Goal: Information Seeking & Learning: Learn about a topic

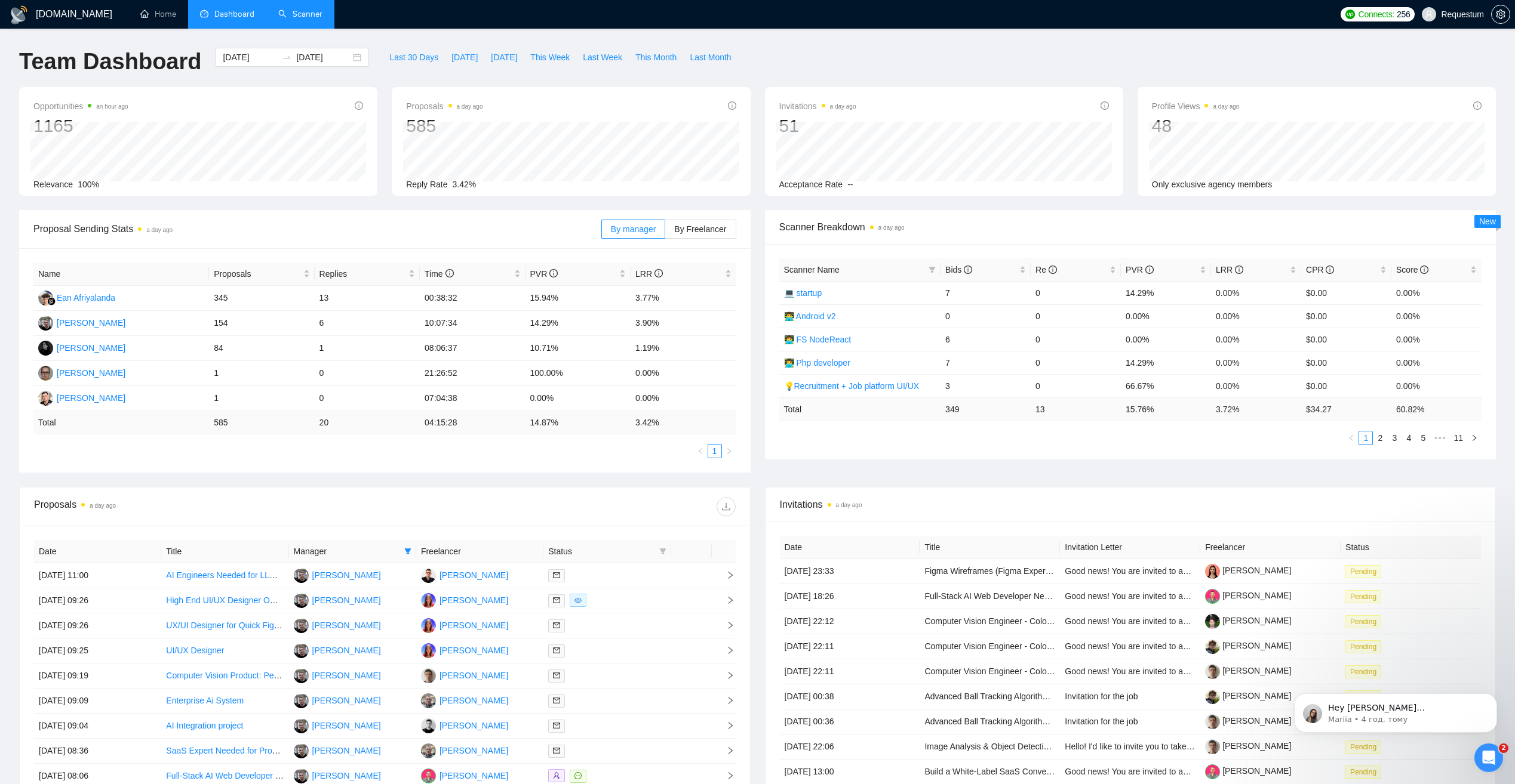
click at [304, 18] on link "Scanner" at bounding box center [300, 14] width 44 height 10
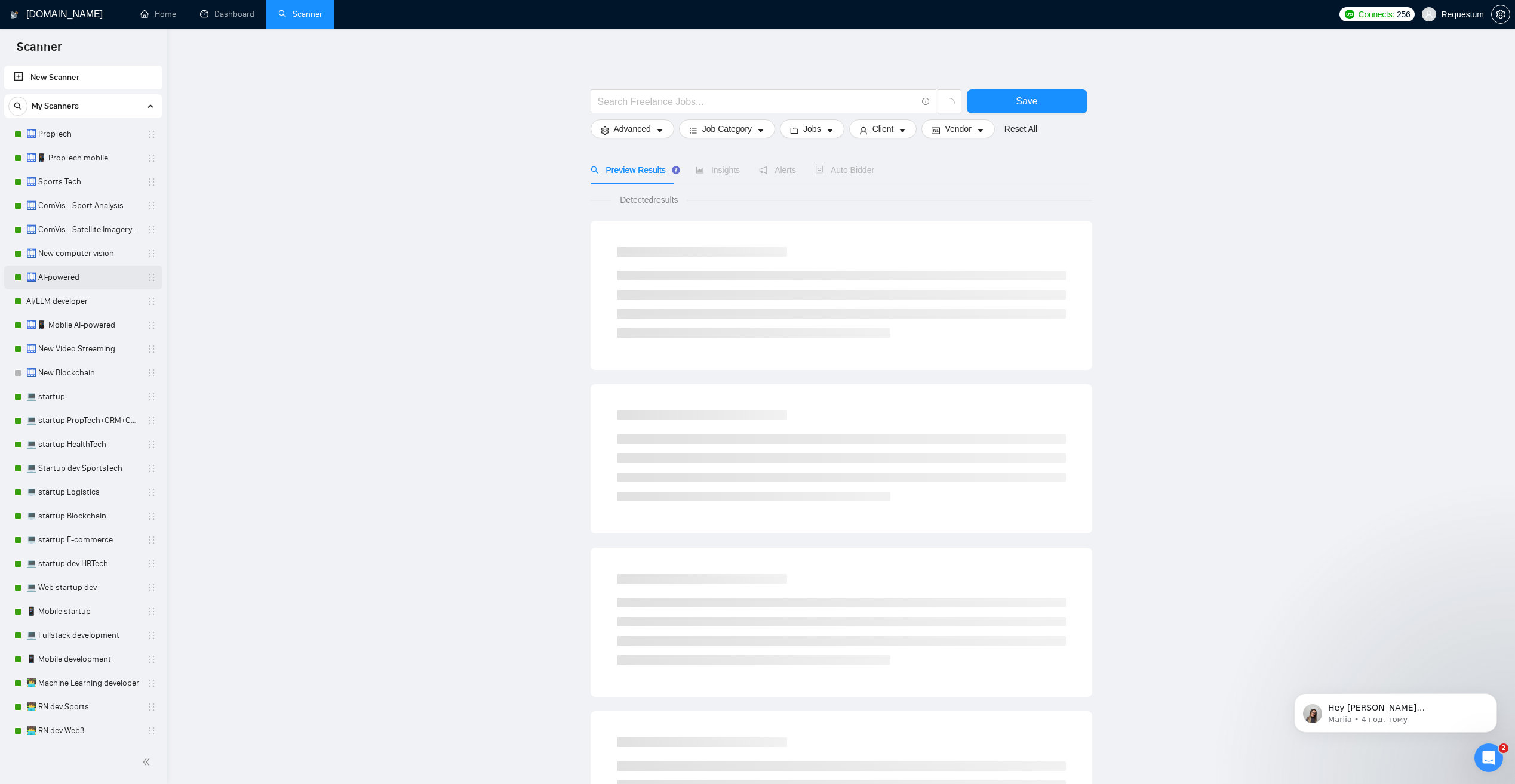
click at [96, 280] on link "🛄 AI-powered" at bounding box center [83, 277] width 113 height 24
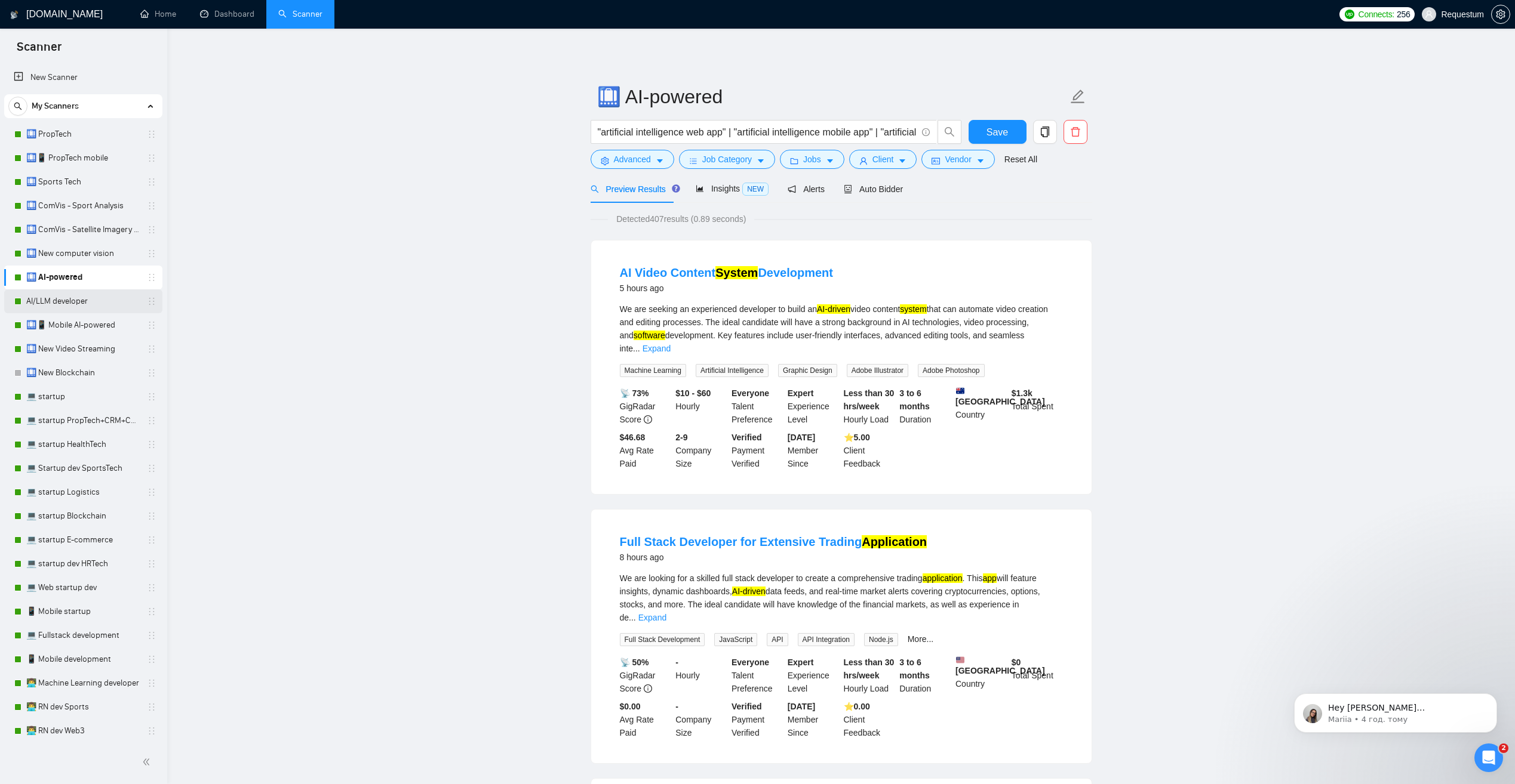
click at [86, 307] on link "AI/LLM developer" at bounding box center [83, 301] width 113 height 24
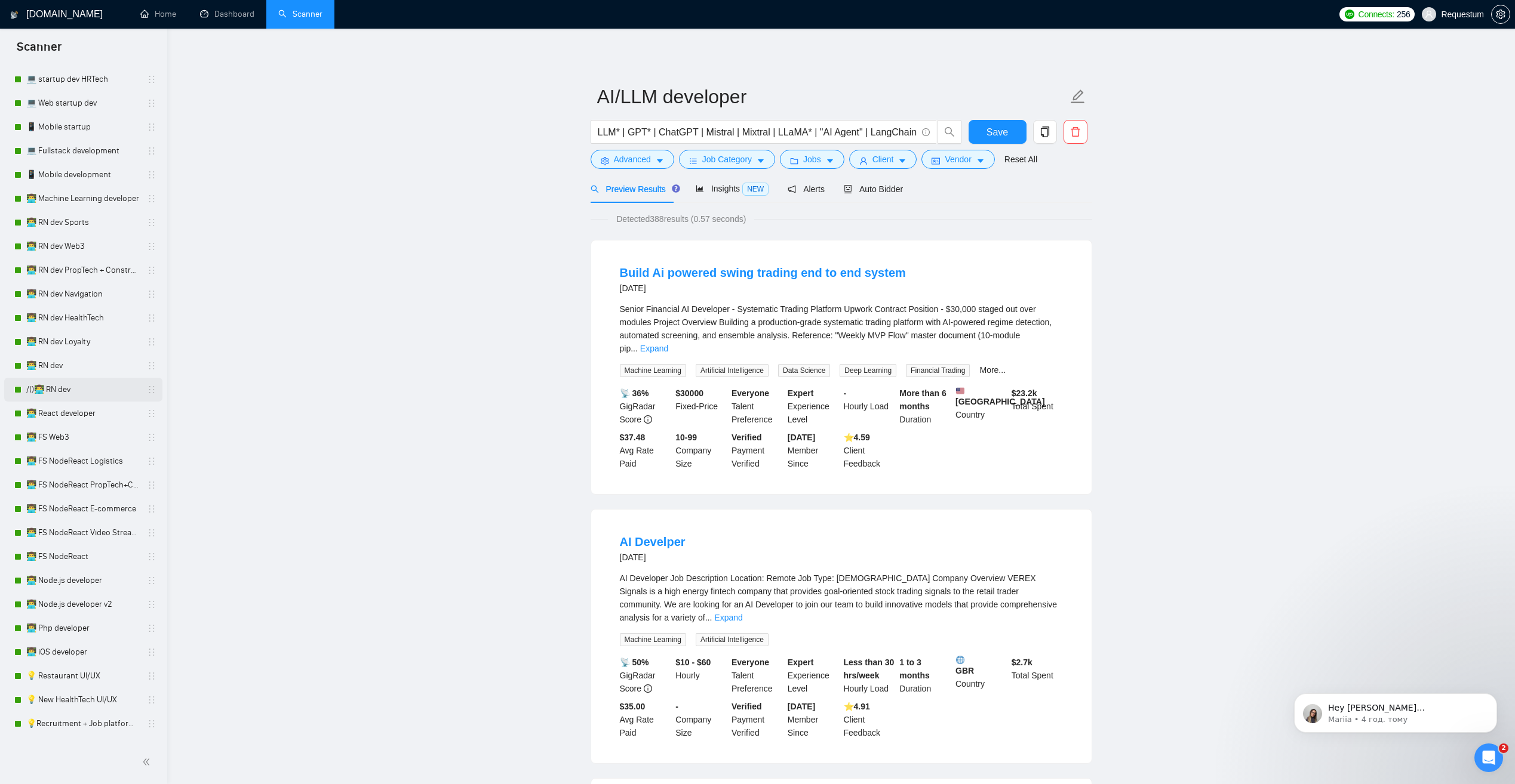
scroll to position [478, 0]
click at [101, 398] on link "/()👨‍💻 RN dev" at bounding box center [83, 396] width 113 height 24
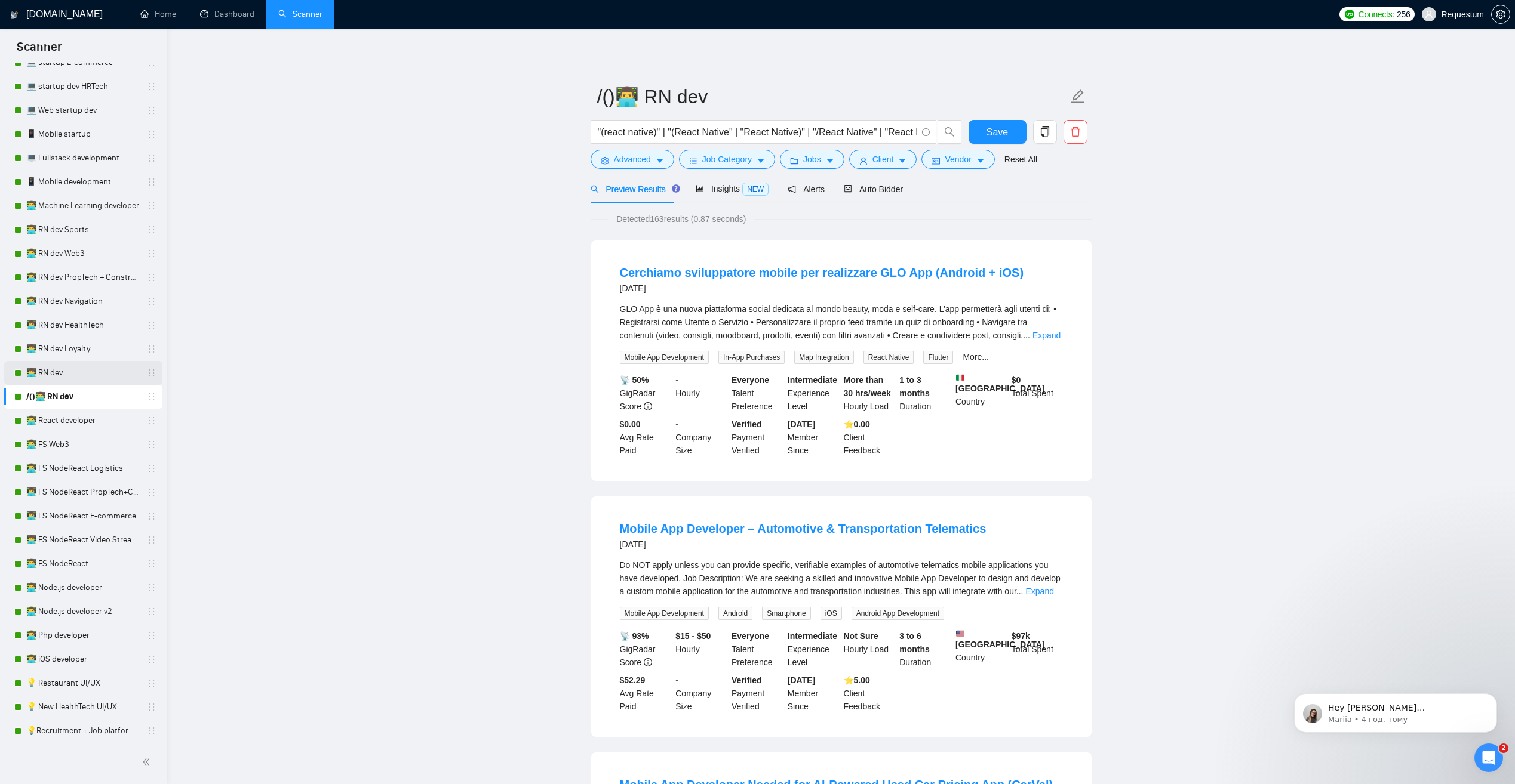
click at [71, 382] on link "👨‍💻 RN dev" at bounding box center [83, 373] width 113 height 24
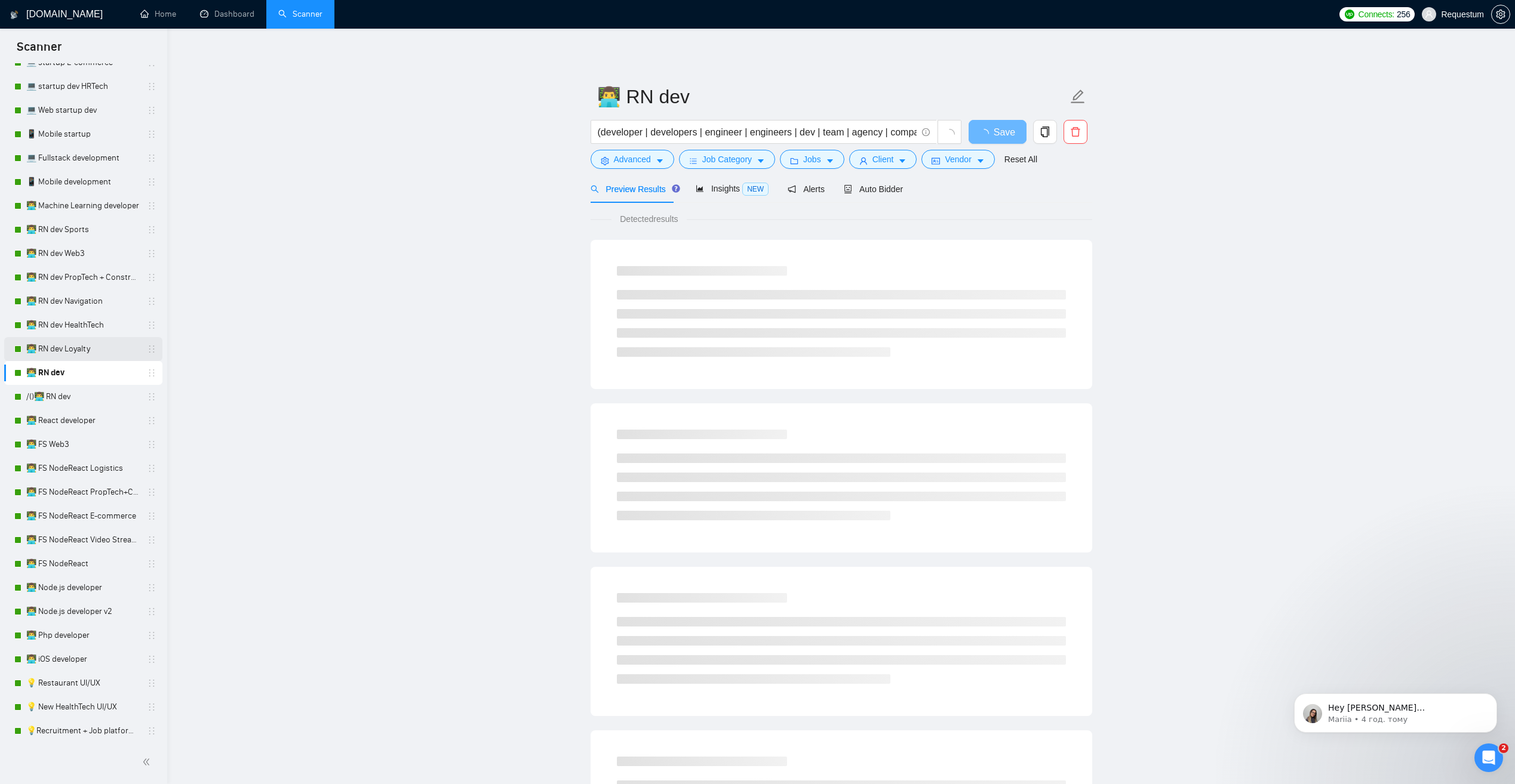
click at [103, 353] on link "👨‍💻 RN dev Loyalty" at bounding box center [83, 349] width 113 height 24
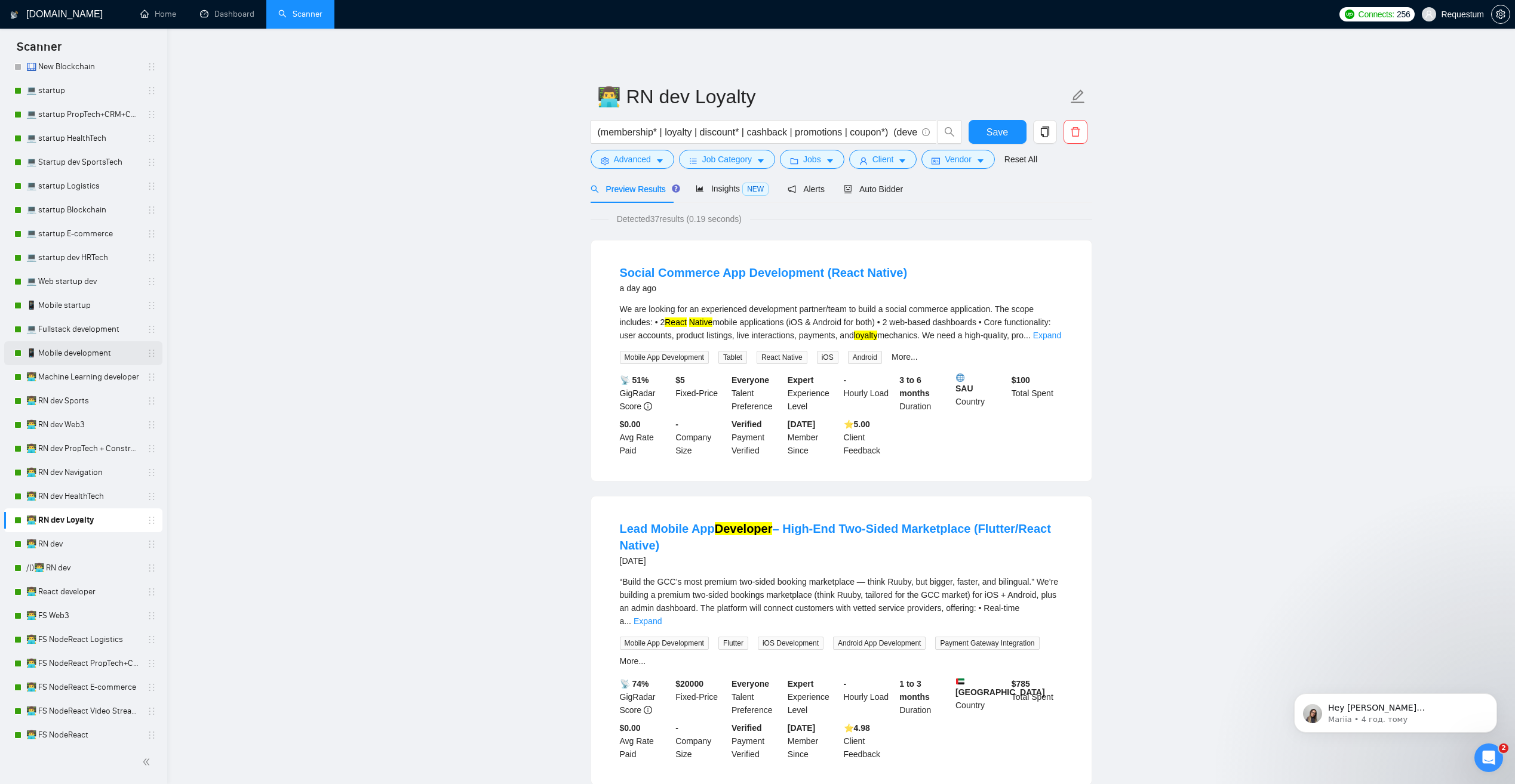
scroll to position [298, 0]
click at [93, 307] on link "📱 Mobile startup" at bounding box center [83, 313] width 113 height 24
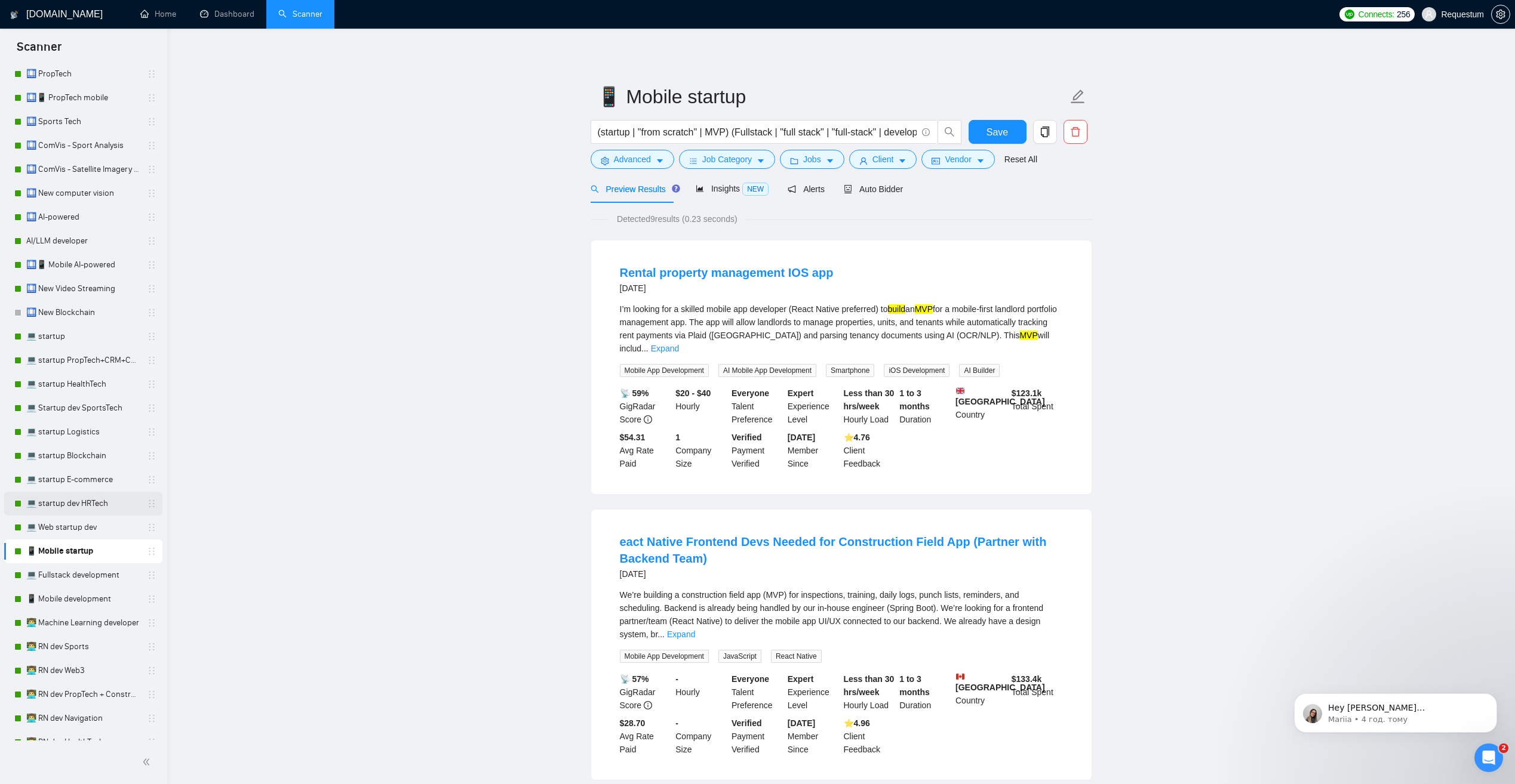
scroll to position [60, 0]
click at [114, 240] on link "AI/LLM developer" at bounding box center [83, 242] width 113 height 24
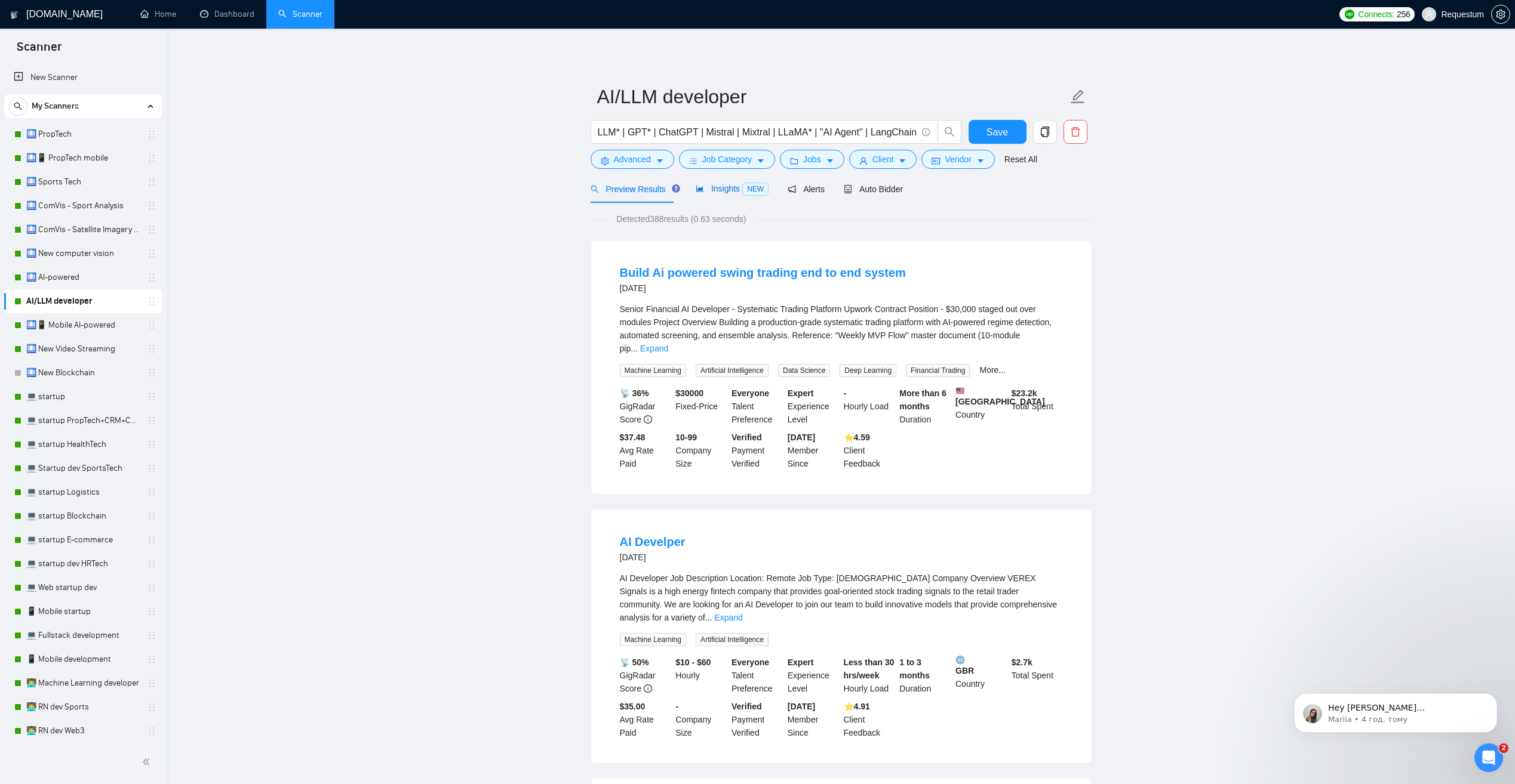
click at [717, 186] on span "Insights NEW" at bounding box center [732, 189] width 73 height 9
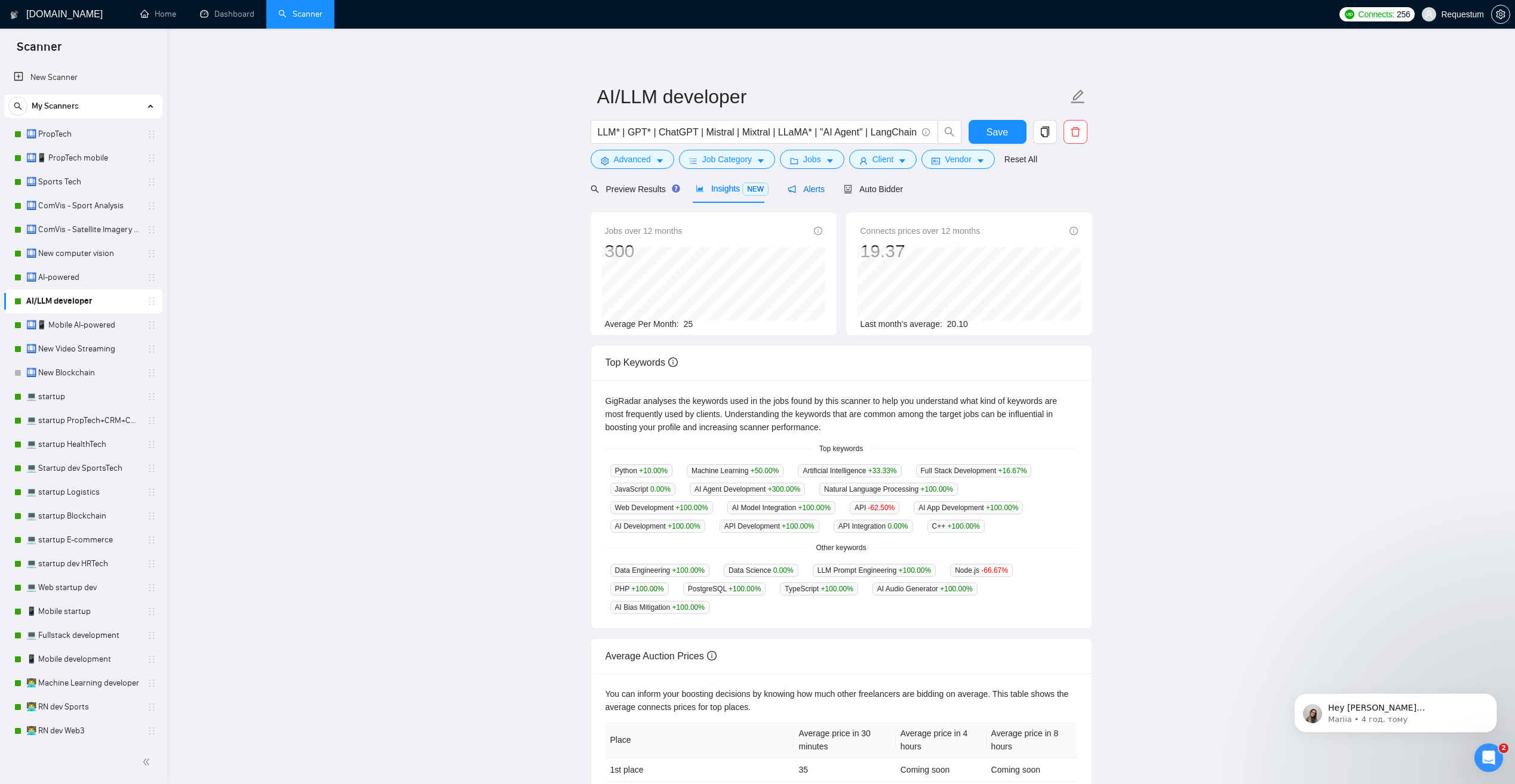
click at [804, 190] on span "Alerts" at bounding box center [806, 189] width 37 height 9
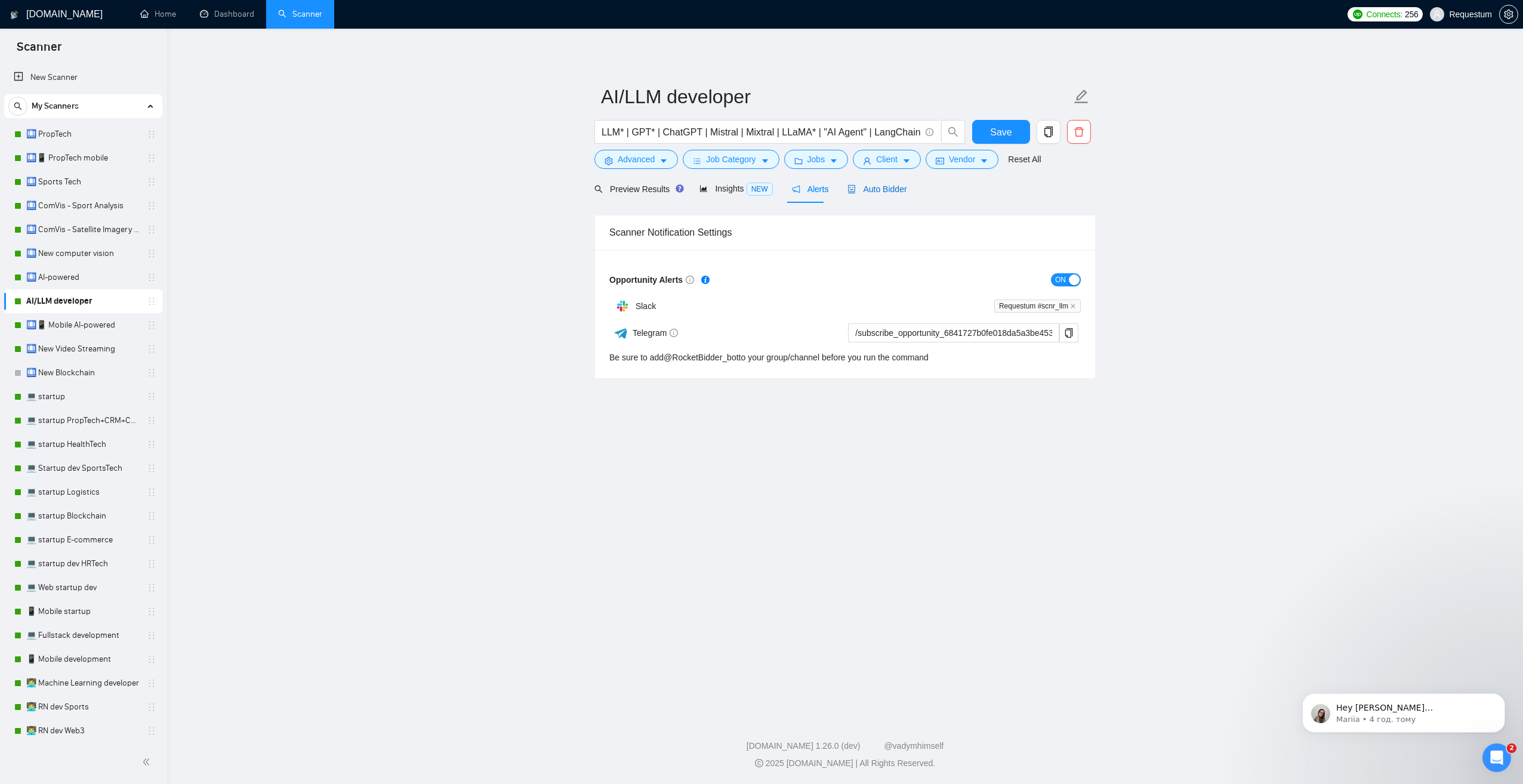
click at [870, 188] on span "Auto Bidder" at bounding box center [877, 189] width 59 height 9
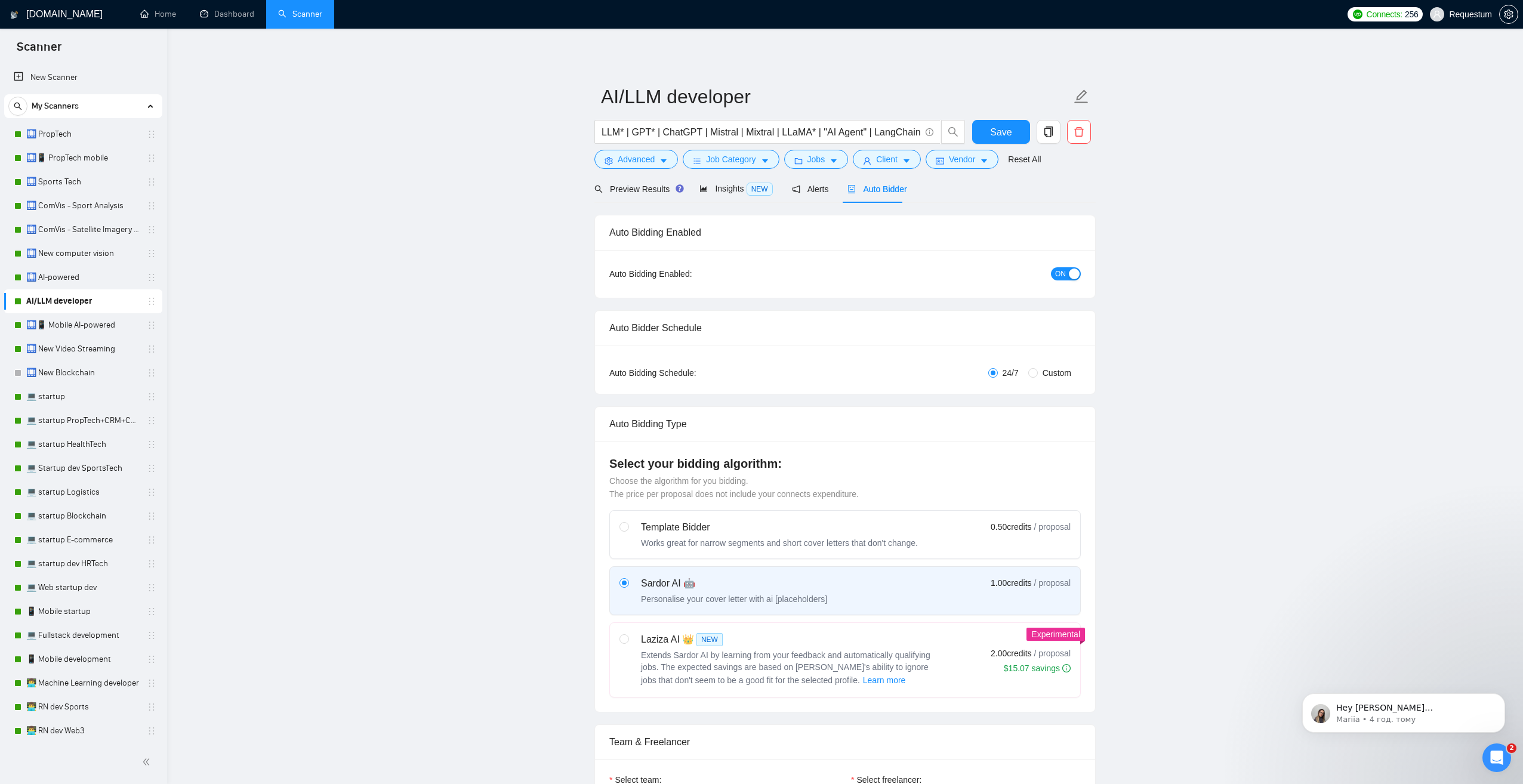
checkbox input "true"
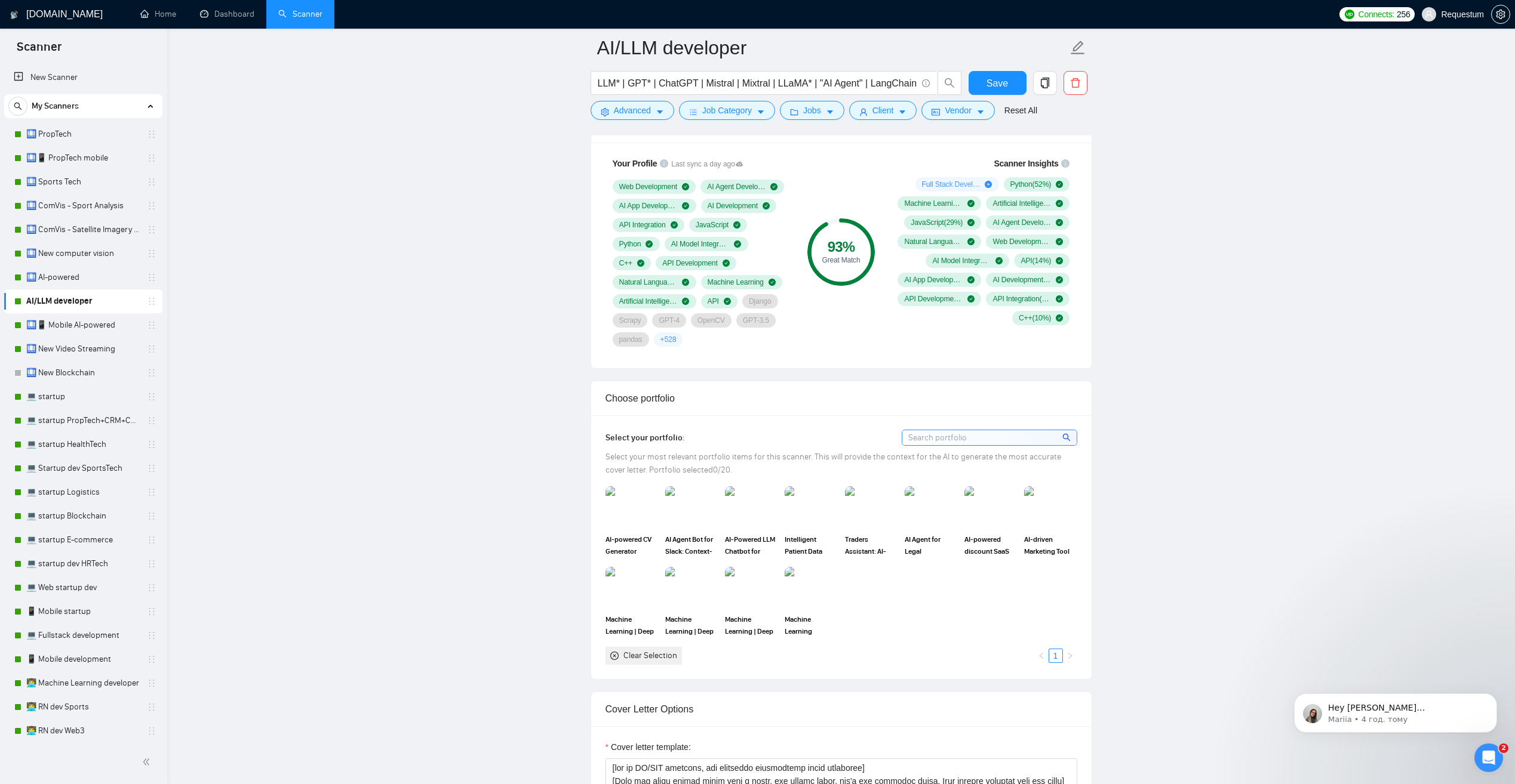
scroll to position [835, 0]
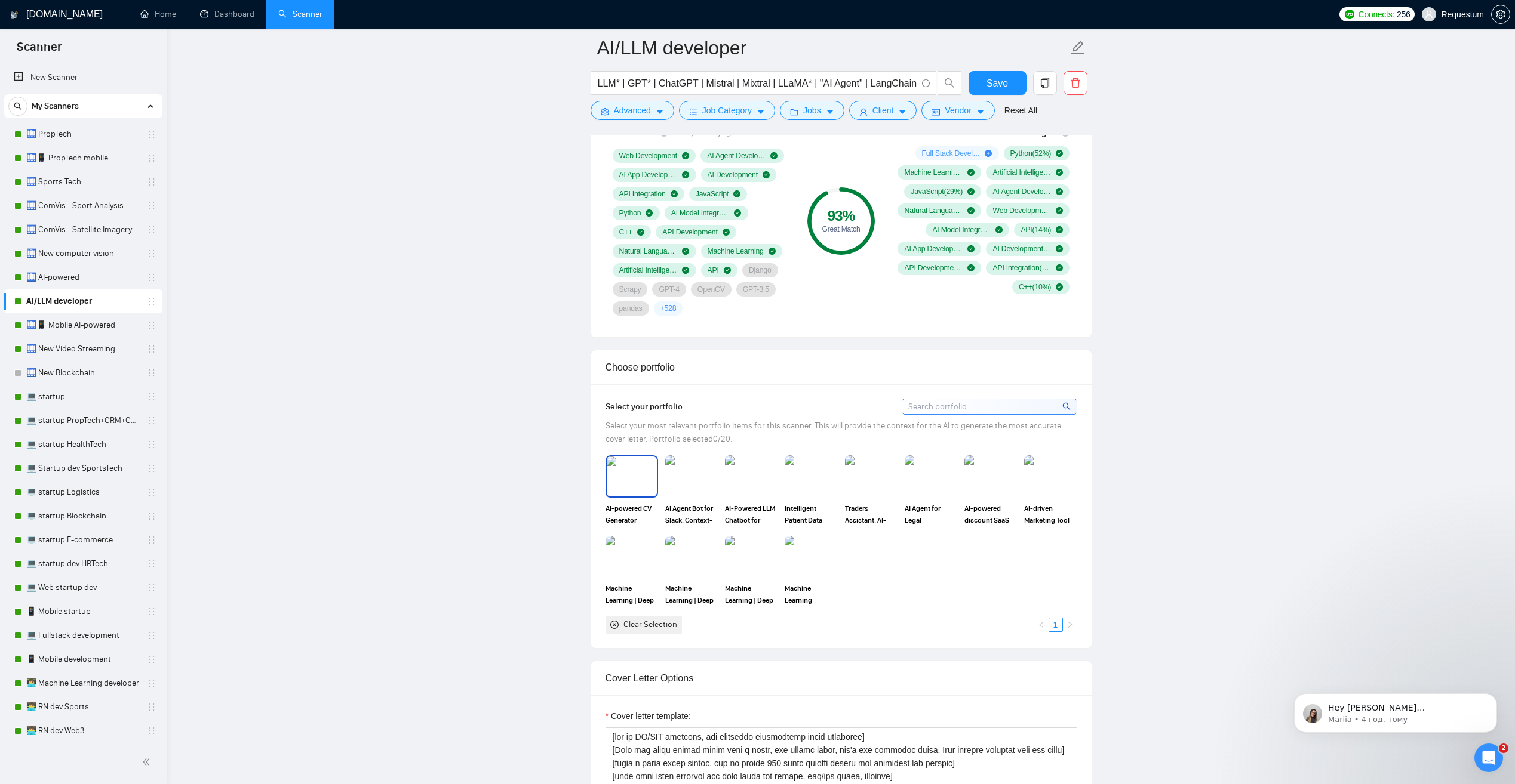
click at [632, 484] on img at bounding box center [631, 476] width 51 height 40
click at [633, 480] on rect at bounding box center [631, 476] width 19 height 19
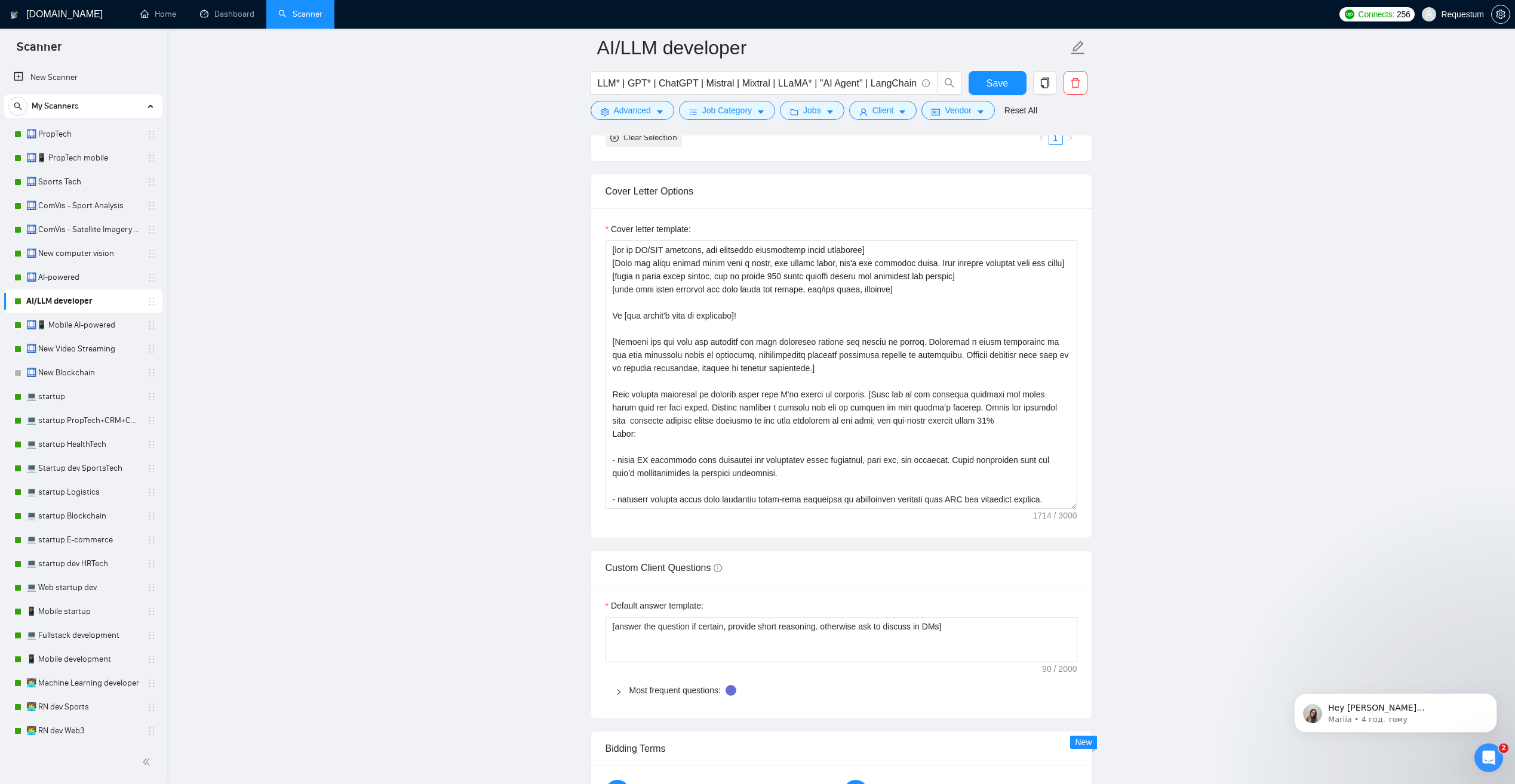
scroll to position [1433, 0]
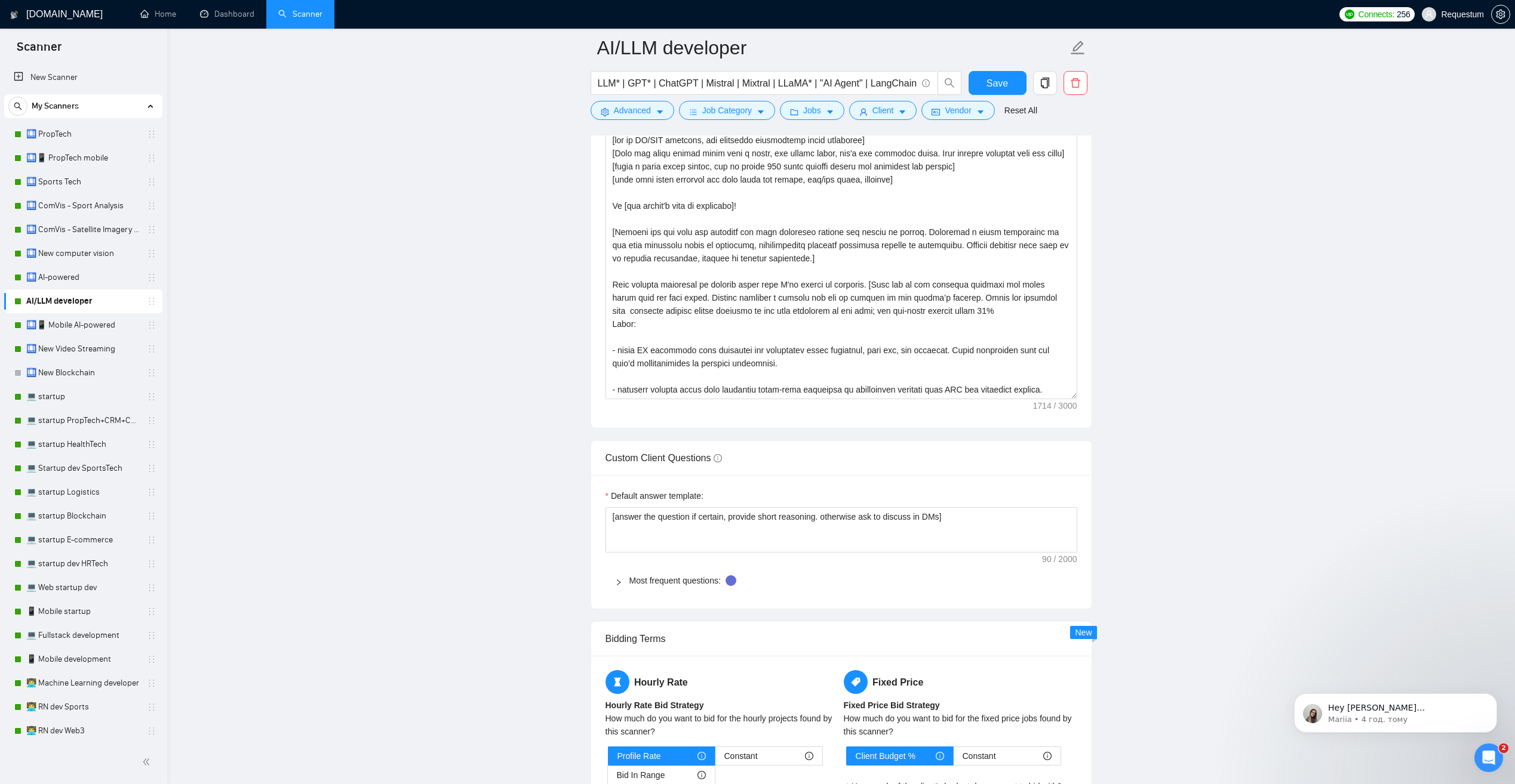
click at [616, 580] on icon "right" at bounding box center [618, 582] width 7 height 7
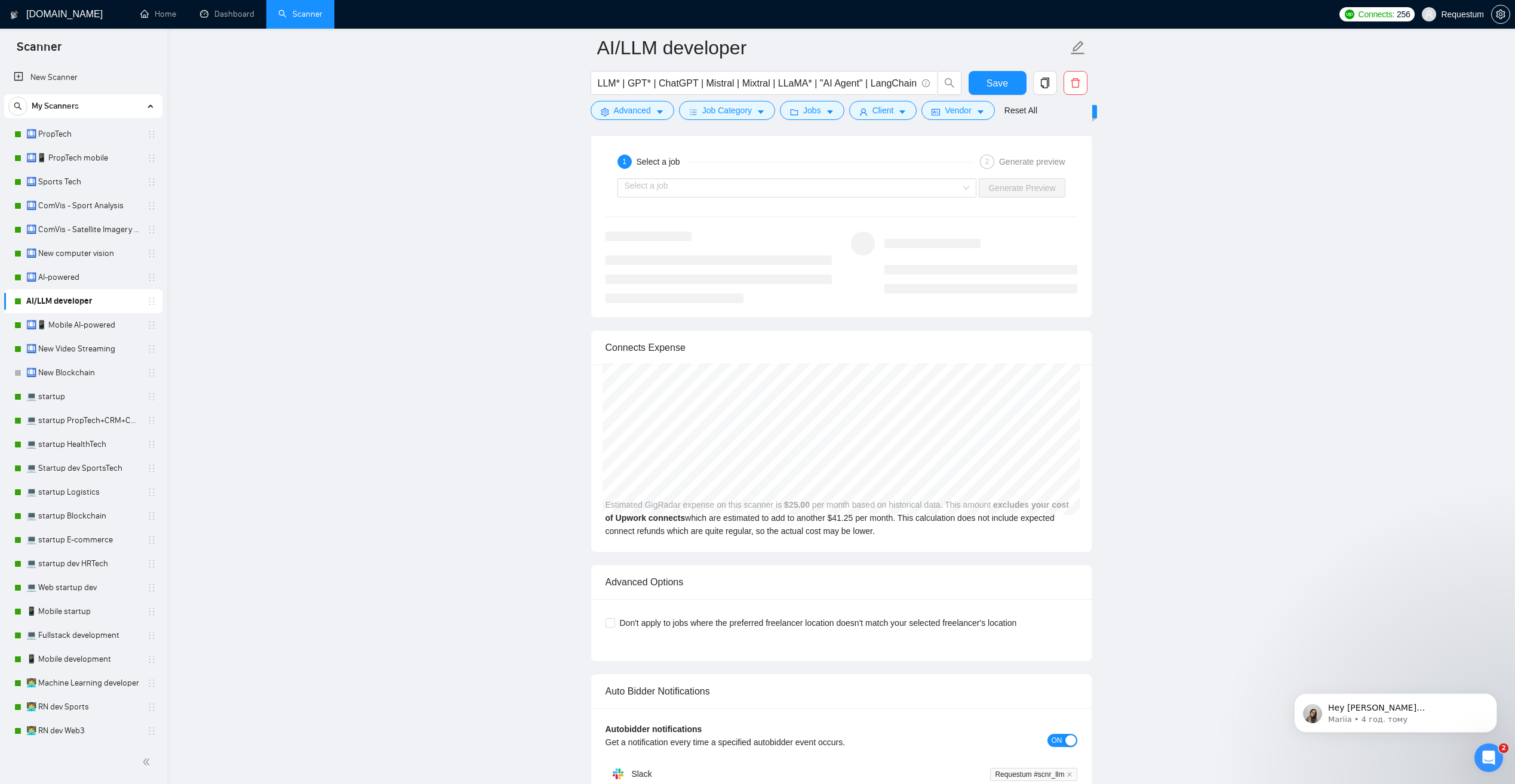
scroll to position [3283, 0]
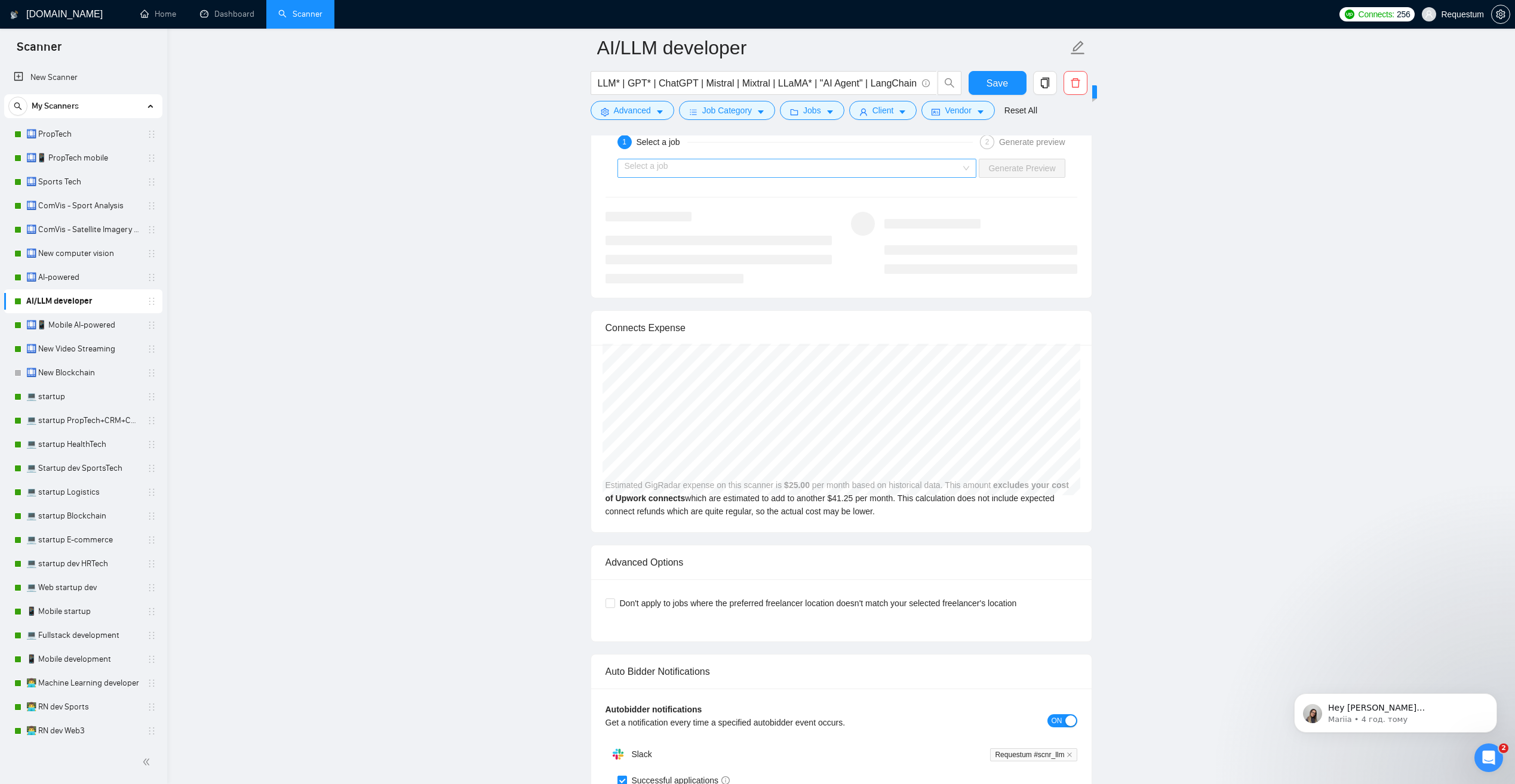
click at [892, 169] on input "search" at bounding box center [792, 168] width 337 height 18
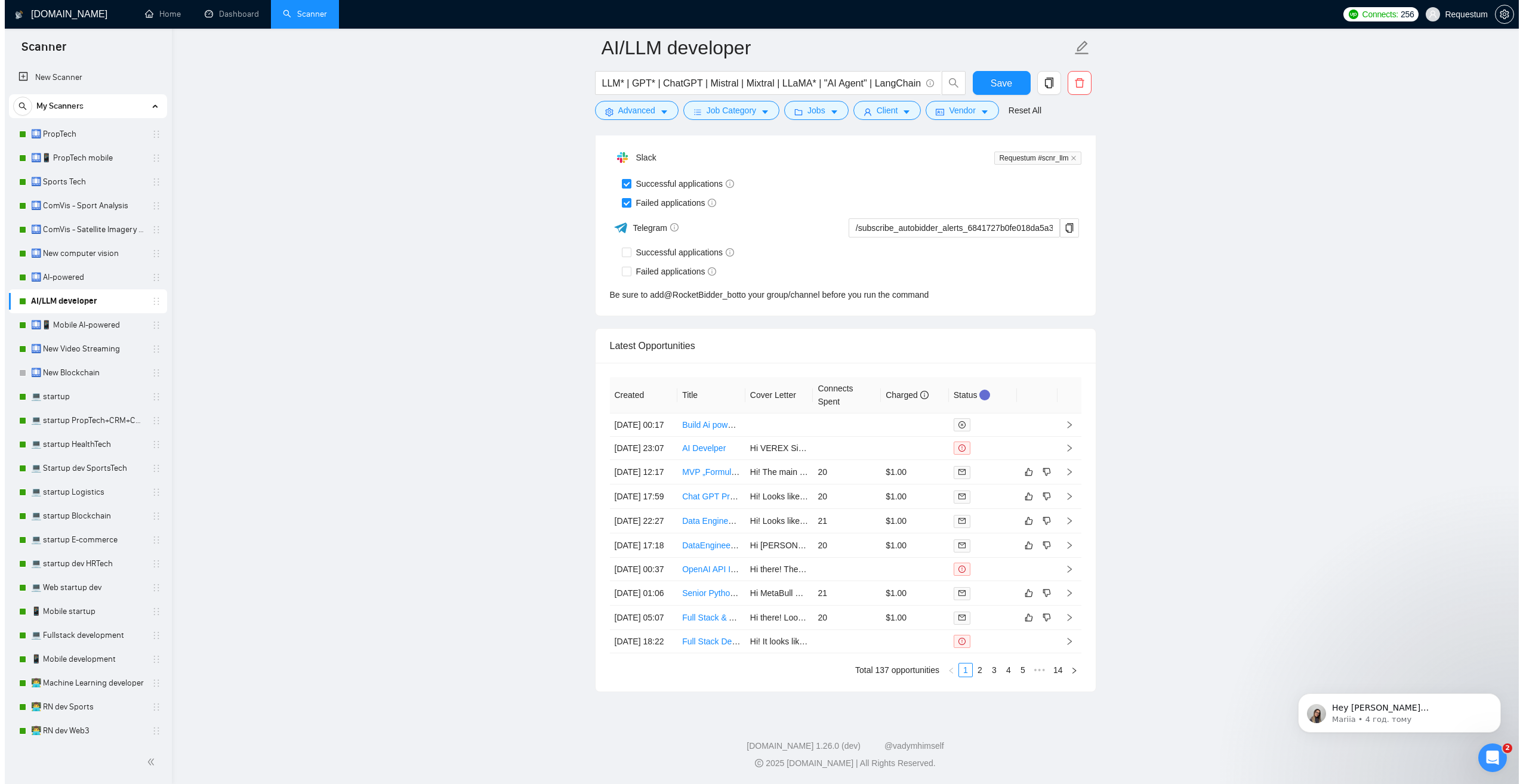
scroll to position [3999, 0]
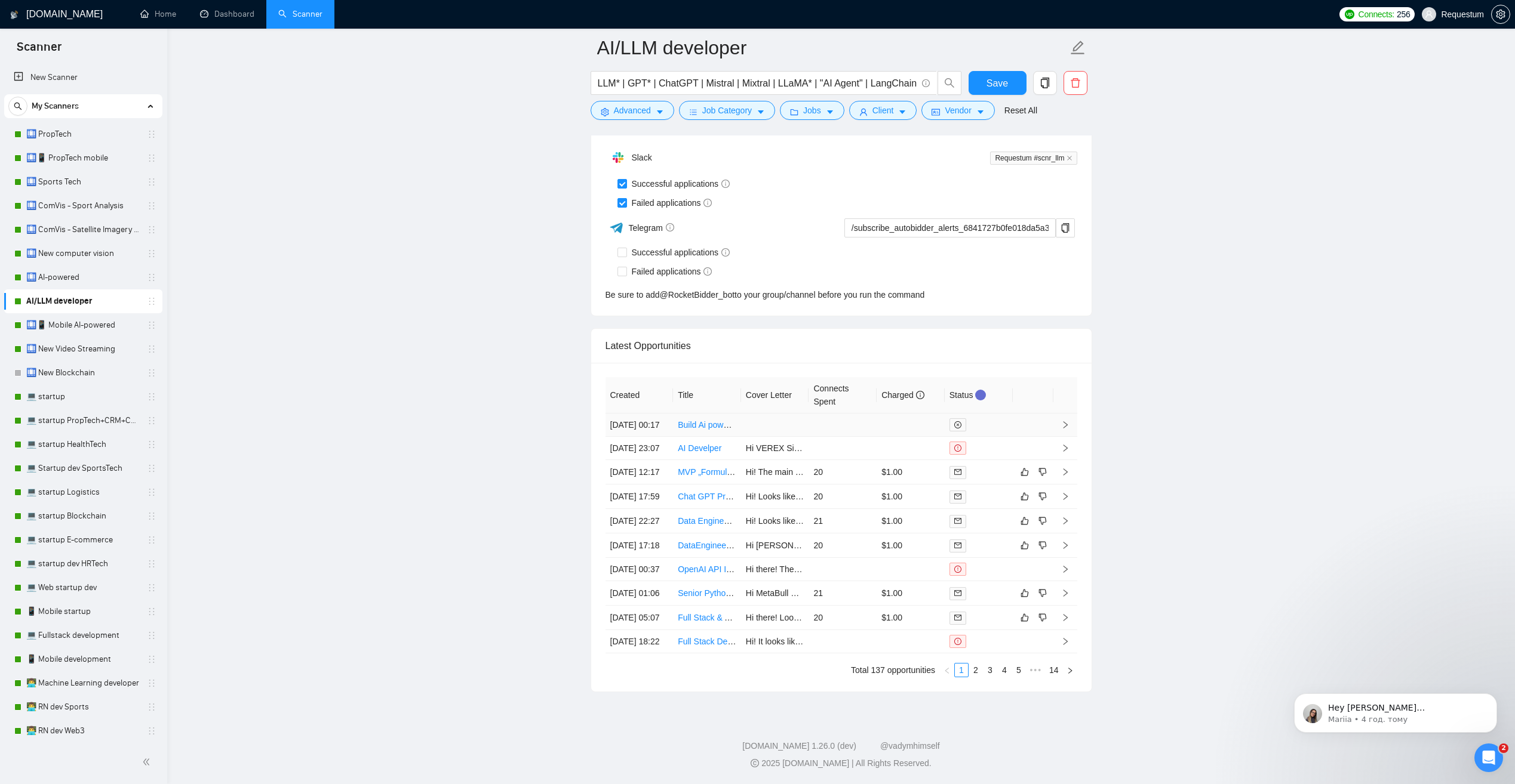
click at [900, 413] on td at bounding box center [911, 425] width 68 height 23
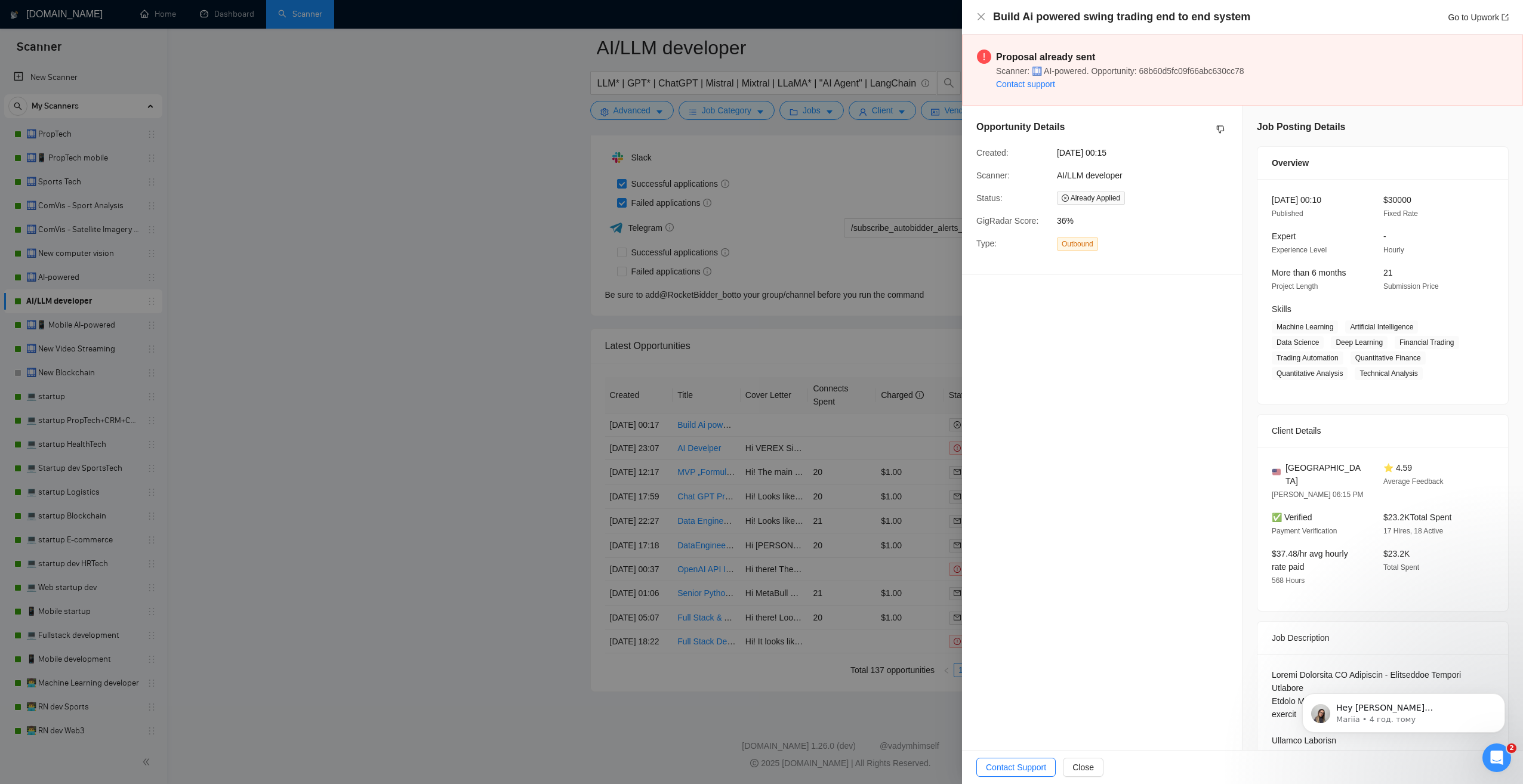
click at [496, 334] on div at bounding box center [762, 392] width 1523 height 784
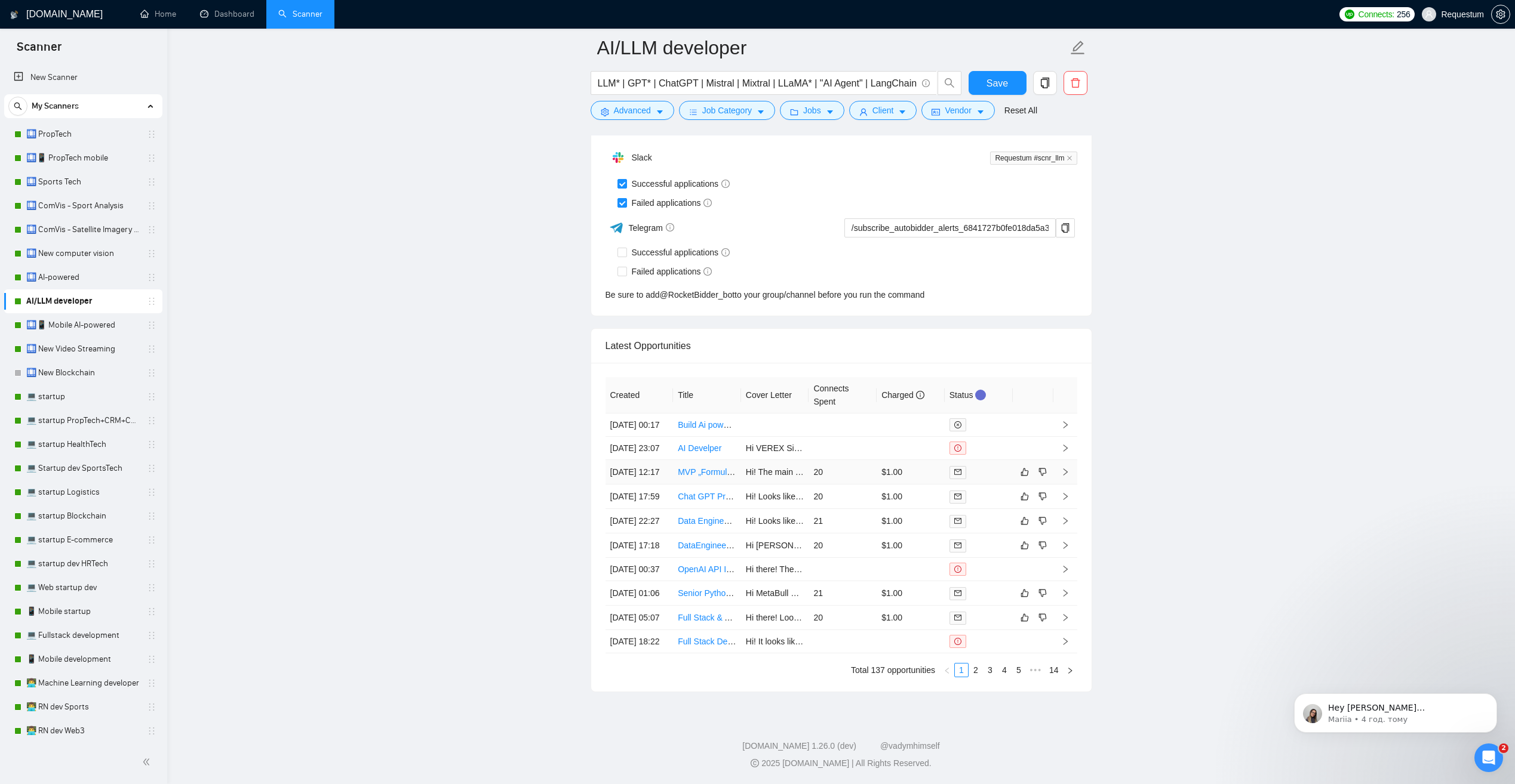
click at [931, 460] on td "$1.00" at bounding box center [911, 472] width 68 height 24
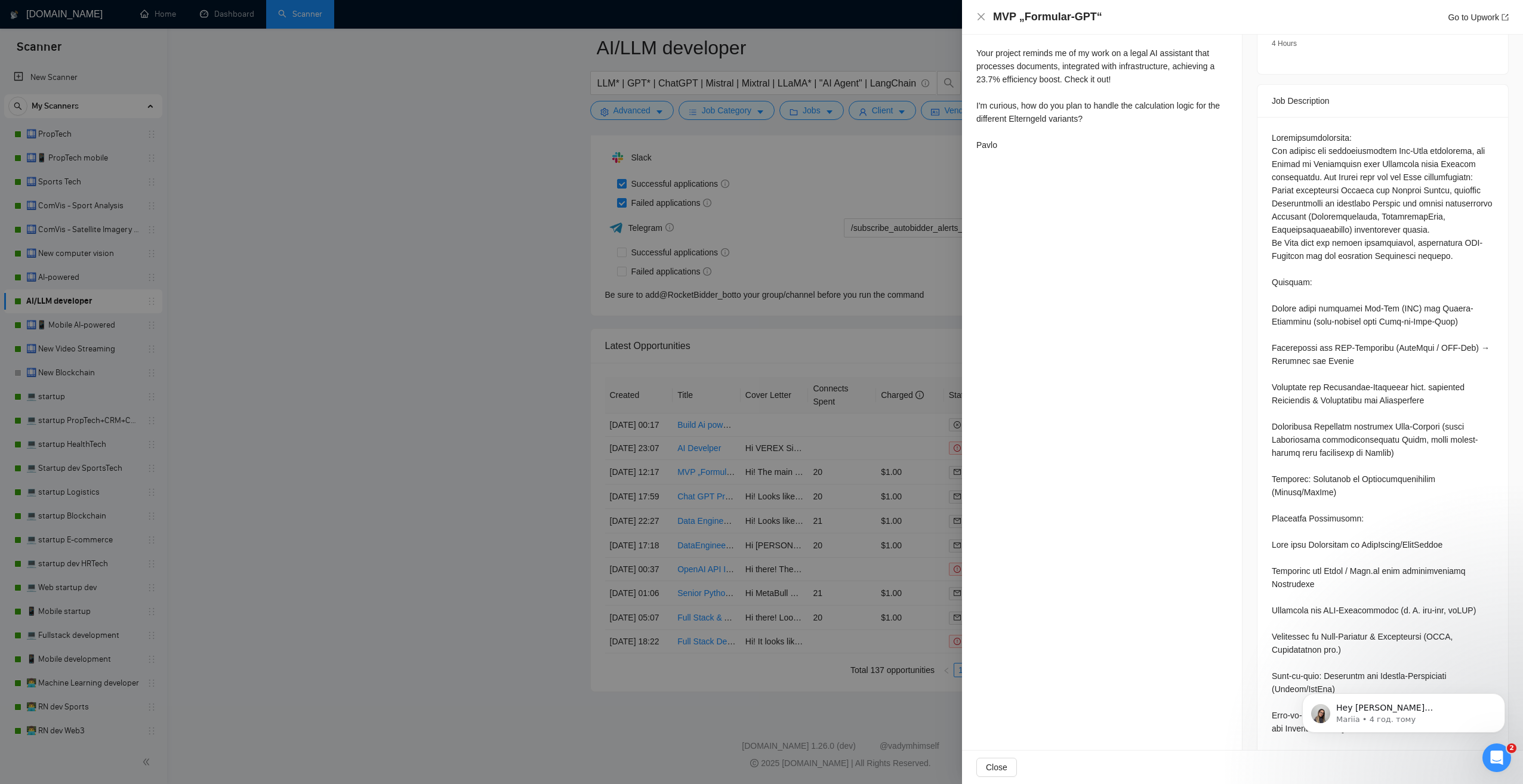
scroll to position [437, 0]
click at [1503, 696] on icon "Dismiss notification" at bounding box center [1502, 697] width 6 height 6
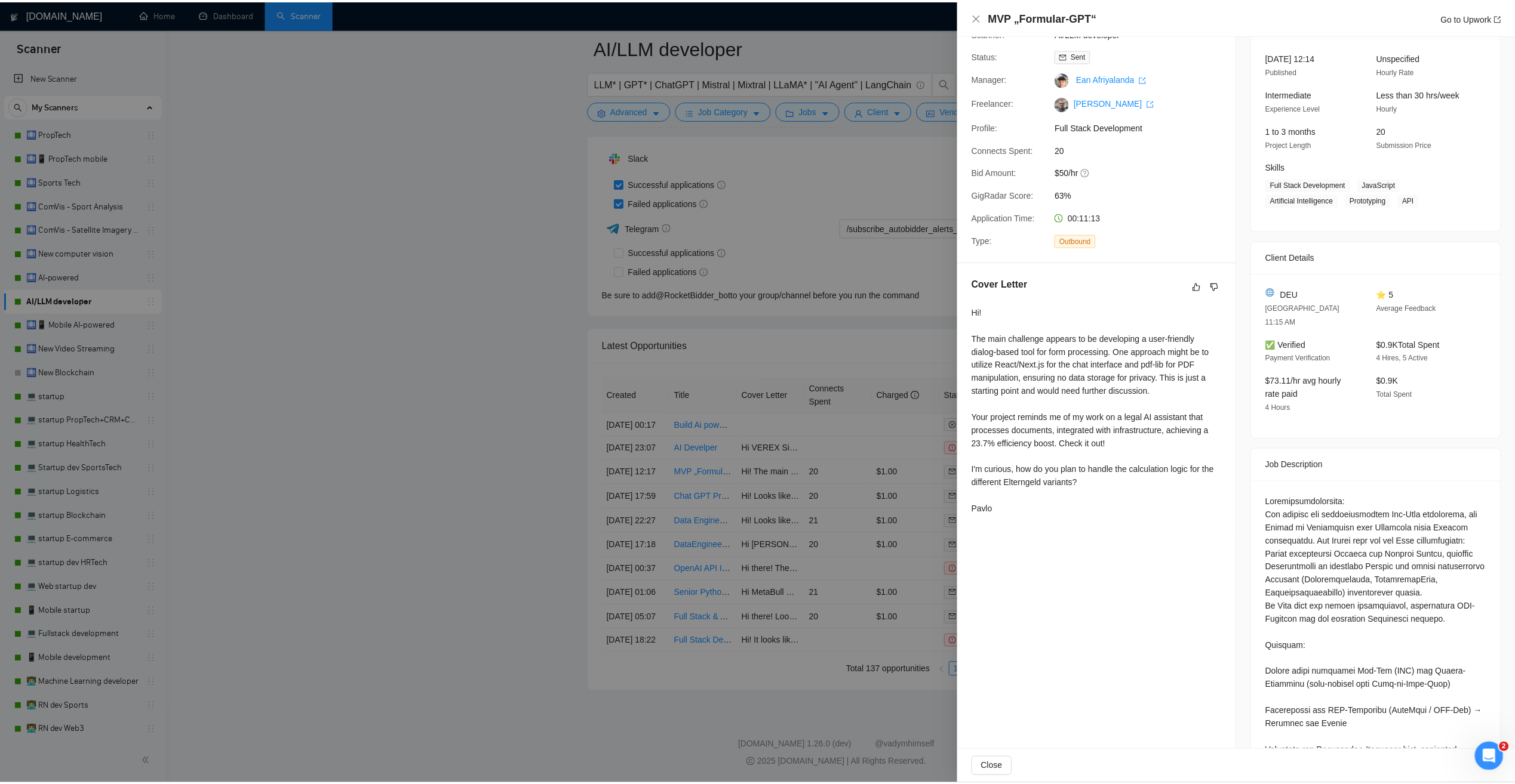
scroll to position [0, 0]
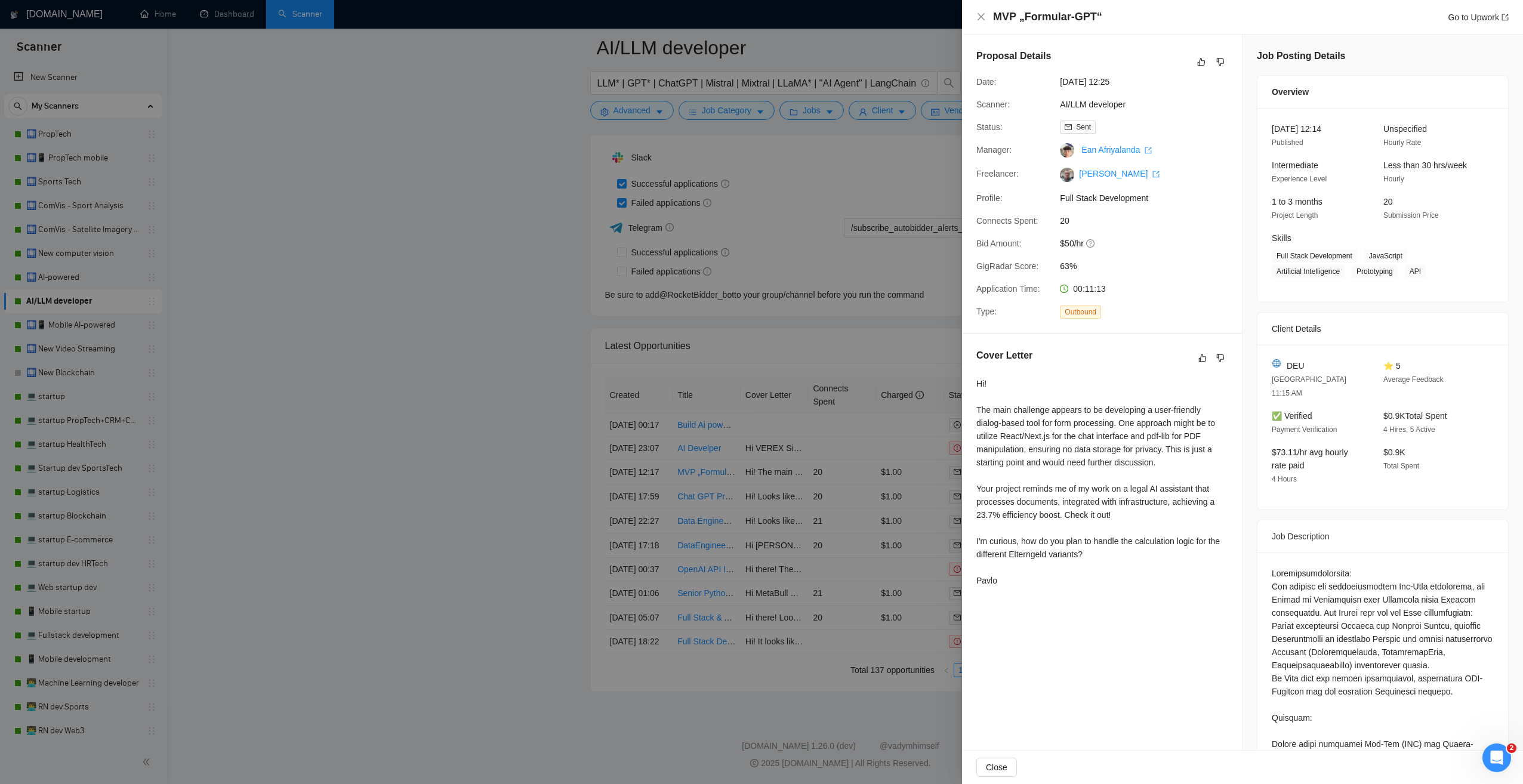
click at [423, 277] on div at bounding box center [762, 392] width 1523 height 784
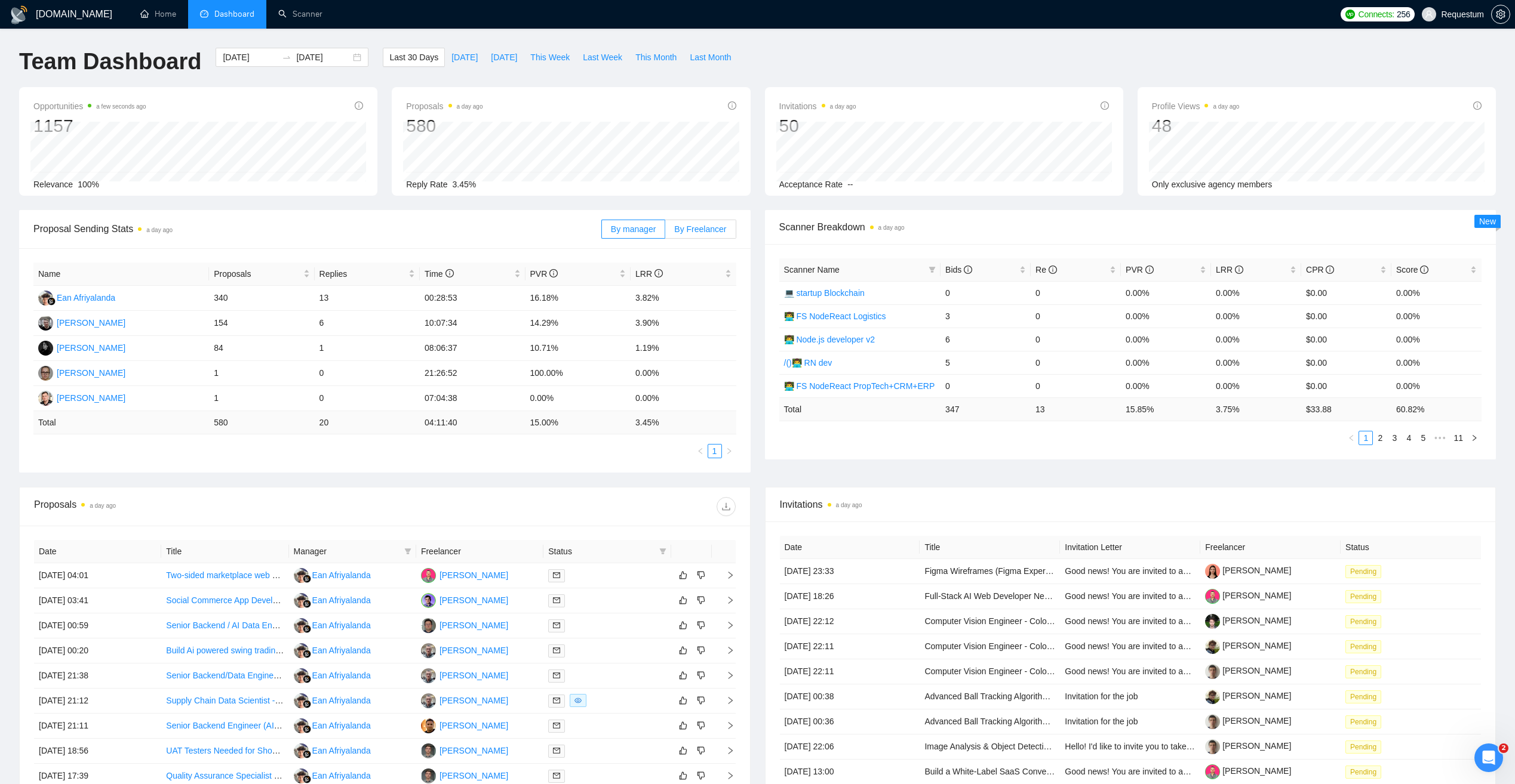
click at [720, 226] on span "By Freelancer" at bounding box center [700, 229] width 52 height 9
click at [665, 232] on input "By Freelancer" at bounding box center [665, 232] width 0 height 0
click at [684, 457] on link "2" at bounding box center [686, 451] width 13 height 13
click at [675, 453] on link "1" at bounding box center [672, 451] width 13 height 13
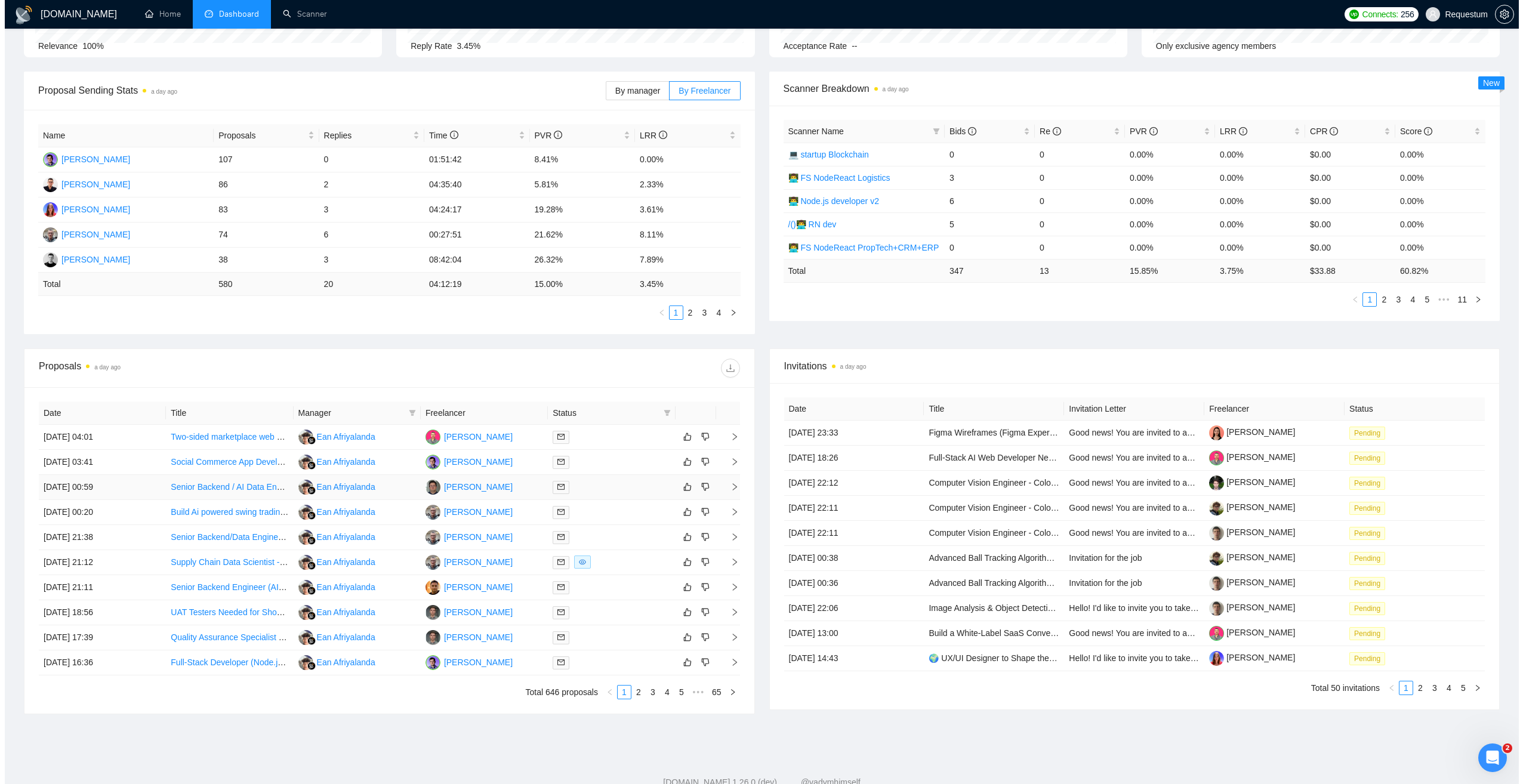
scroll to position [175, 0]
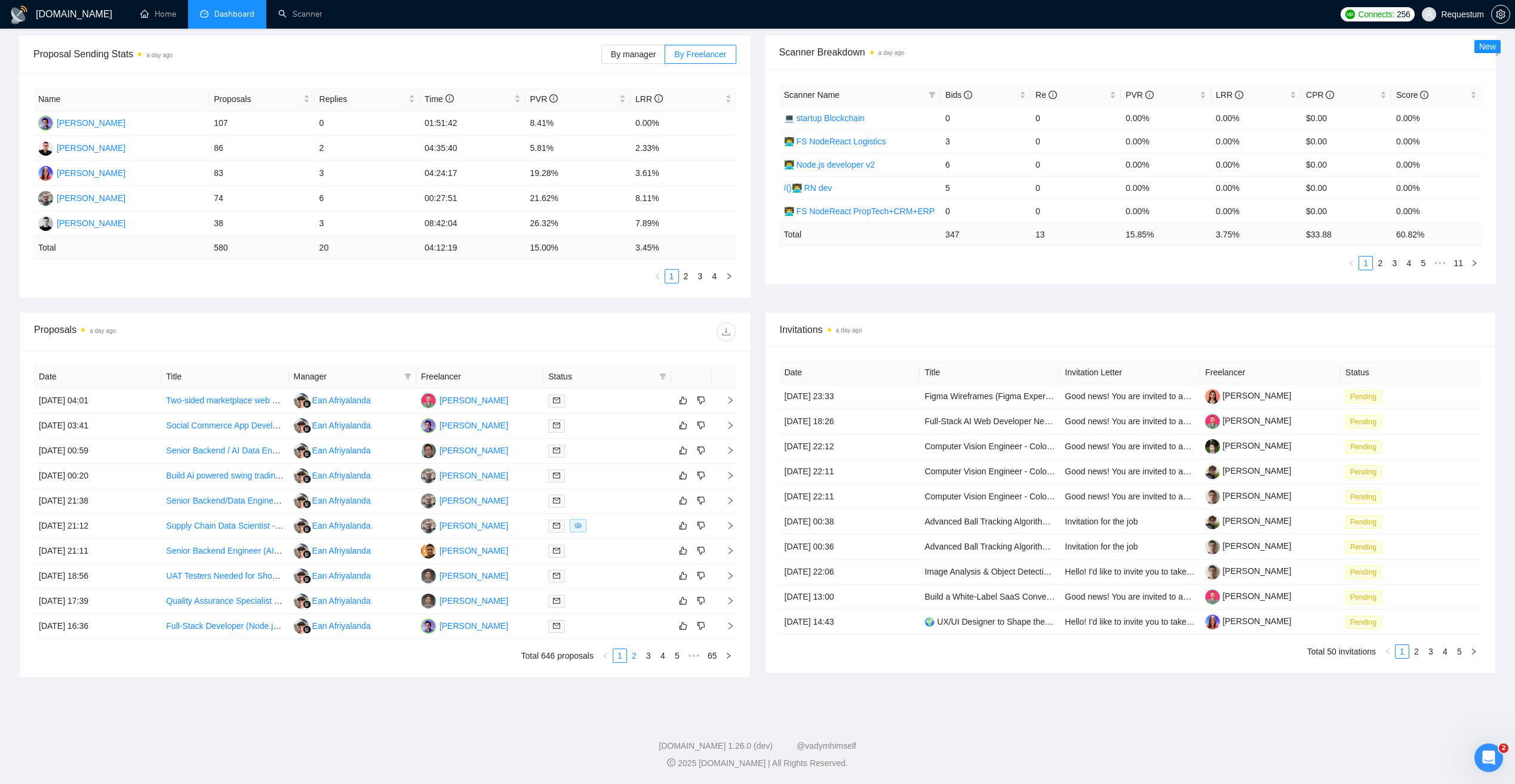
click at [638, 656] on link "2" at bounding box center [634, 656] width 13 height 13
click at [623, 657] on link "1" at bounding box center [620, 656] width 13 height 13
click at [518, 379] on th "Freelancer" at bounding box center [480, 377] width 127 height 23
click at [359, 374] on span "Manager" at bounding box center [347, 376] width 106 height 13
click at [412, 375] on span at bounding box center [407, 376] width 12 height 18
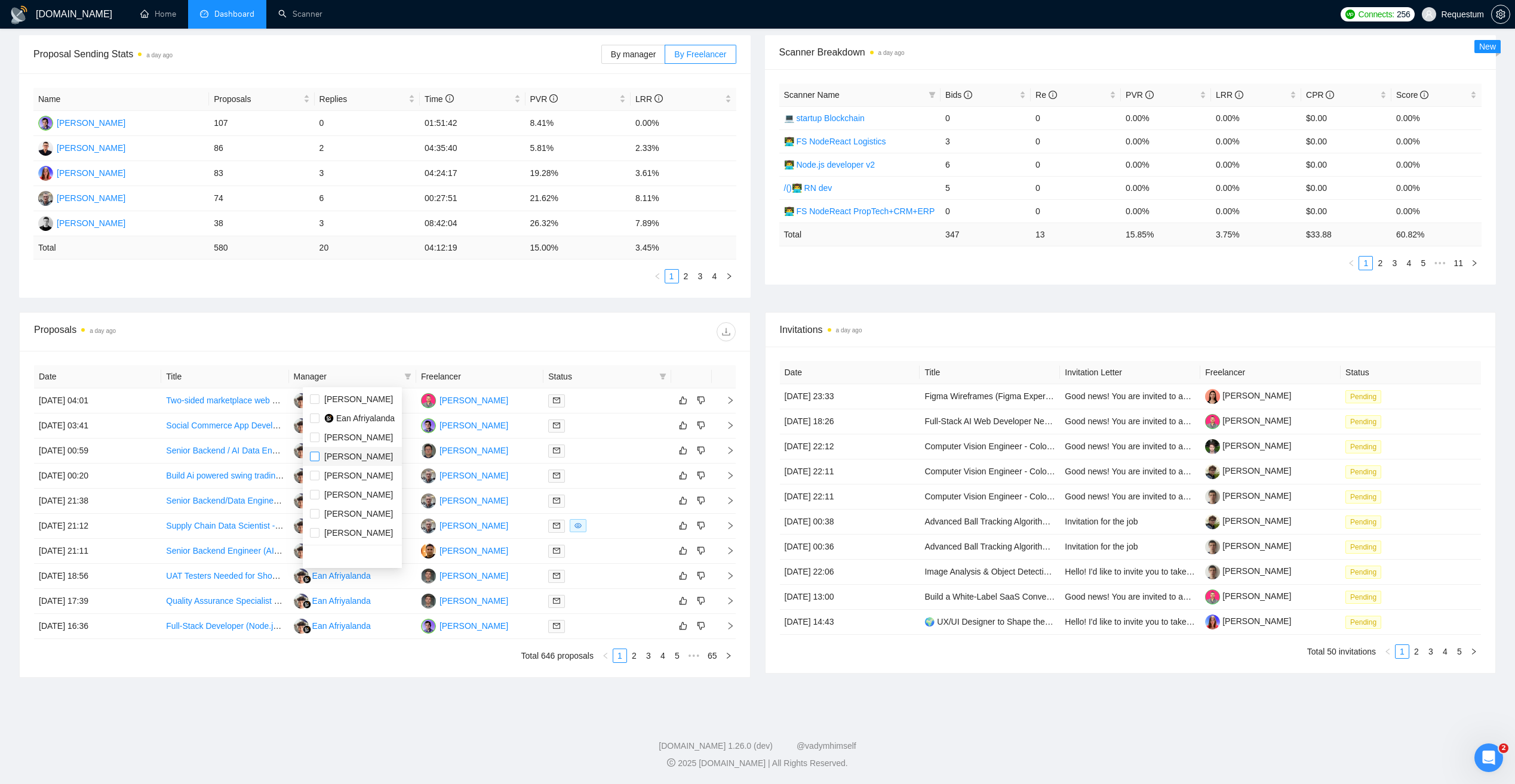
click at [313, 458] on input "checkbox" at bounding box center [315, 456] width 9 height 9
checkbox input "true"
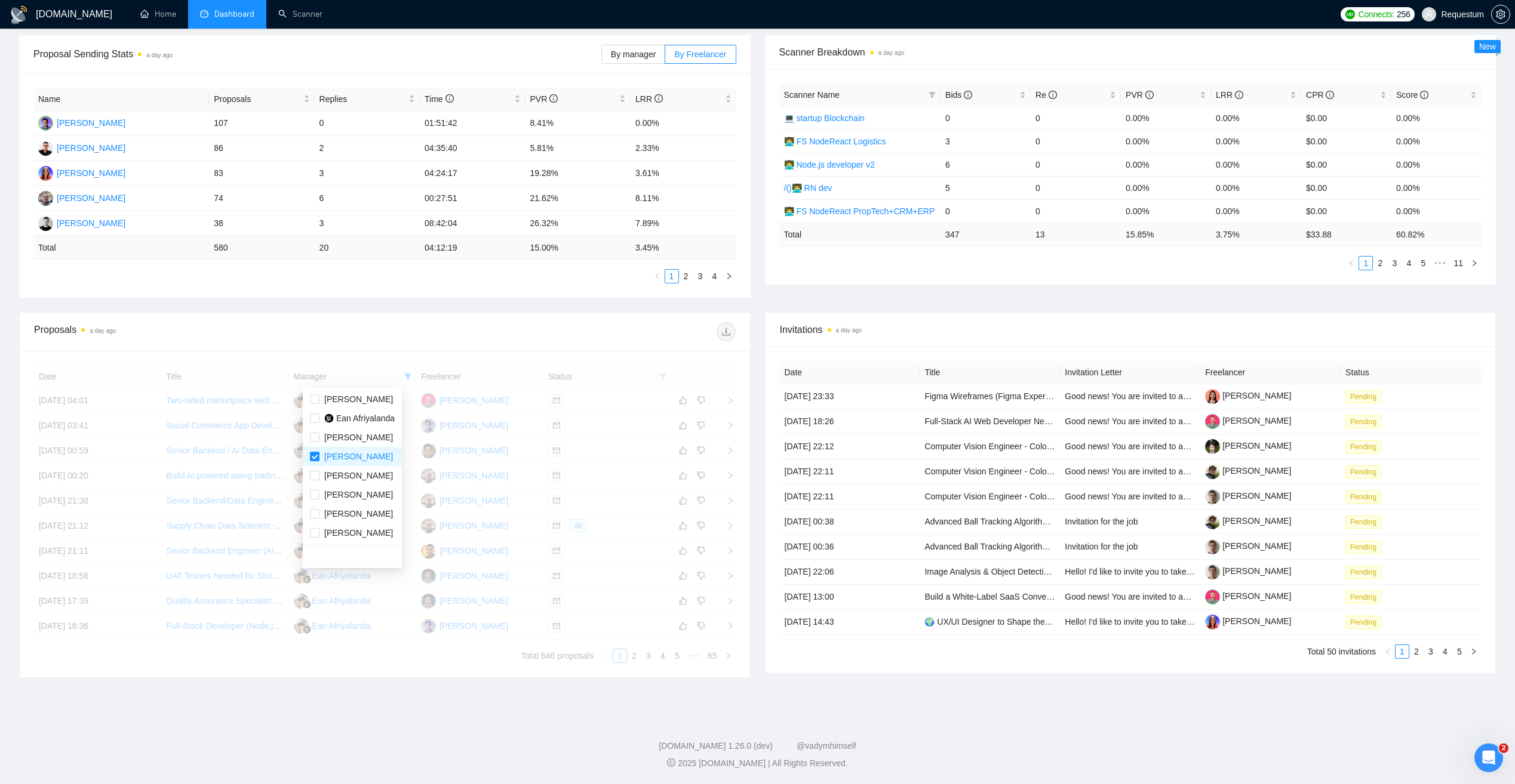
click at [420, 667] on div "Date Title Manager Freelancer Status 02 Sep, 2025 04:01 Two-sided marketplace w…" at bounding box center [384, 514] width 730 height 326
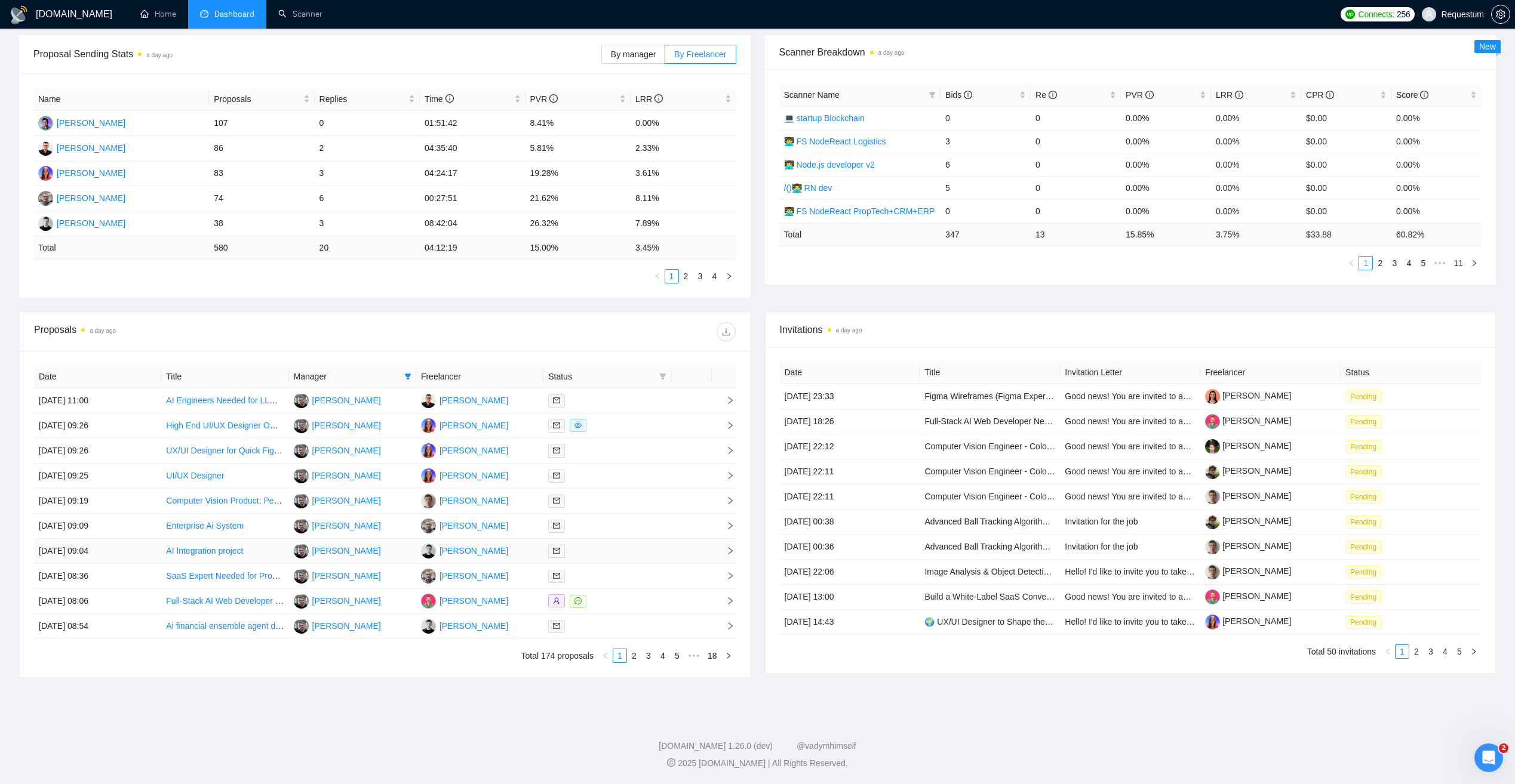
click at [267, 549] on td "AI Integration project" at bounding box center [225, 552] width 127 height 25
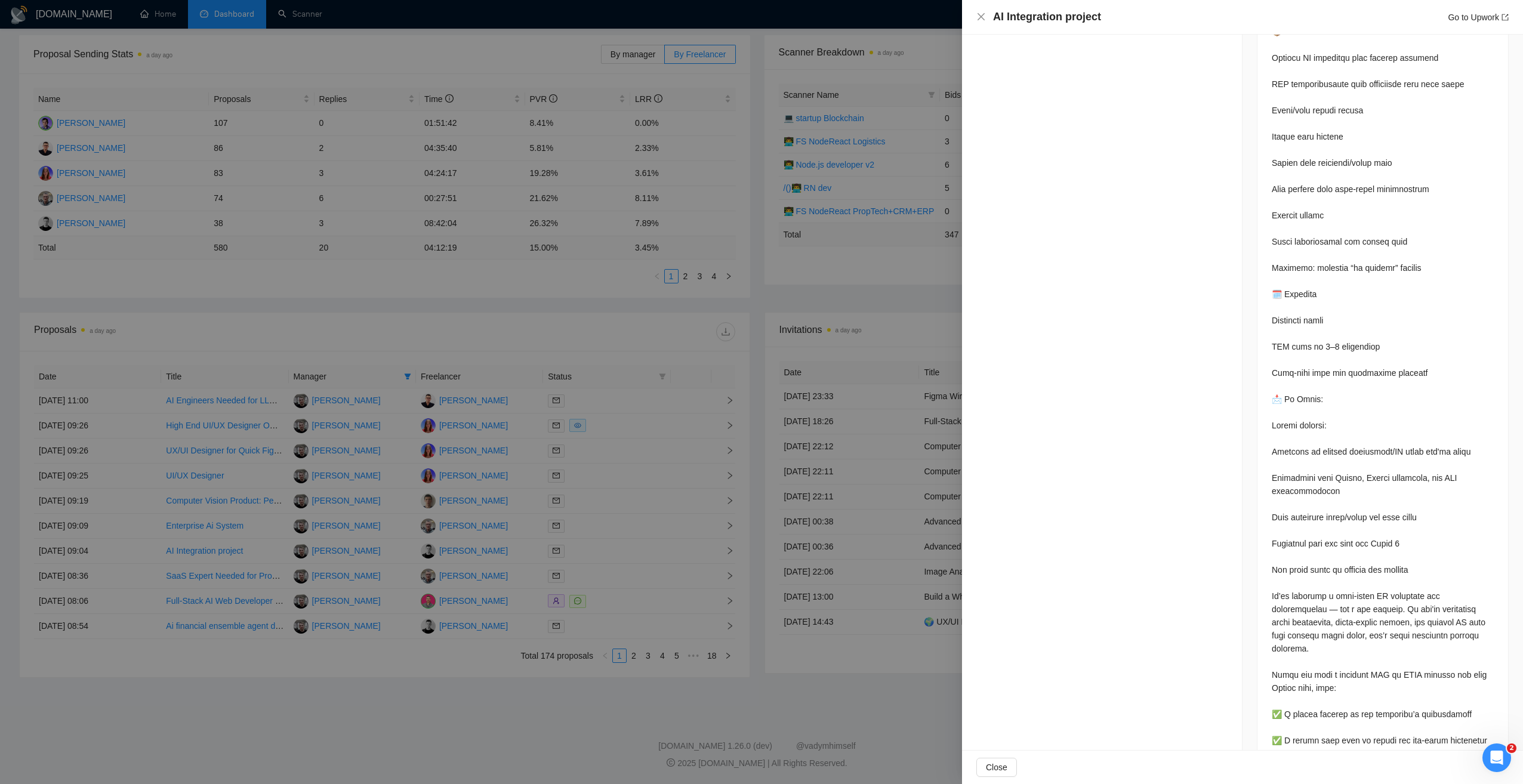
scroll to position [2465, 0]
drag, startPoint x: 1273, startPoint y: 478, endPoint x: 1427, endPoint y: 532, distance: 163.2
drag, startPoint x: 1427, startPoint y: 532, endPoint x: 1305, endPoint y: 539, distance: 122.2
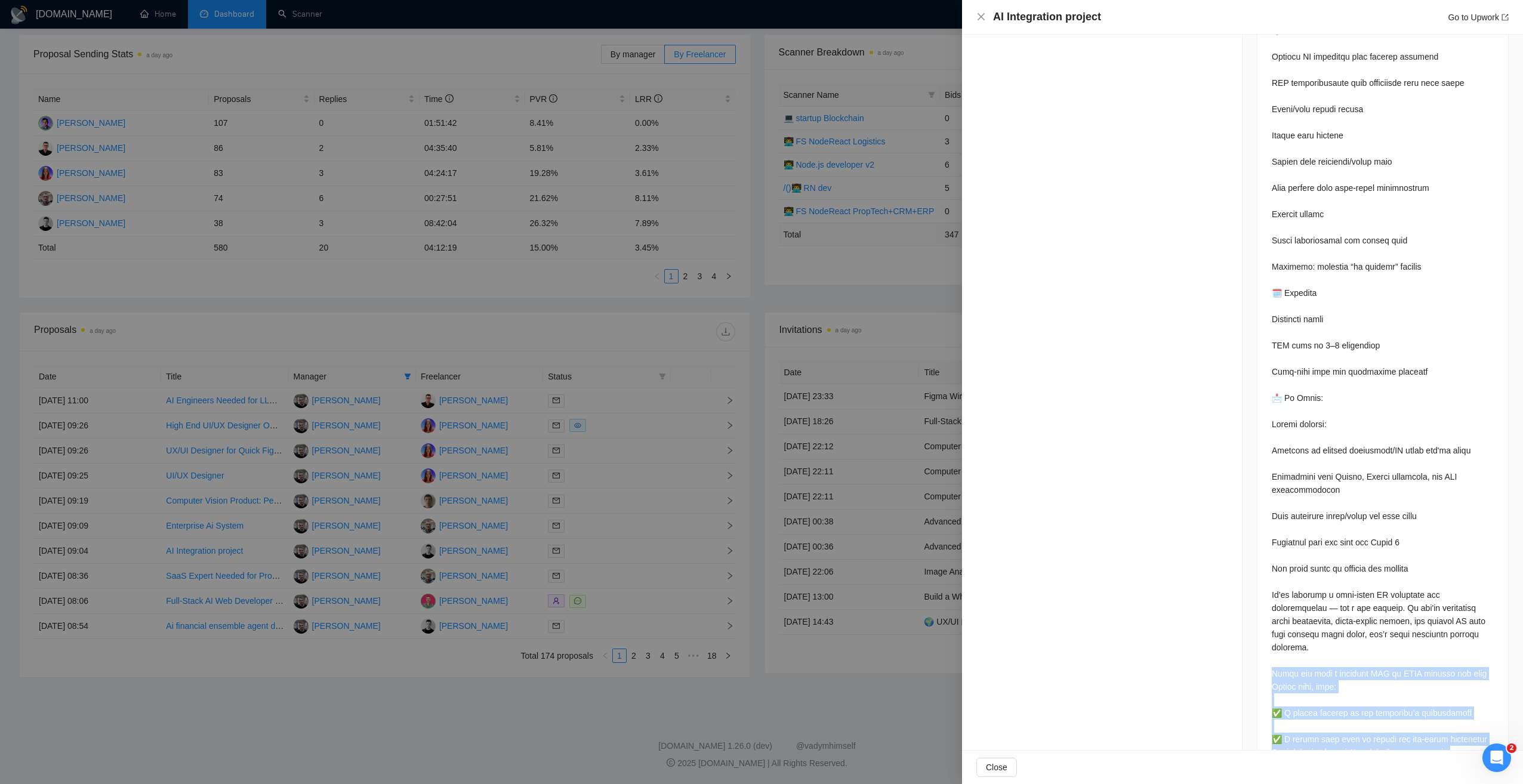
drag, startPoint x: 1328, startPoint y: 653, endPoint x: 1464, endPoint y: 717, distance: 150.3
drag, startPoint x: 1464, startPoint y: 717, endPoint x: 1472, endPoint y: 722, distance: 9.4
click at [1445, 715] on div at bounding box center [1445, 715] width 0 height 0
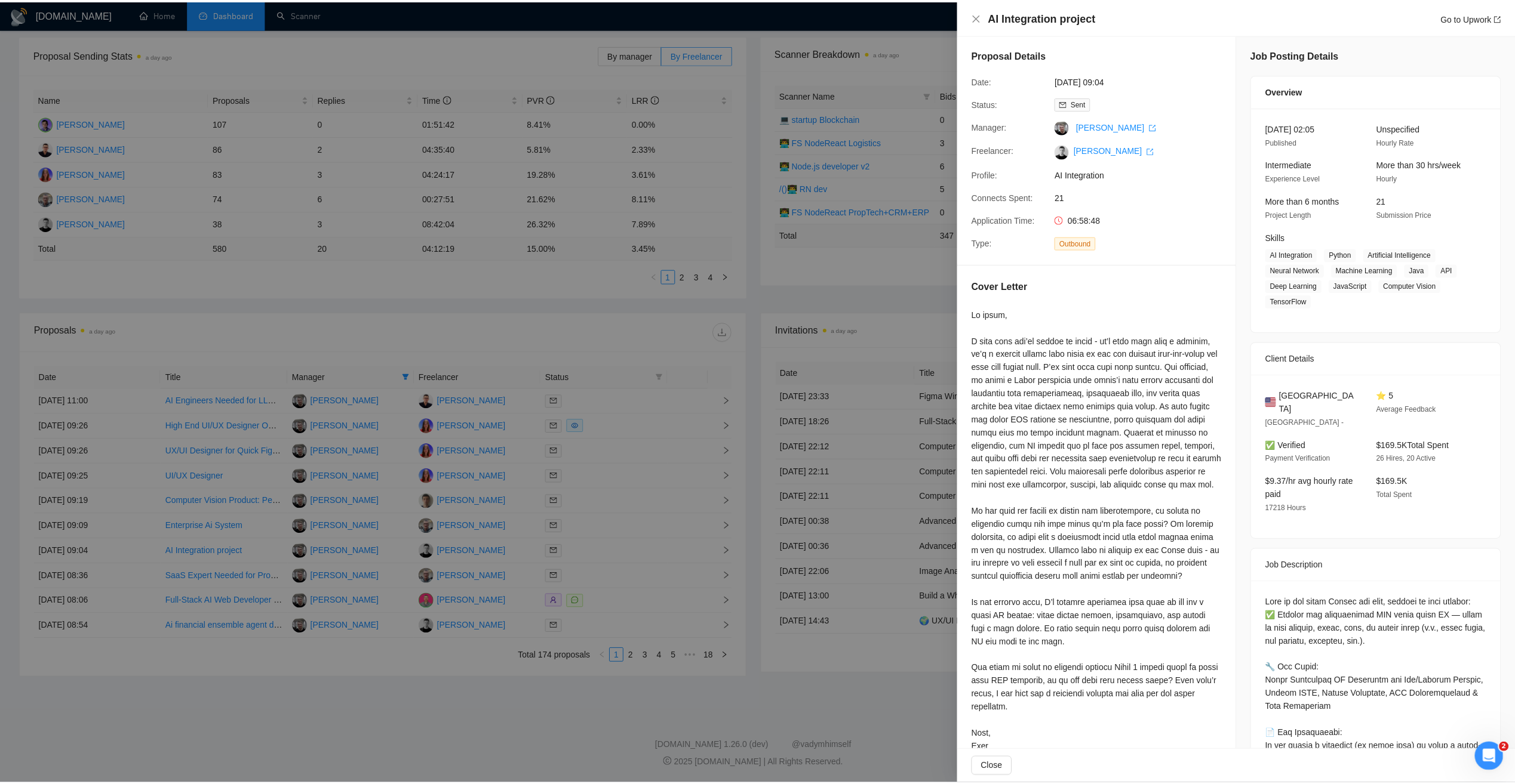
scroll to position [0, 0]
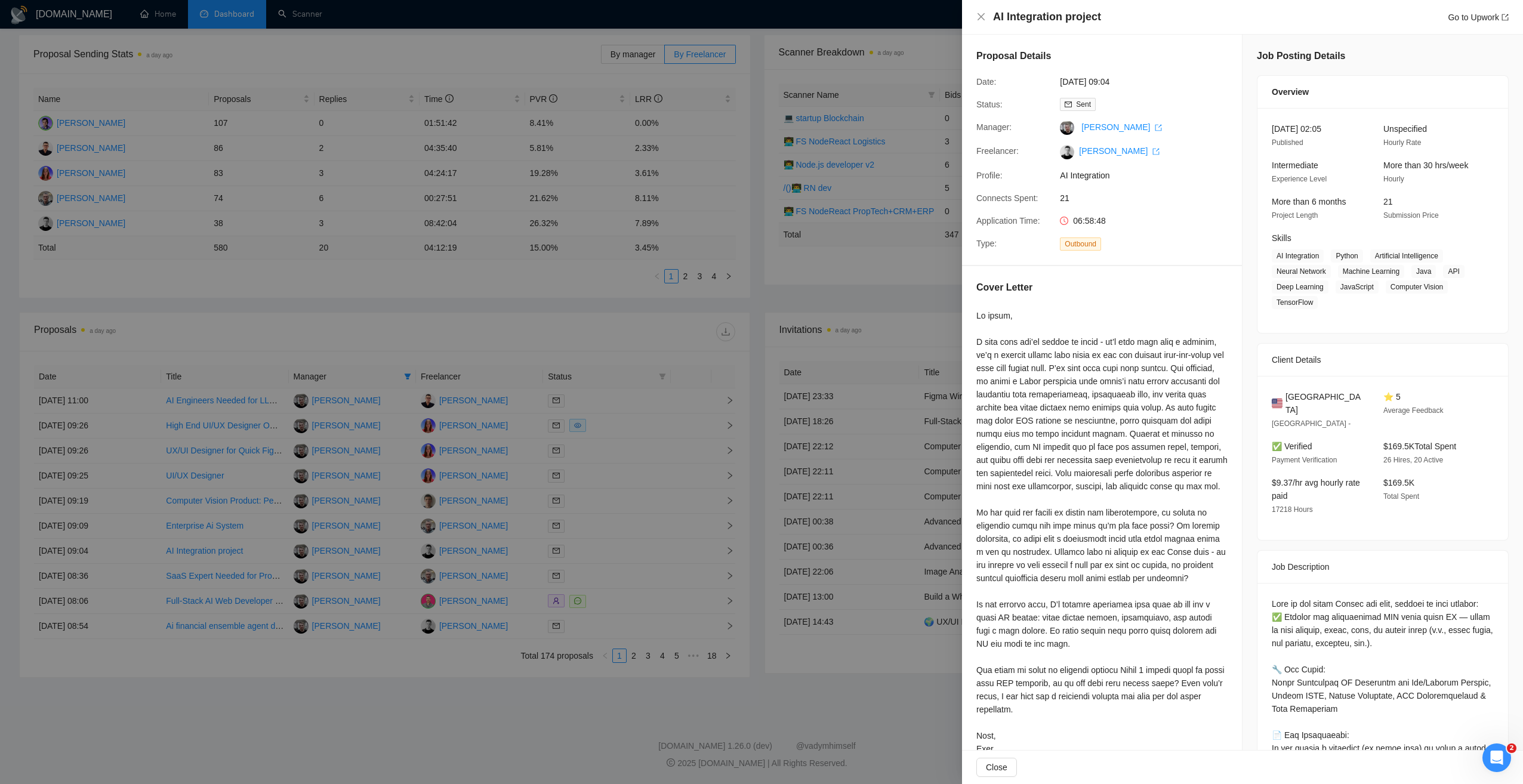
click at [950, 281] on div at bounding box center [762, 392] width 1523 height 784
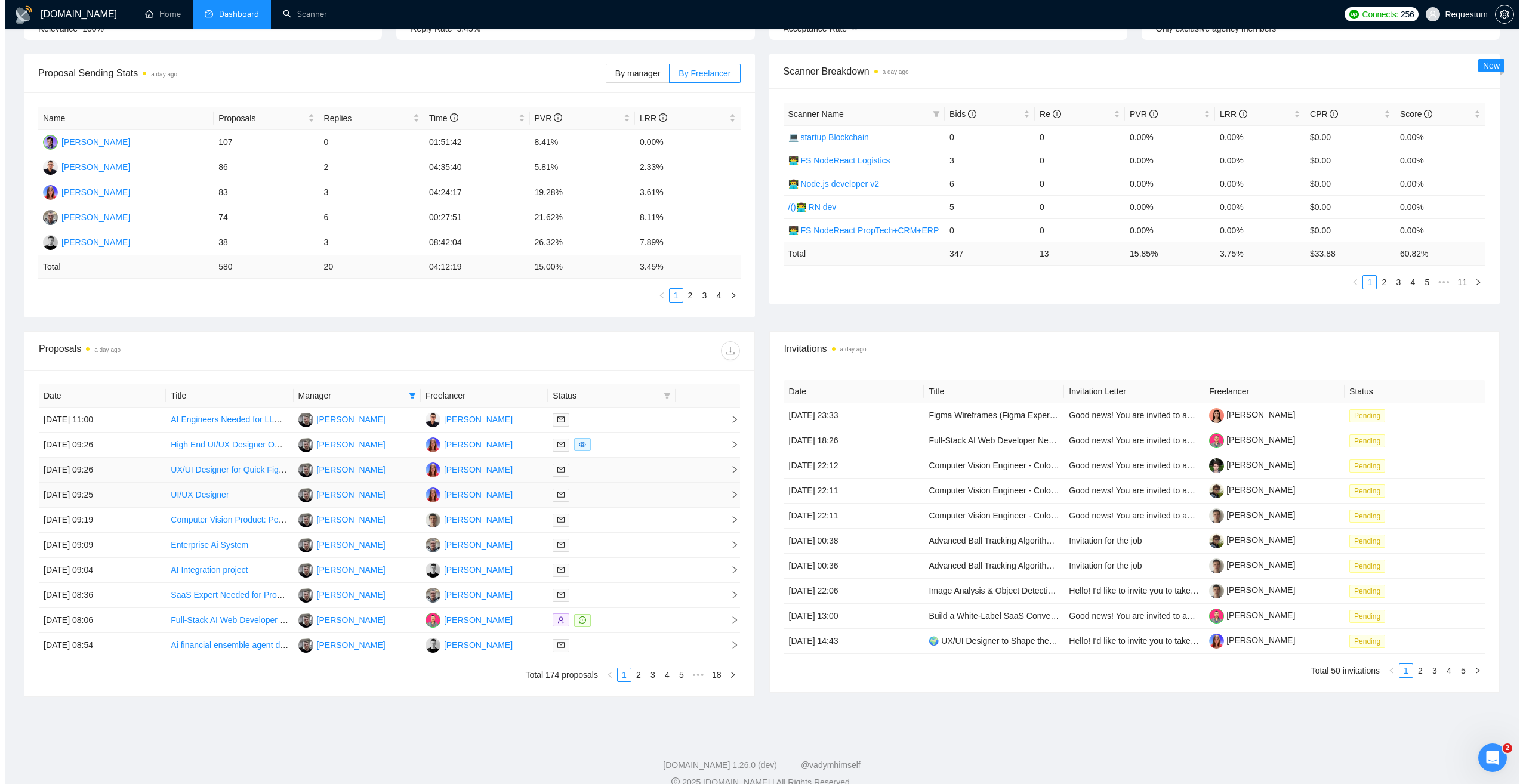
scroll to position [115, 0]
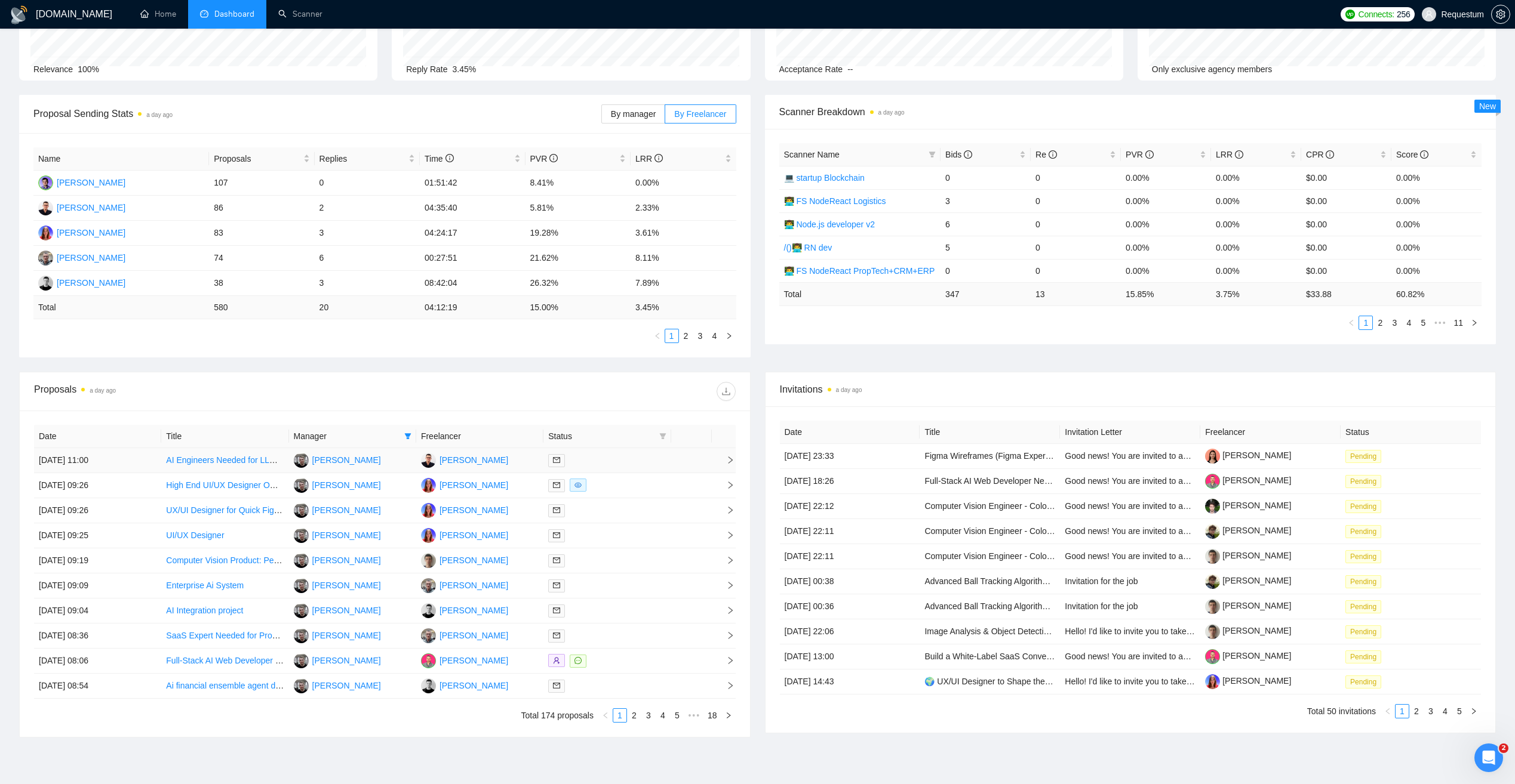
click at [524, 458] on td "[PERSON_NAME]" at bounding box center [480, 461] width 127 height 25
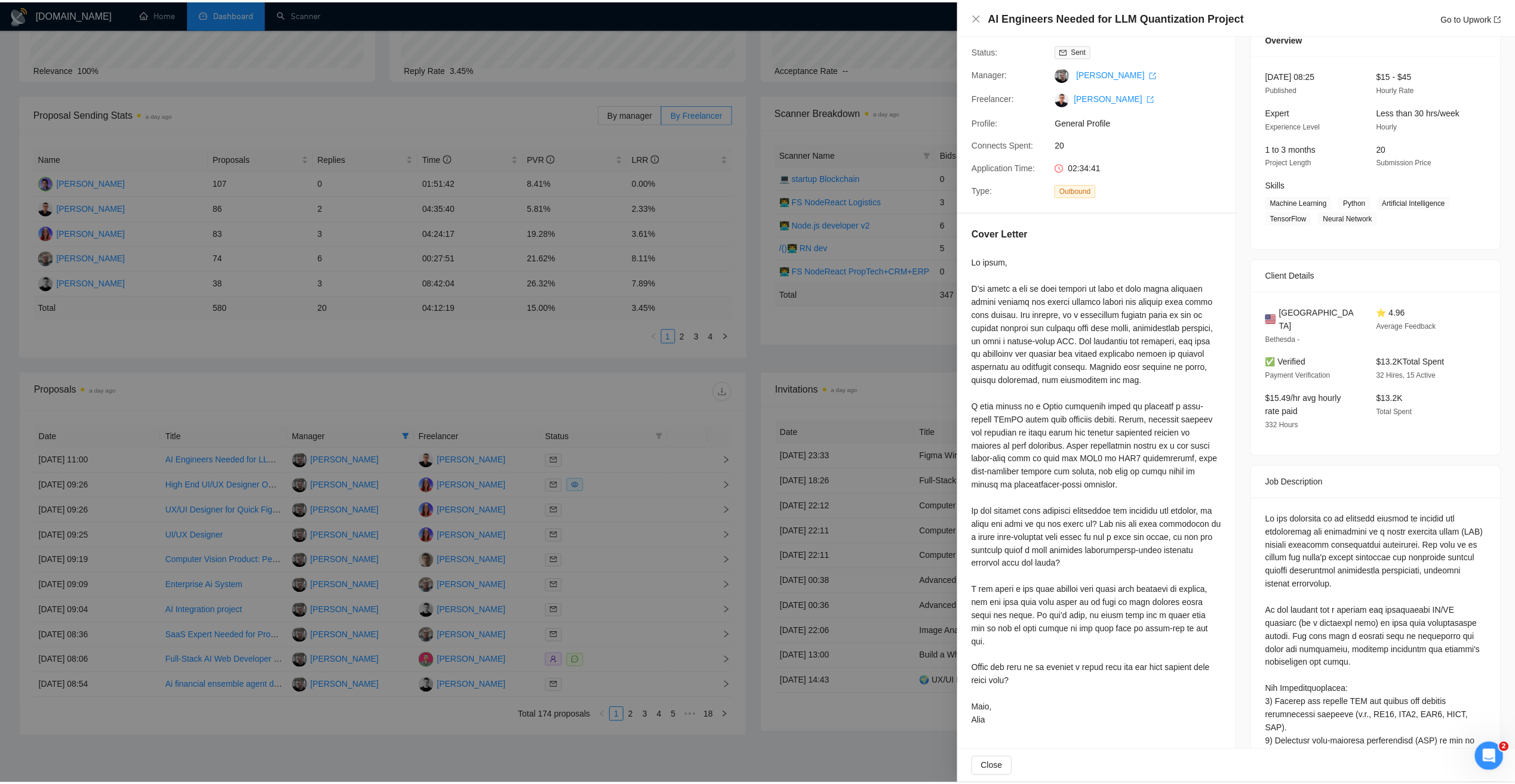
scroll to position [60, 0]
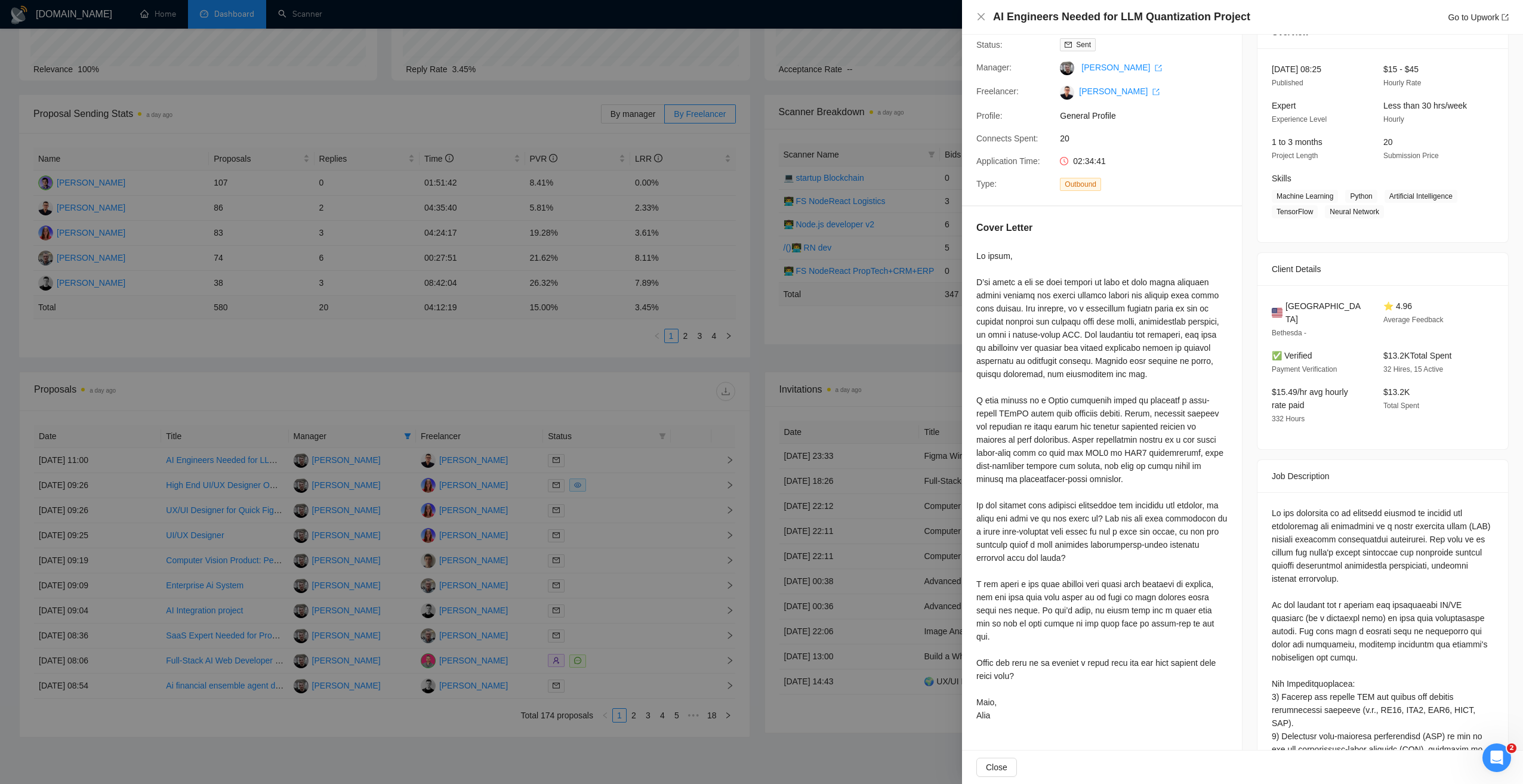
click at [877, 359] on div at bounding box center [762, 392] width 1523 height 784
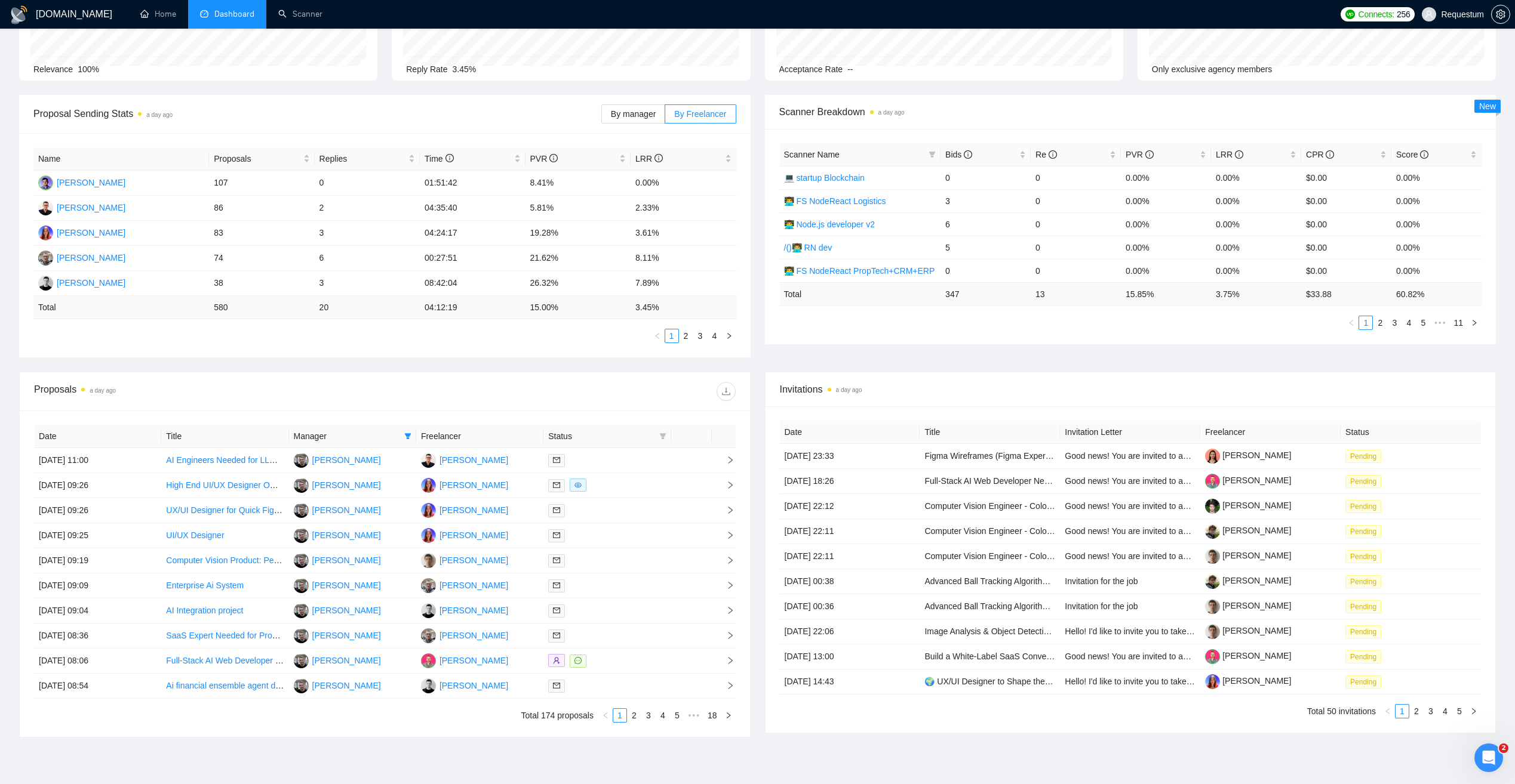
click at [247, 351] on div "Name Proposals Replies Time PVR LRR Maksym Pashynov 107 0 01:51:42 8.41% 0.00% …" at bounding box center [385, 245] width 731 height 225
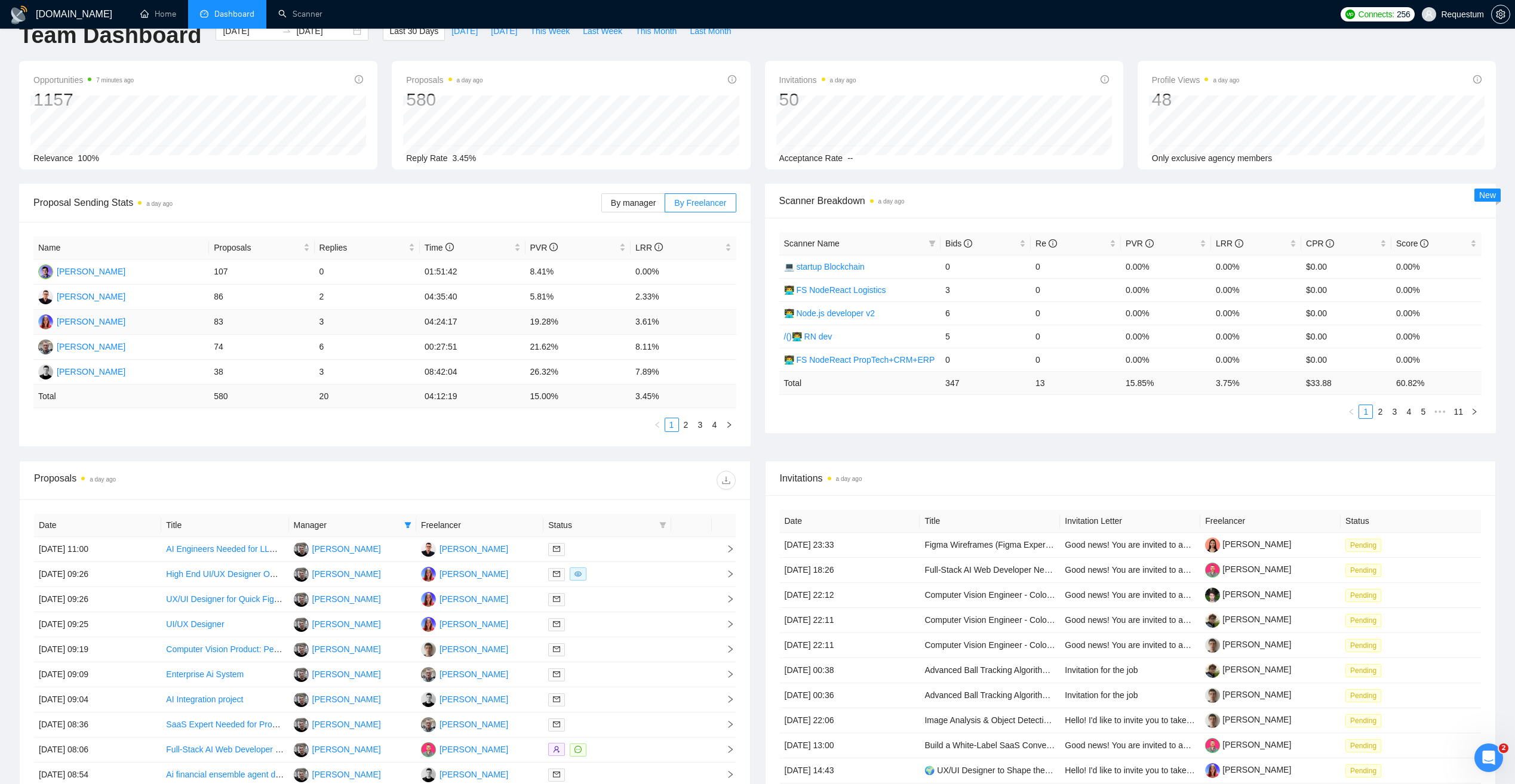
scroll to position [0, 0]
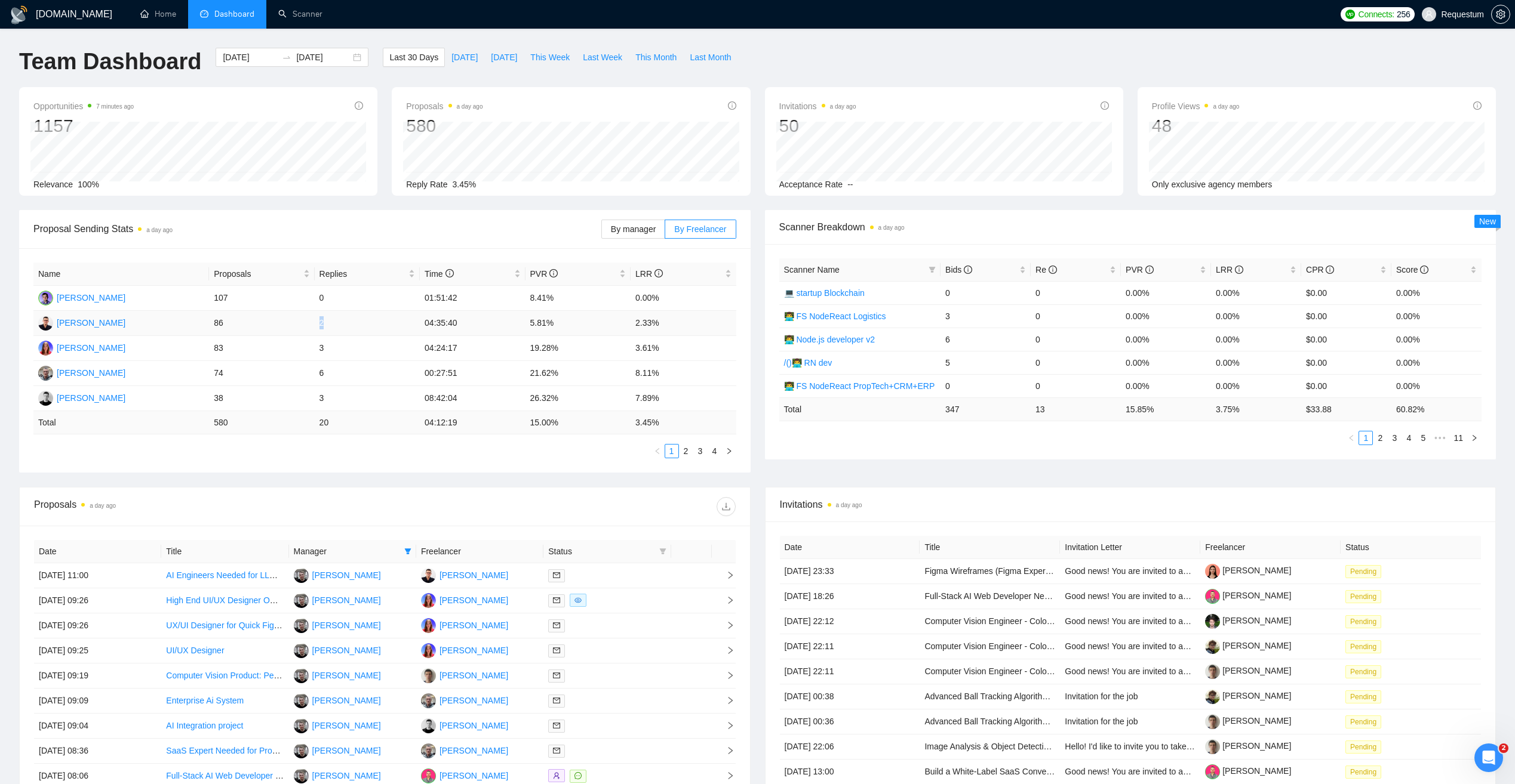
drag, startPoint x: 316, startPoint y: 326, endPoint x: 328, endPoint y: 326, distance: 12.0
click at [328, 326] on td "2" at bounding box center [367, 323] width 105 height 25
drag, startPoint x: 328, startPoint y: 326, endPoint x: 327, endPoint y: 380, distance: 54.0
click at [327, 380] on tr "Pavlo Gagauz 74 6 00:27:51 21.62% 8.11%" at bounding box center [385, 374] width 703 height 25
drag, startPoint x: 327, startPoint y: 380, endPoint x: 277, endPoint y: 476, distance: 108.2
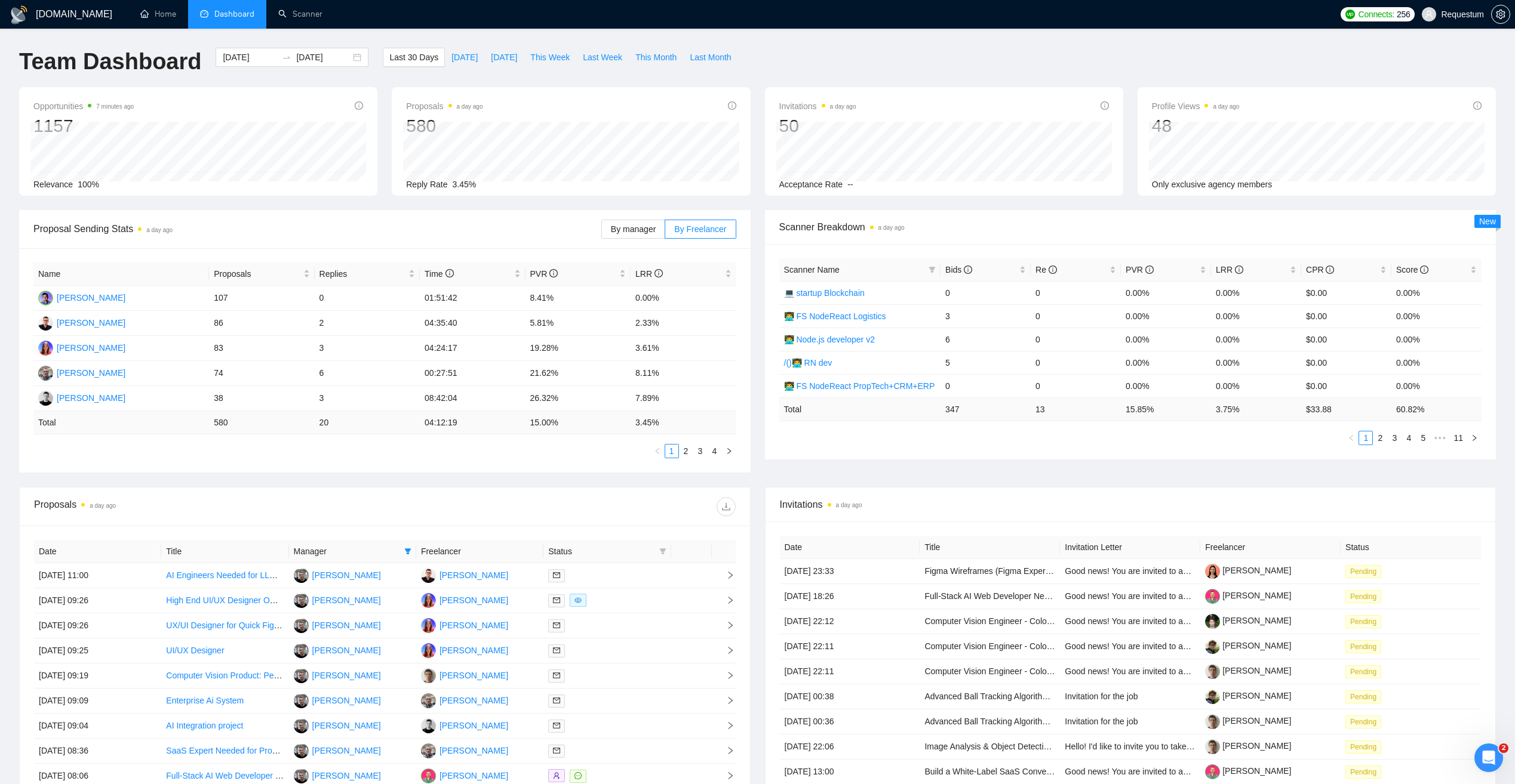
click at [277, 476] on div "Proposal Sending Stats a day ago By manager By Freelancer Name Proposals Replie…" at bounding box center [757, 348] width 1491 height 277
click at [686, 451] on link "2" at bounding box center [686, 451] width 13 height 13
click at [675, 455] on link "1" at bounding box center [672, 451] width 13 height 13
click at [277, 273] on span "Proposals" at bounding box center [257, 274] width 86 height 13
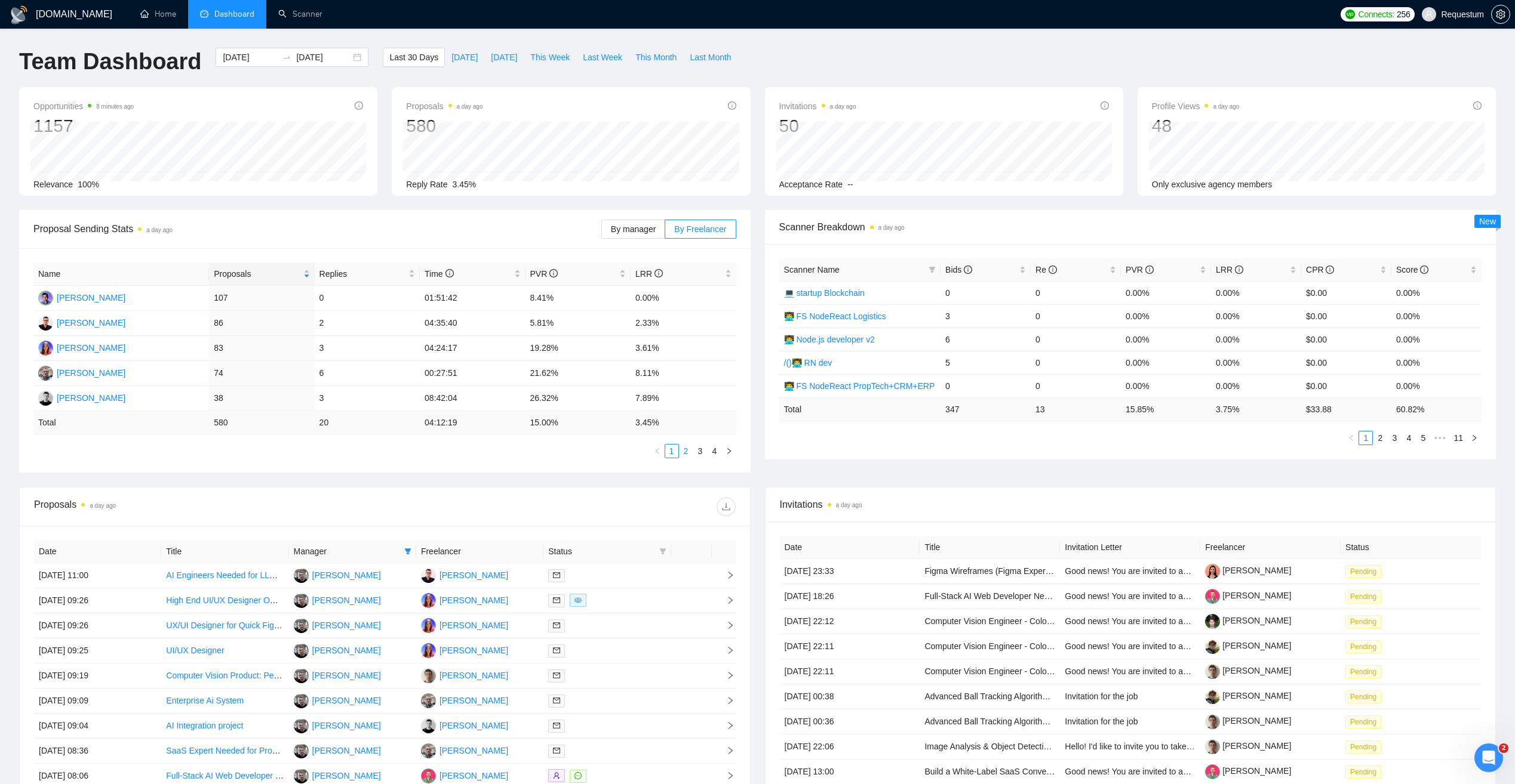
click at [687, 450] on link "2" at bounding box center [686, 451] width 13 height 13
click at [699, 454] on link "3" at bounding box center [700, 451] width 13 height 13
click at [688, 454] on link "2" at bounding box center [686, 451] width 13 height 13
click at [672, 455] on link "1" at bounding box center [672, 451] width 13 height 13
click at [714, 454] on link "4" at bounding box center [714, 451] width 13 height 13
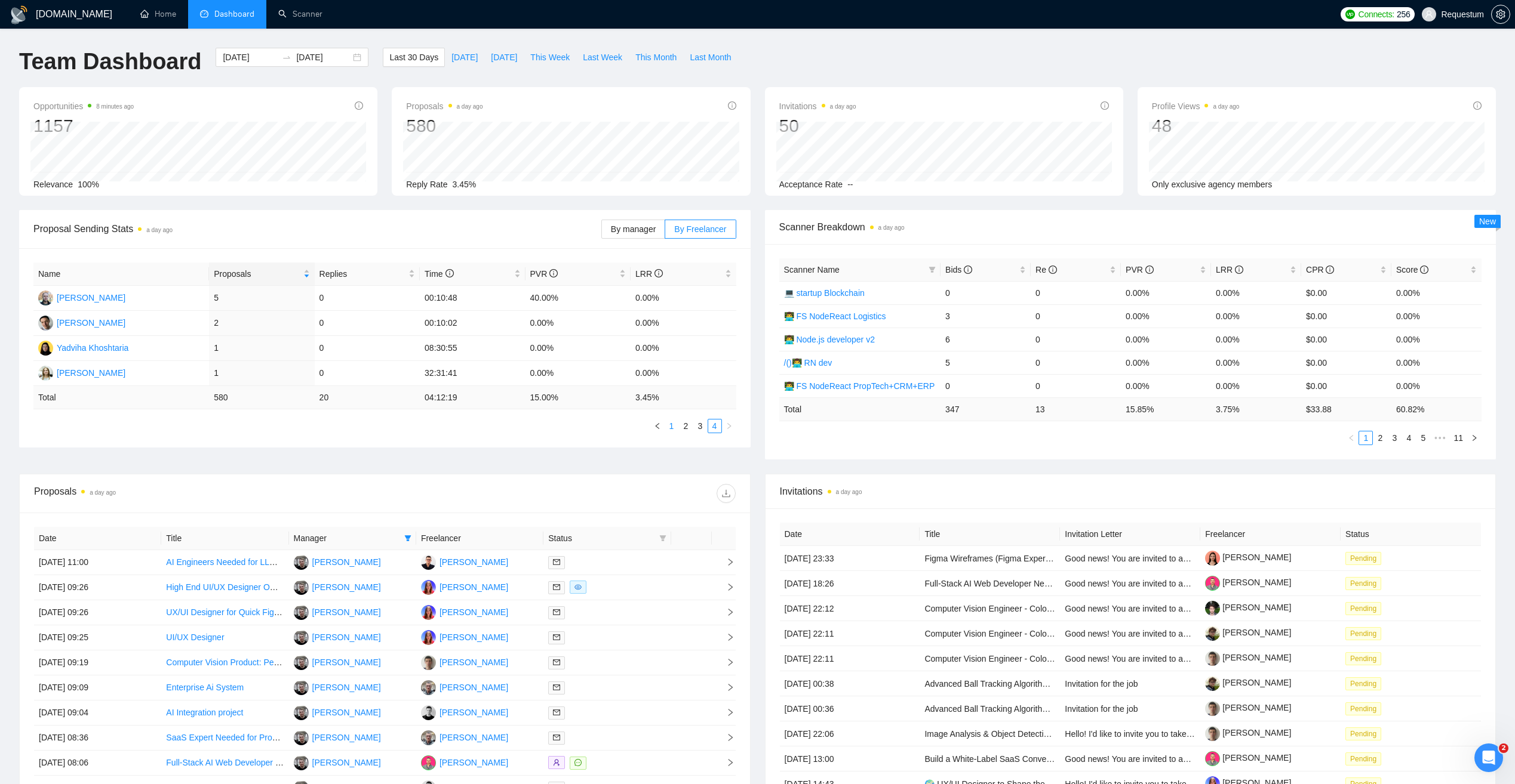
click at [672, 429] on link "1" at bounding box center [672, 426] width 13 height 13
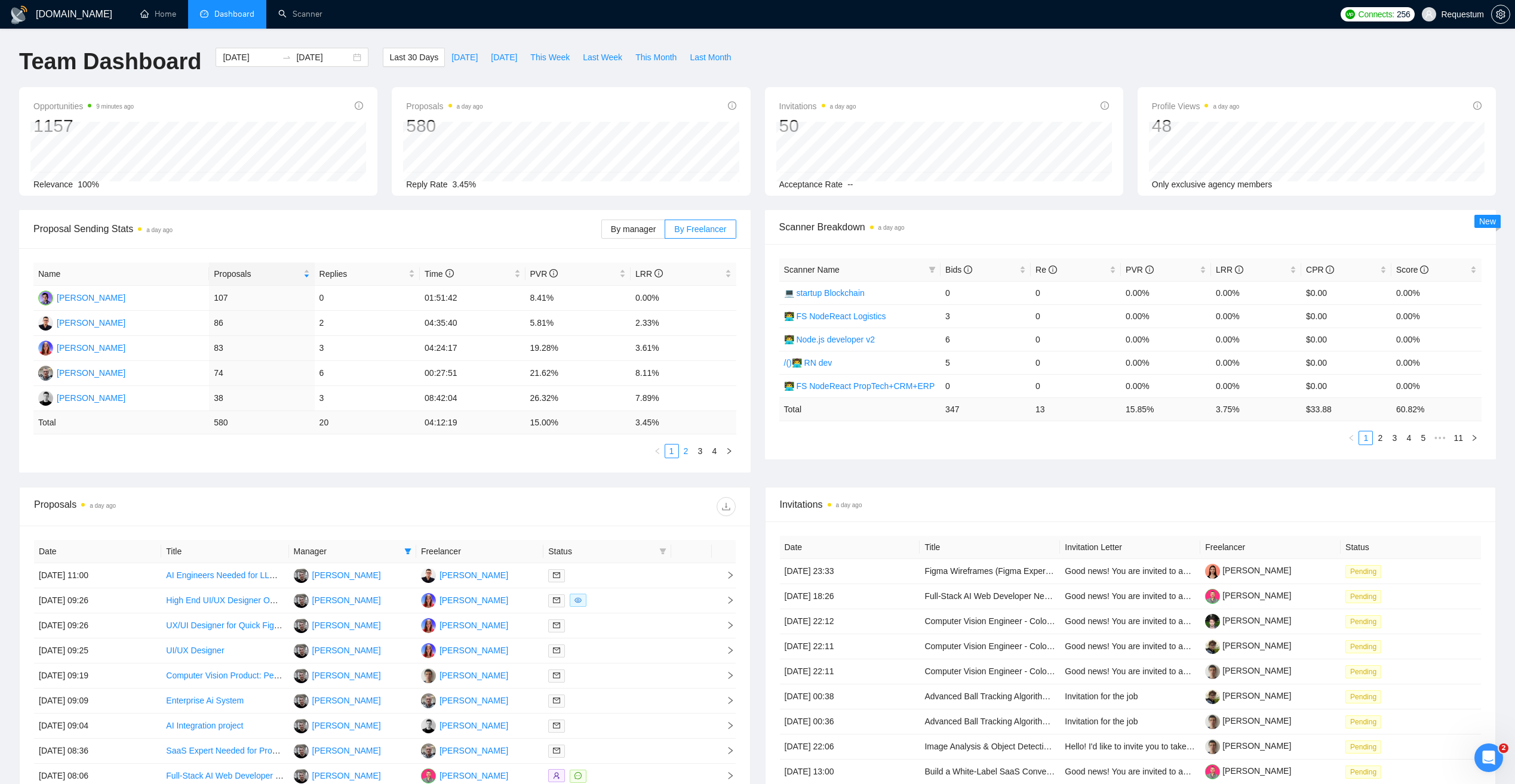
click at [691, 454] on link "2" at bounding box center [686, 451] width 13 height 13
click at [129, 401] on td "Danil Kelembet" at bounding box center [121, 399] width 176 height 25
click at [87, 397] on div "Danil Kelembet" at bounding box center [91, 398] width 68 height 13
drag, startPoint x: 215, startPoint y: 403, endPoint x: 225, endPoint y: 402, distance: 10.0
click at [225, 402] on td "21" at bounding box center [261, 399] width 105 height 25
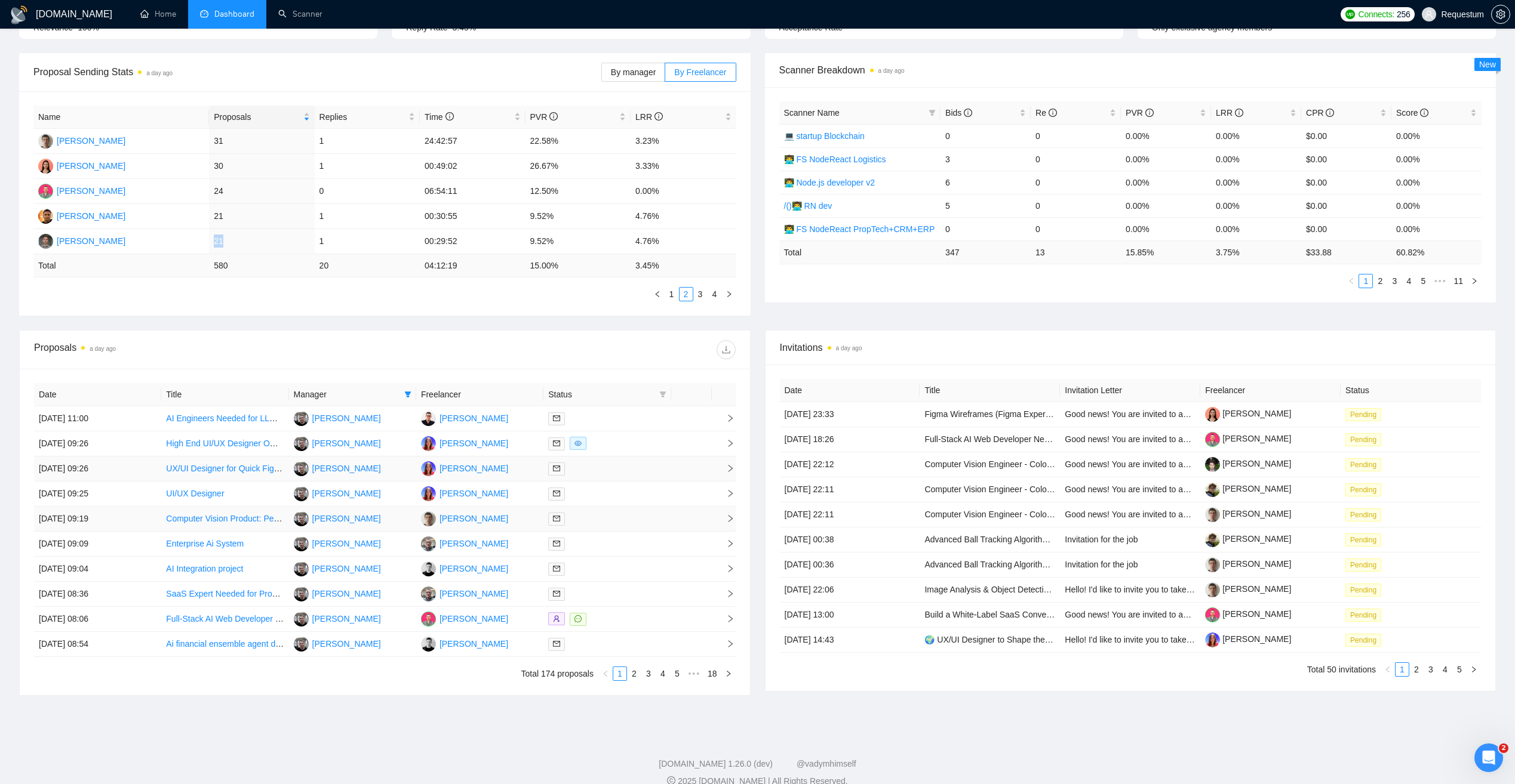
scroll to position [175, 0]
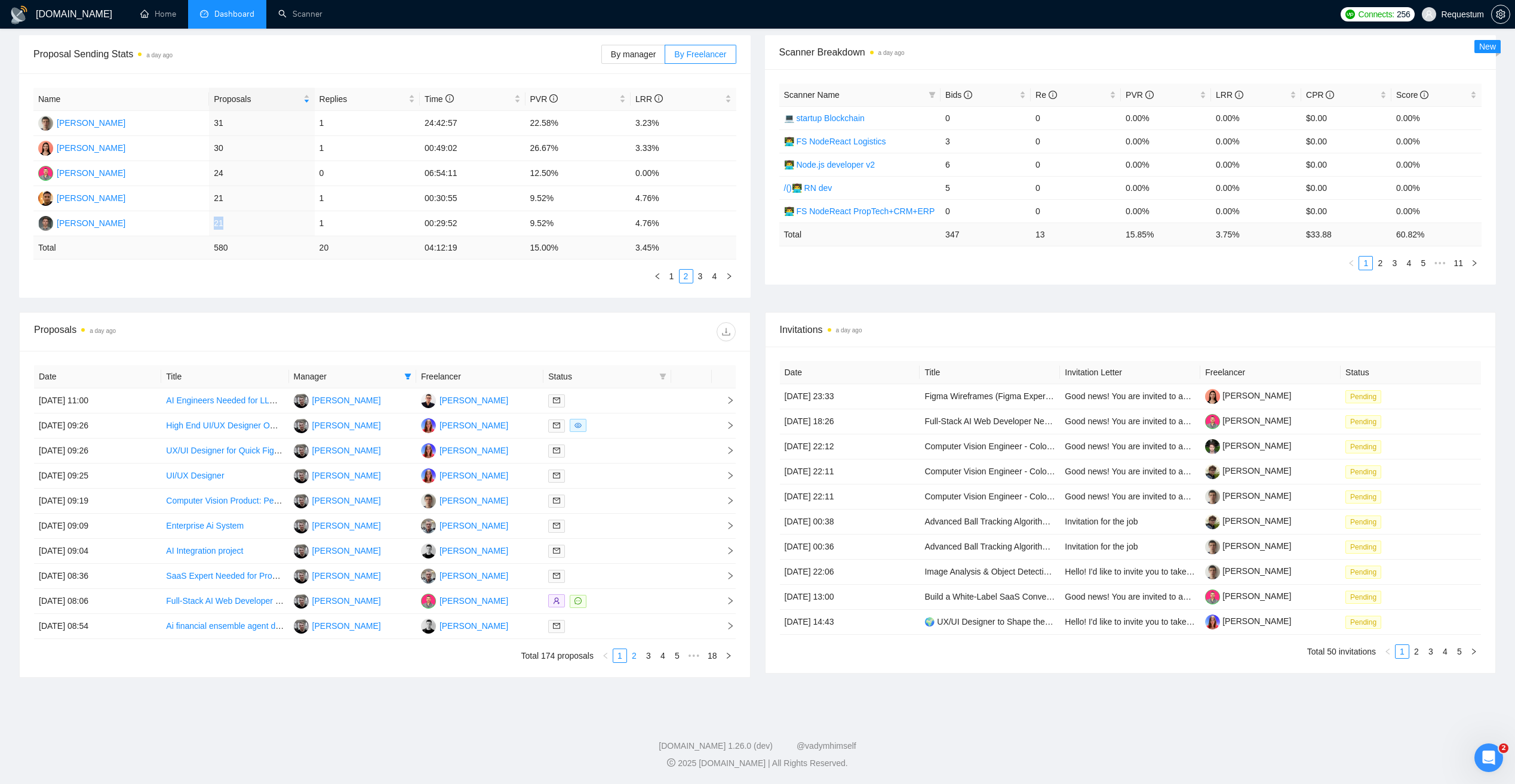
click at [633, 660] on link "2" at bounding box center [634, 656] width 13 height 13
click at [648, 661] on link "3" at bounding box center [648, 656] width 13 height 13
click at [663, 656] on link "4" at bounding box center [662, 656] width 13 height 13
click at [607, 657] on link "1" at bounding box center [605, 656] width 13 height 13
click at [251, 279] on ul "1 2 3 4" at bounding box center [385, 276] width 703 height 14
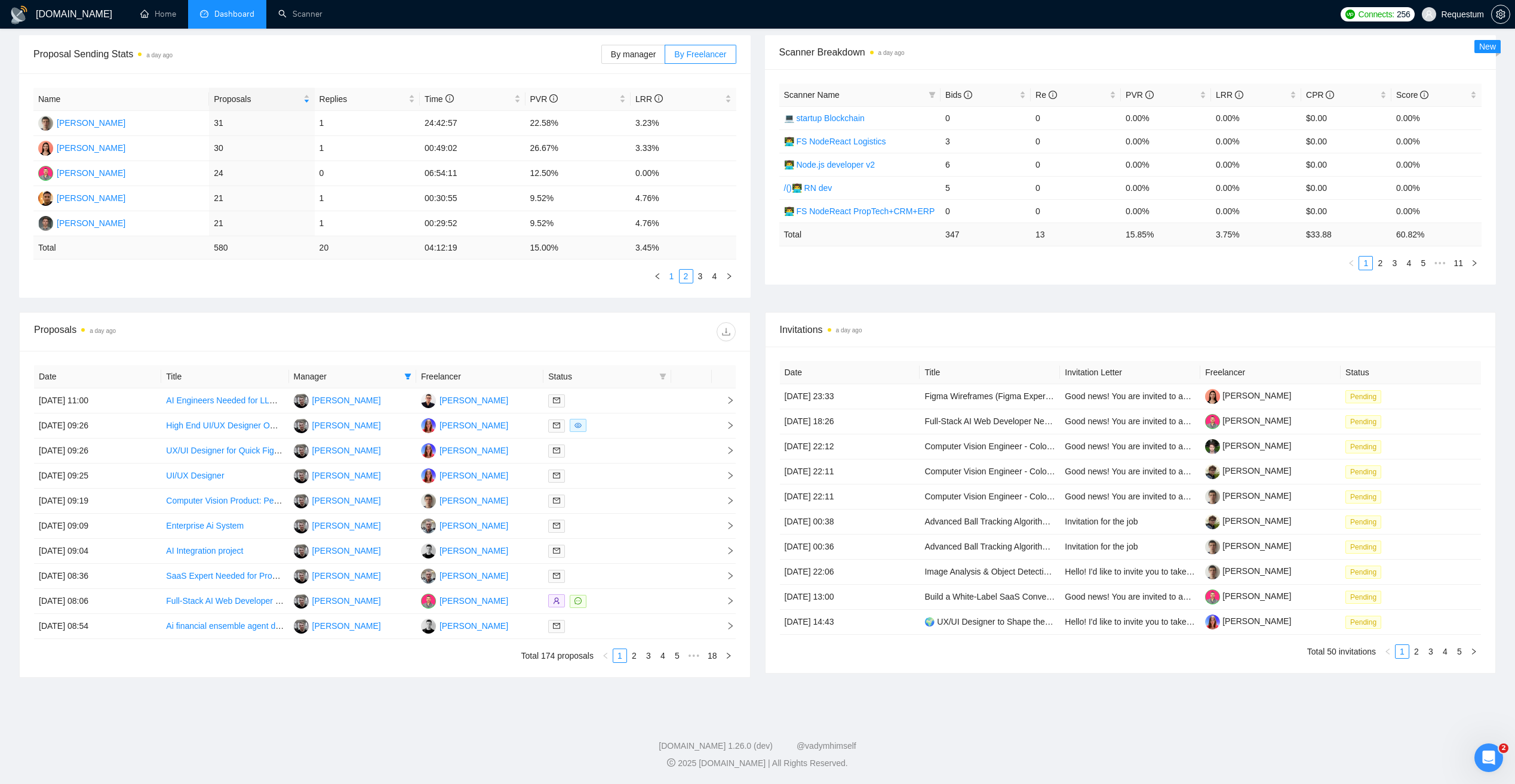
click at [675, 277] on link "1" at bounding box center [672, 276] width 13 height 13
click at [635, 657] on link "2" at bounding box center [634, 656] width 13 height 13
click at [650, 658] on link "3" at bounding box center [648, 656] width 13 height 13
click at [662, 658] on link "4" at bounding box center [662, 656] width 13 height 13
click at [666, 659] on link "5" at bounding box center [662, 656] width 13 height 13
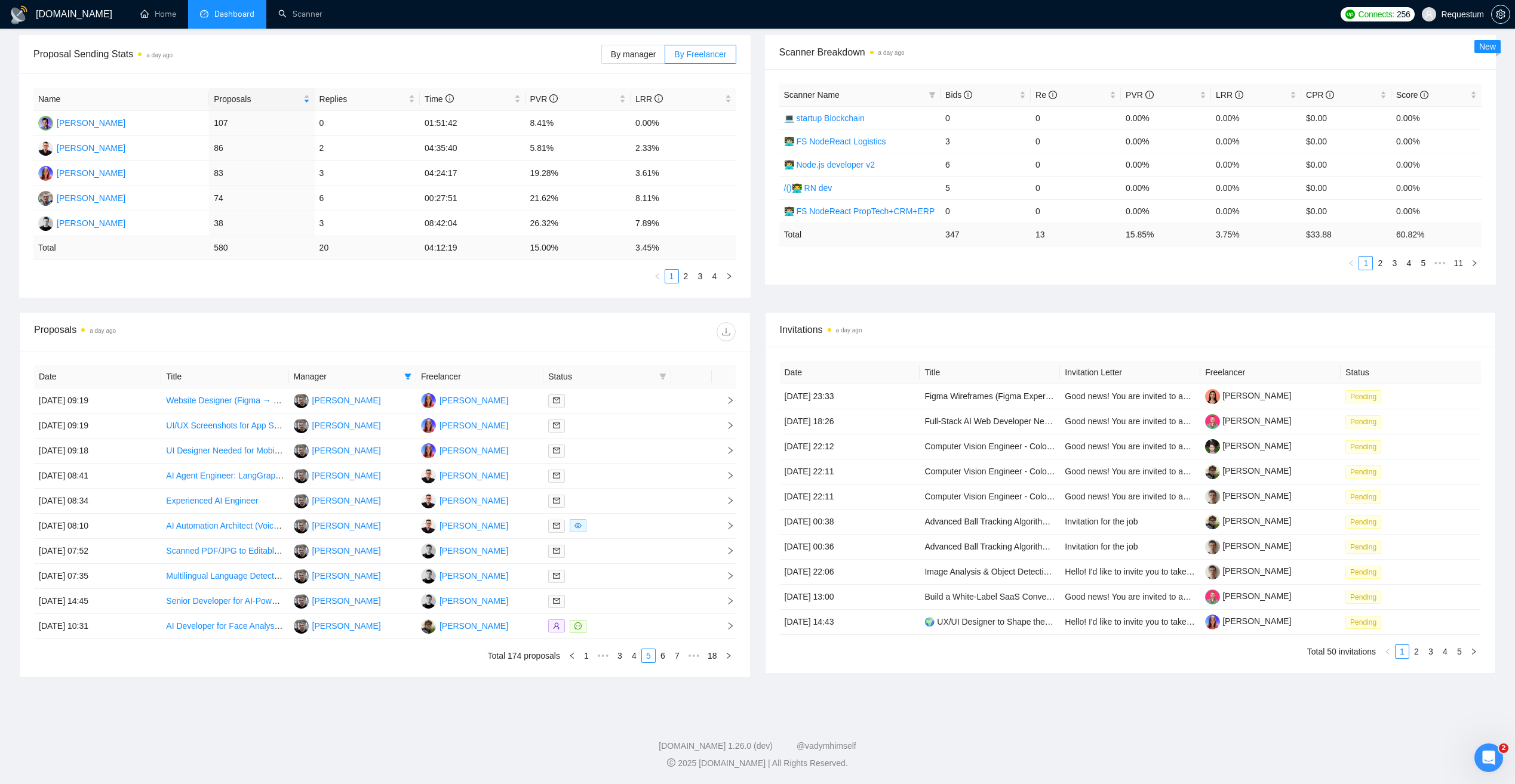
click at [589, 659] on link "1" at bounding box center [586, 656] width 13 height 13
click at [635, 655] on link "2" at bounding box center [634, 656] width 13 height 13
click at [651, 659] on link "3" at bounding box center [648, 656] width 13 height 13
click at [665, 658] on link "4" at bounding box center [662, 656] width 13 height 13
click at [606, 660] on link "1" at bounding box center [605, 656] width 13 height 13
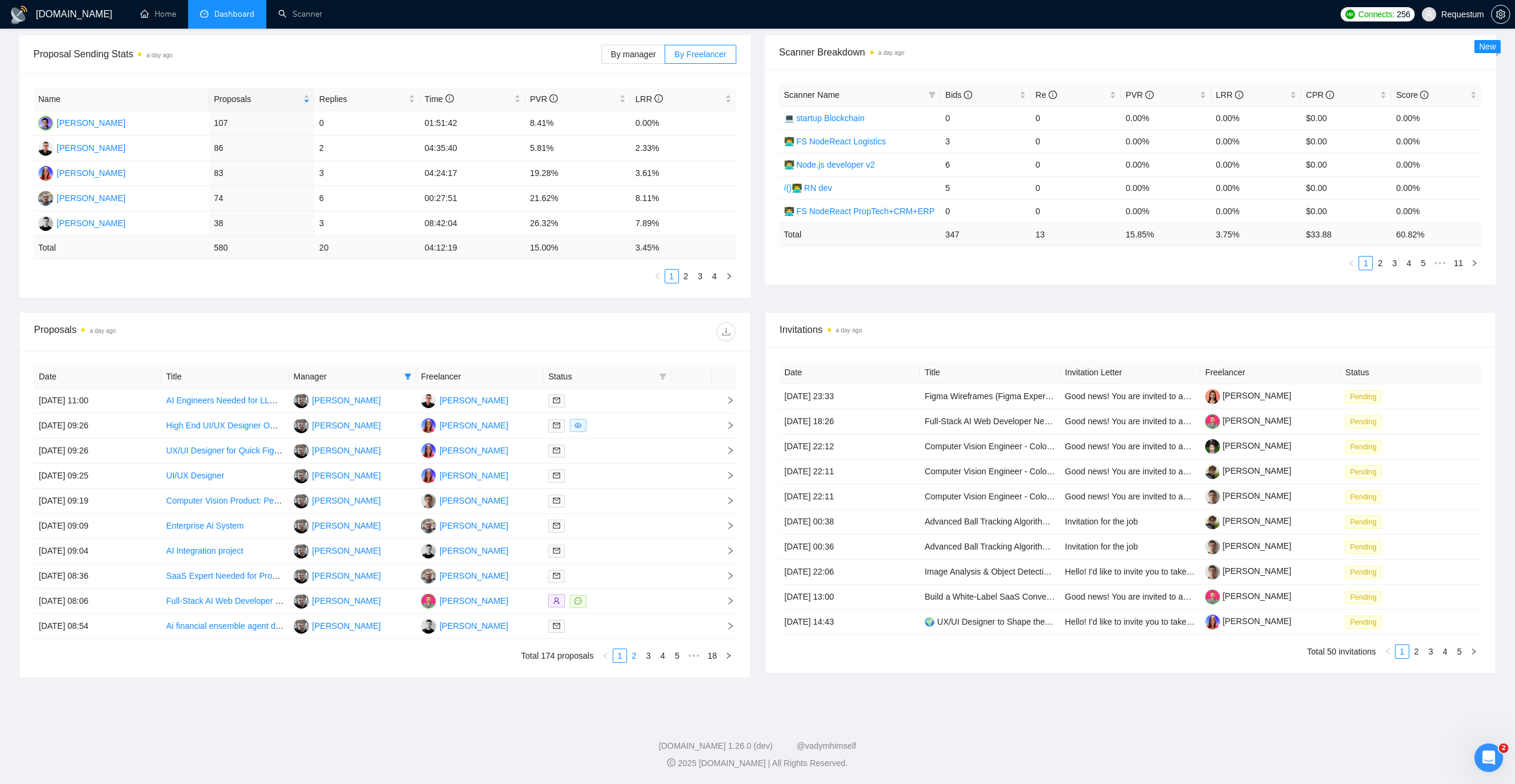
click at [634, 656] on link "2" at bounding box center [634, 656] width 13 height 13
click at [588, 379] on span "Status" at bounding box center [601, 376] width 106 height 13
click at [662, 376] on icon "filter" at bounding box center [662, 377] width 6 height 6
click at [622, 423] on span "Sent" at bounding box center [624, 418] width 22 height 9
click at [609, 347] on div "Proposals a day ago" at bounding box center [385, 332] width 702 height 38
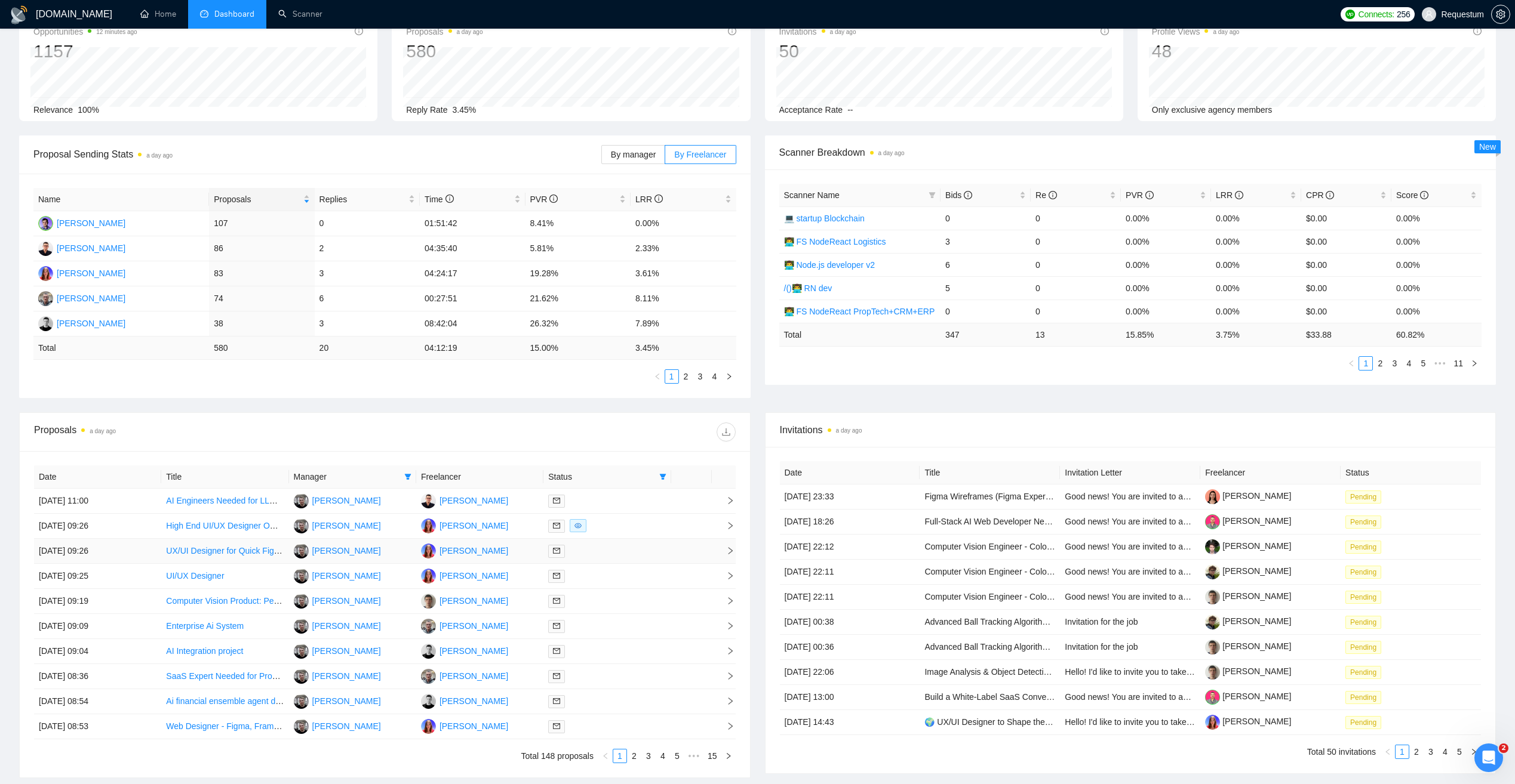
scroll to position [55, 0]
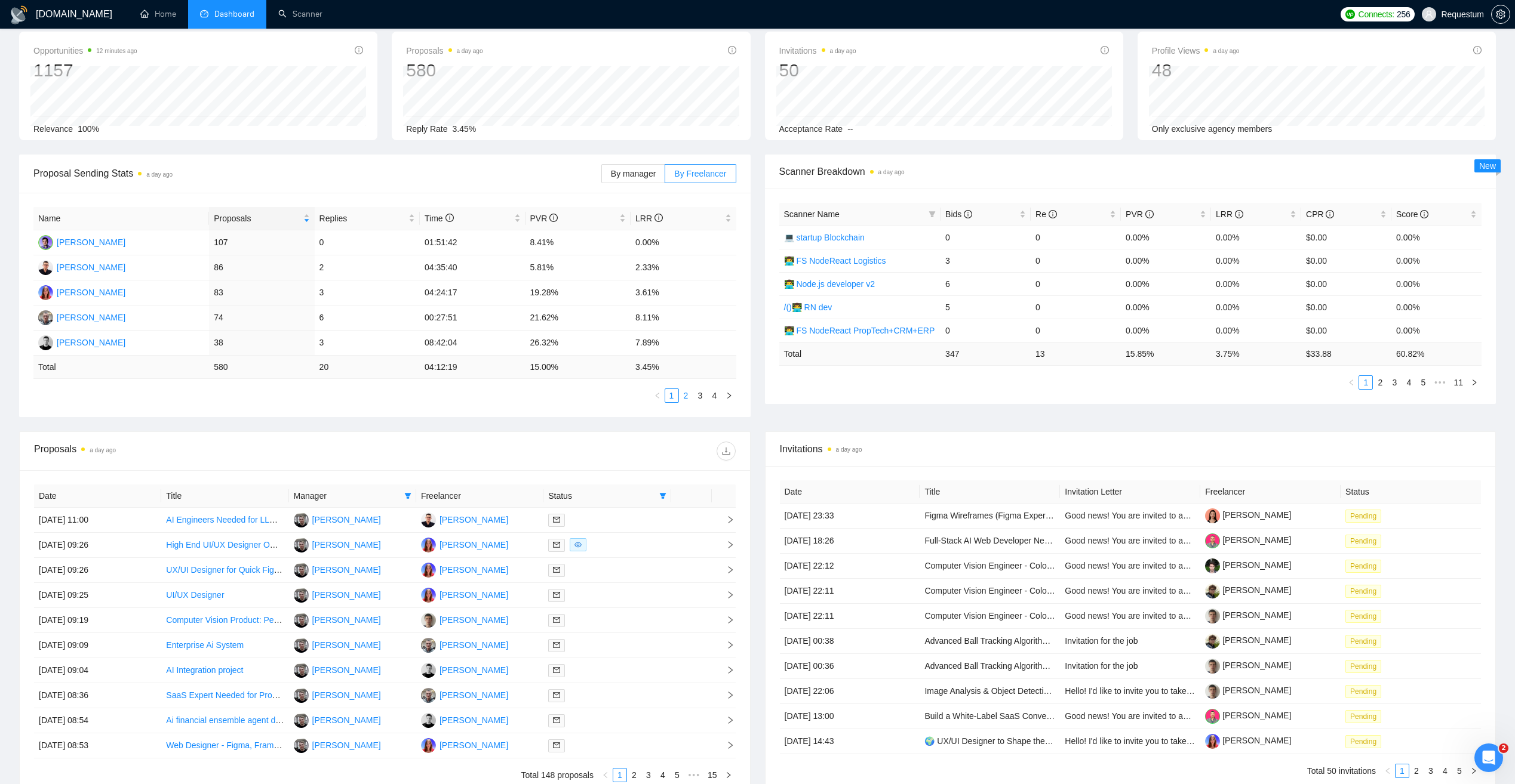
click at [684, 398] on link "2" at bounding box center [686, 395] width 13 height 13
drag, startPoint x: 206, startPoint y: 294, endPoint x: 231, endPoint y: 294, distance: 25.0
click at [231, 294] on tr "Dmitry Butyrin 24 0 06:54:11 12.50% 0.00%" at bounding box center [385, 293] width 703 height 25
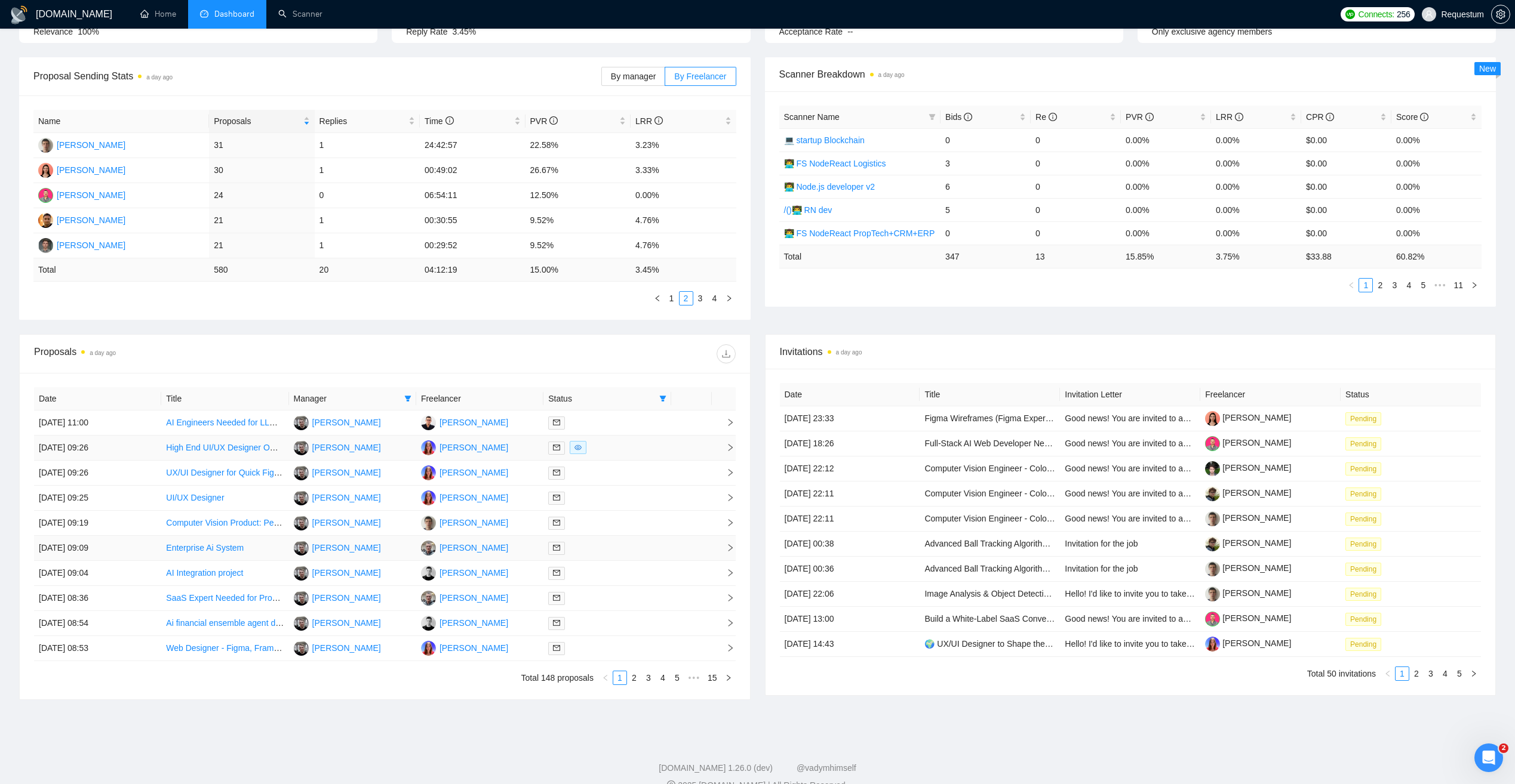
scroll to position [175, 0]
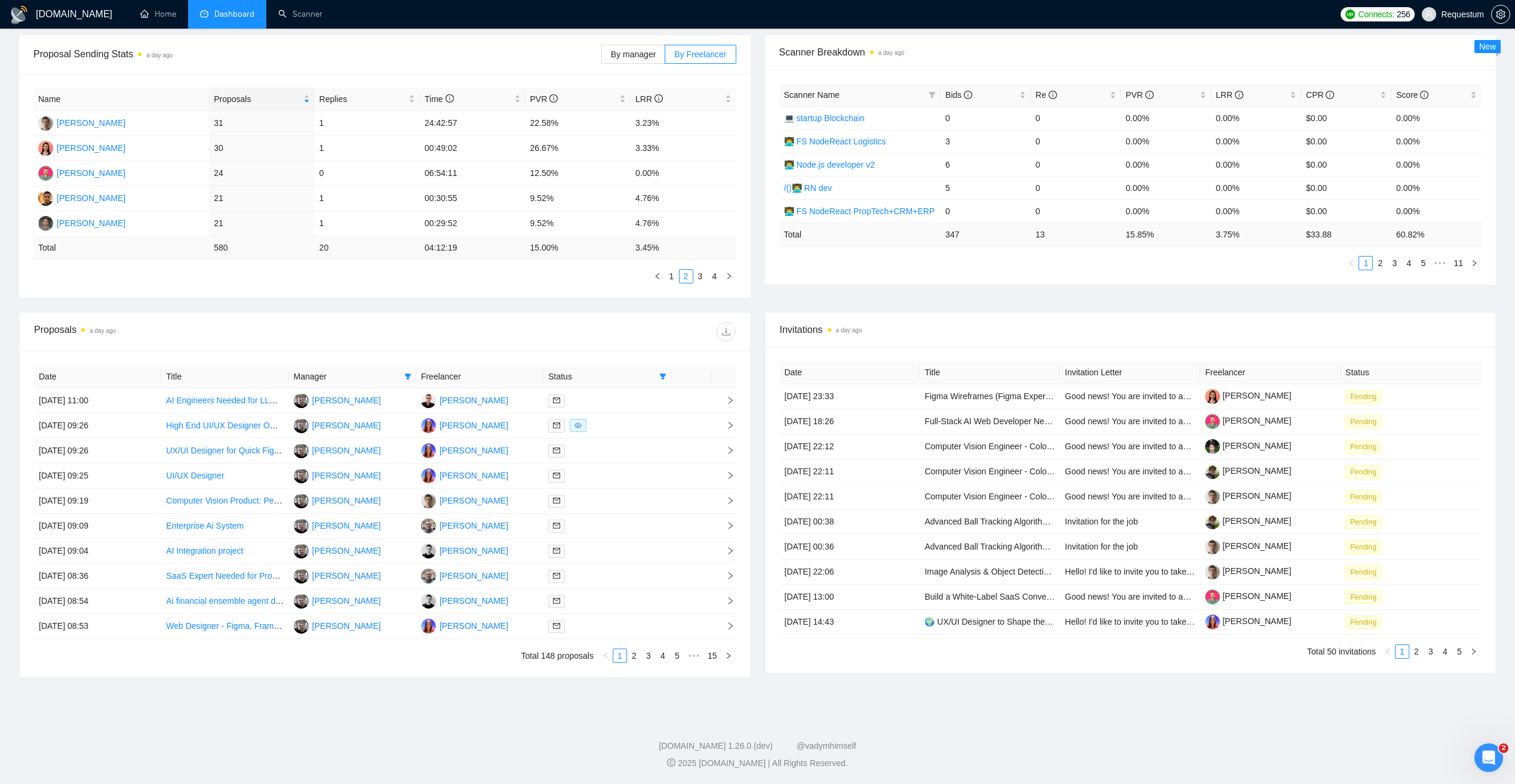
click at [635, 655] on link "2" at bounding box center [634, 656] width 13 height 13
click at [651, 655] on link "3" at bounding box center [648, 656] width 13 height 13
click at [662, 657] on link "4" at bounding box center [662, 656] width 13 height 13
drag, startPoint x: 609, startPoint y: 658, endPoint x: 614, endPoint y: 646, distance: 13.0
click at [609, 658] on link "1" at bounding box center [605, 656] width 13 height 13
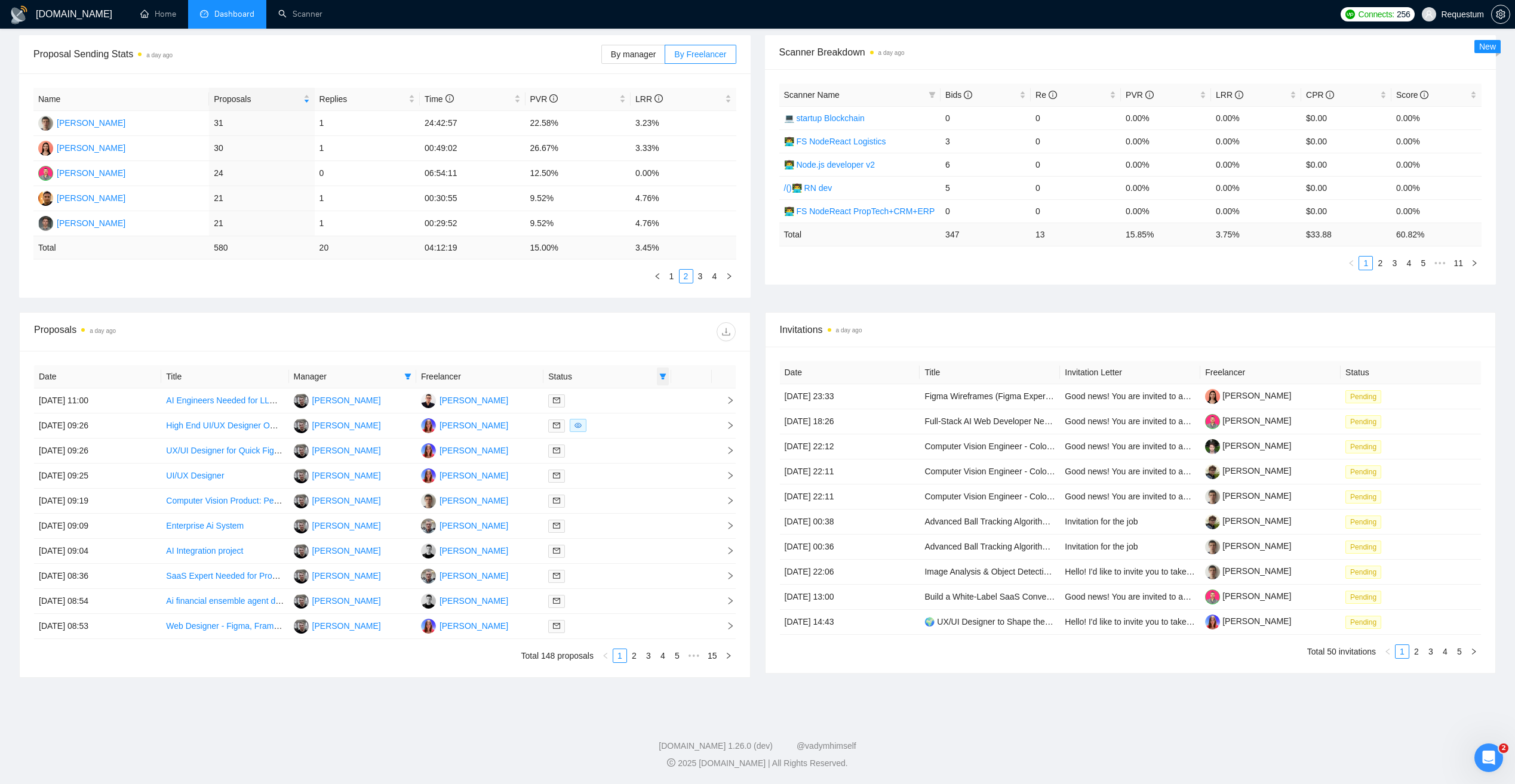
click at [664, 377] on icon "filter" at bounding box center [662, 376] width 7 height 7
click at [620, 419] on span "Sent" at bounding box center [624, 418] width 22 height 9
checkbox input "false"
click at [628, 364] on div "Date Title Manager Freelancer Status 01 Sep, 2025 11:00 AI Engineers Needed for…" at bounding box center [384, 514] width 730 height 326
click at [635, 655] on link "2" at bounding box center [634, 656] width 13 height 13
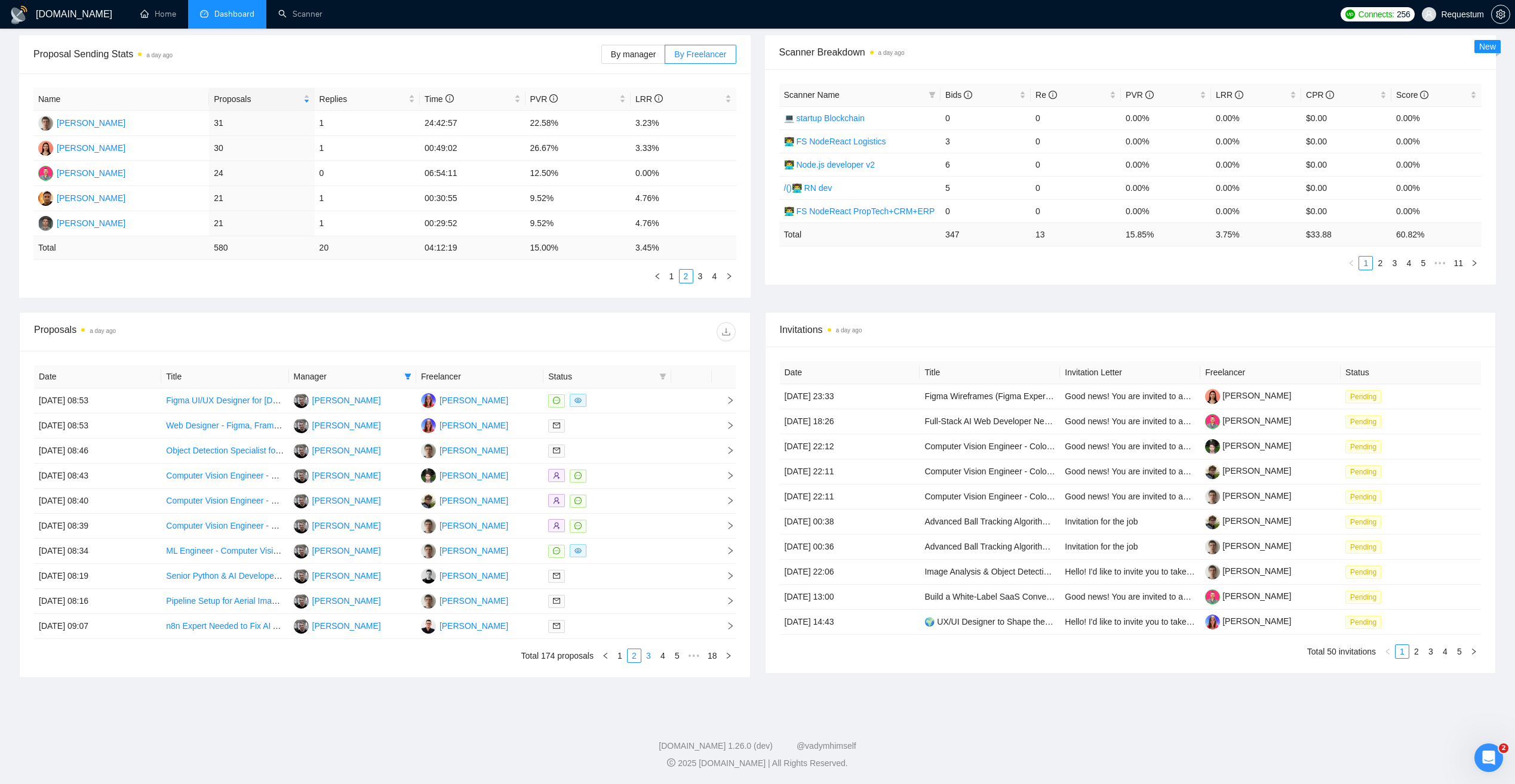
click at [648, 657] on link "3" at bounding box center [648, 656] width 13 height 13
click at [664, 655] on link "4" at bounding box center [662, 656] width 13 height 13
click at [662, 658] on link "5" at bounding box center [662, 656] width 13 height 13
click at [659, 658] on link "6" at bounding box center [662, 656] width 13 height 13
click at [587, 660] on link "1" at bounding box center [586, 656] width 13 height 13
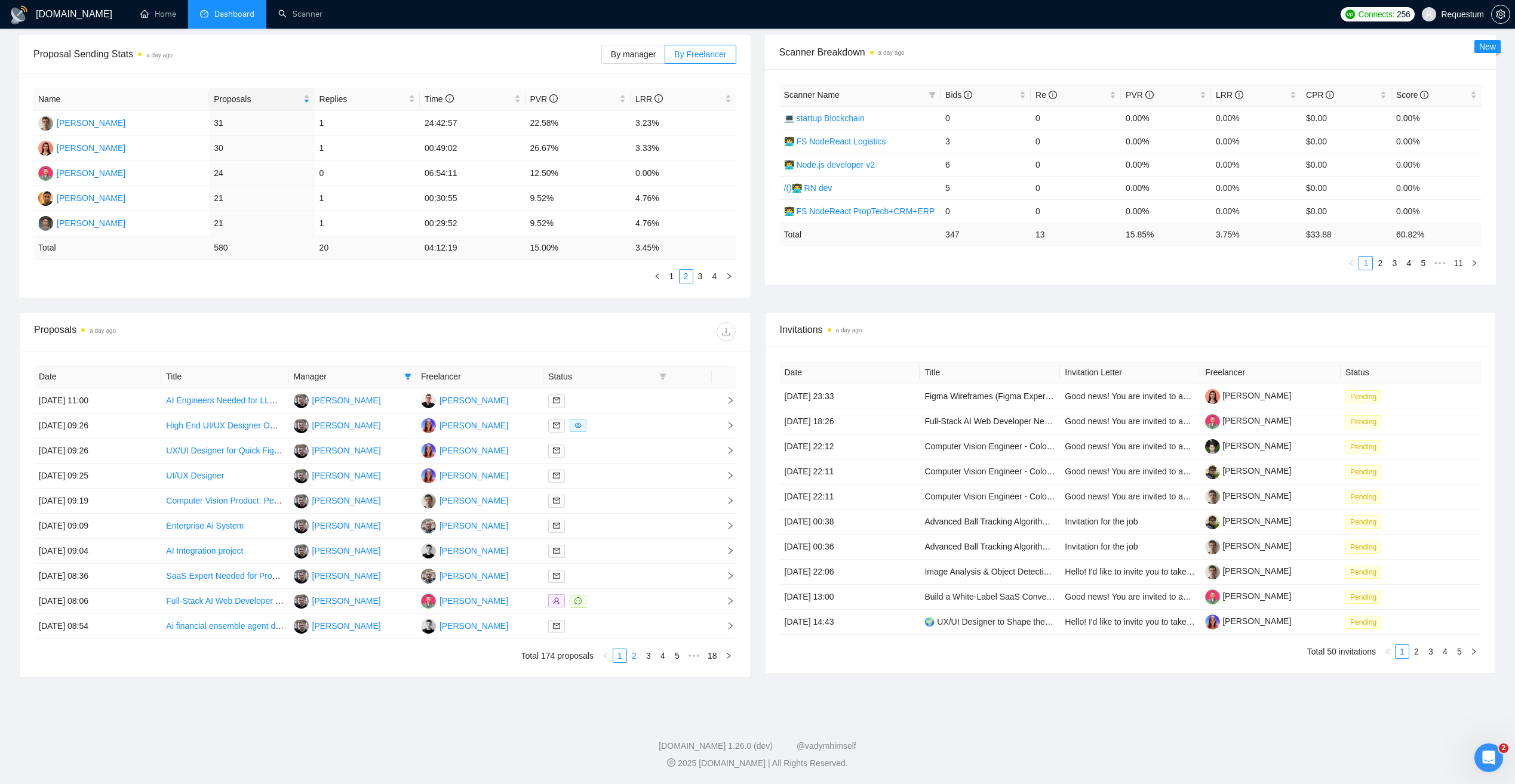
click at [634, 653] on link "2" at bounding box center [634, 656] width 13 height 13
click at [648, 657] on link "3" at bounding box center [648, 656] width 13 height 13
click at [663, 658] on link "4" at bounding box center [662, 656] width 13 height 13
click at [664, 660] on link "5" at bounding box center [662, 656] width 13 height 13
click at [664, 660] on link "6" at bounding box center [662, 656] width 13 height 13
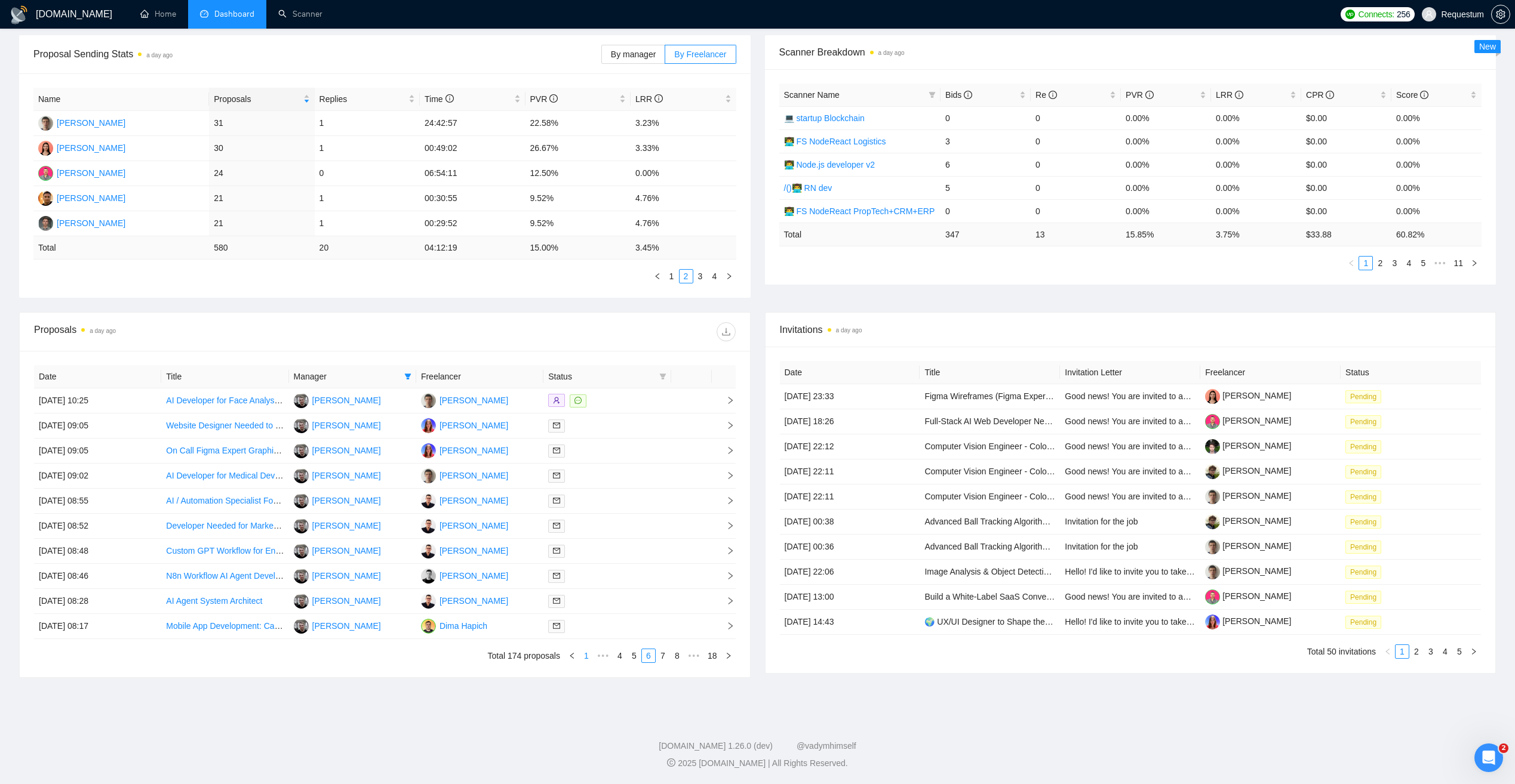
click at [588, 660] on link "1" at bounding box center [586, 656] width 13 height 13
click at [699, 275] on link "3" at bounding box center [700, 276] width 13 height 13
click at [714, 280] on link "4" at bounding box center [714, 276] width 13 height 13
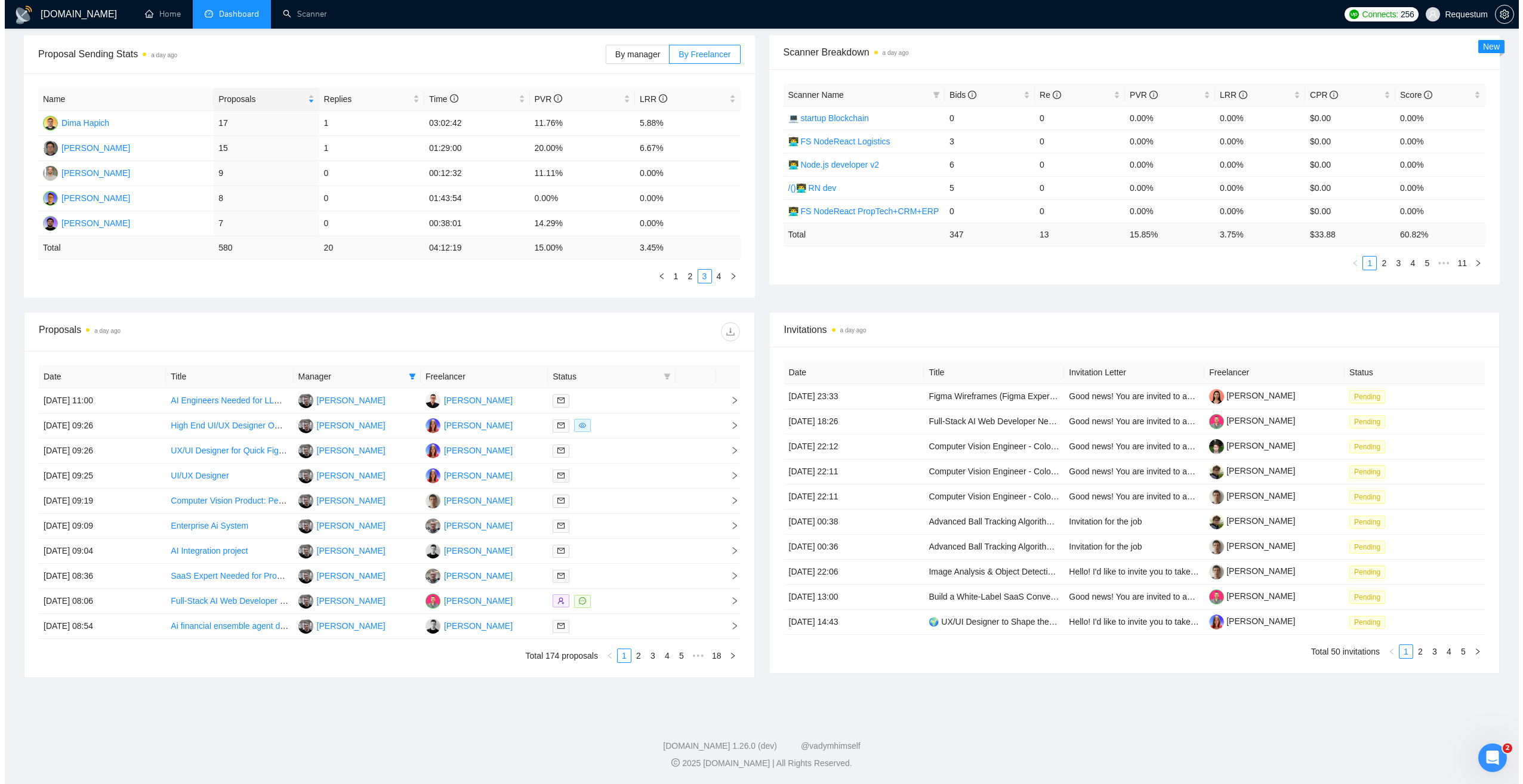
scroll to position [162, 0]
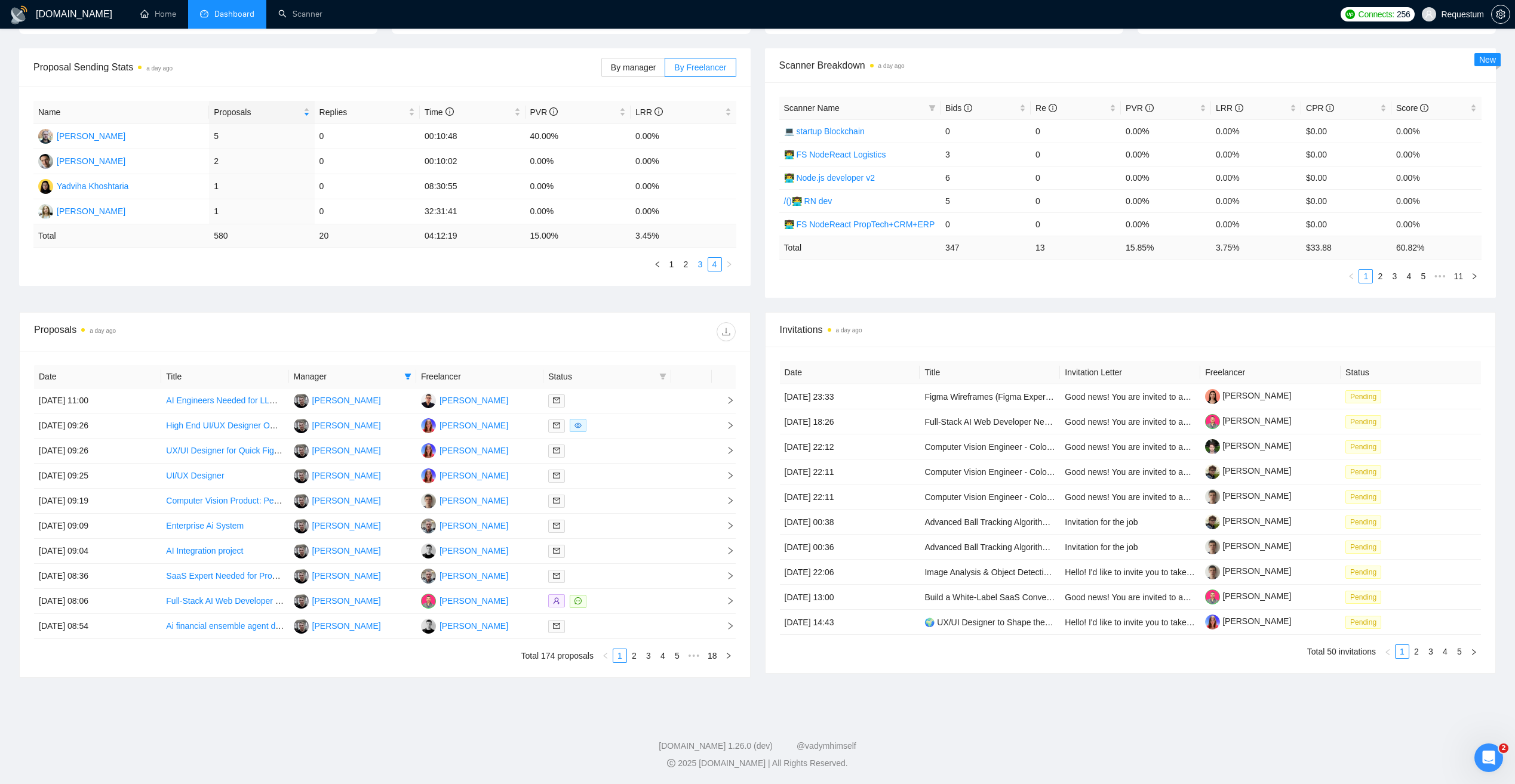
click at [704, 263] on link "3" at bounding box center [700, 264] width 13 height 13
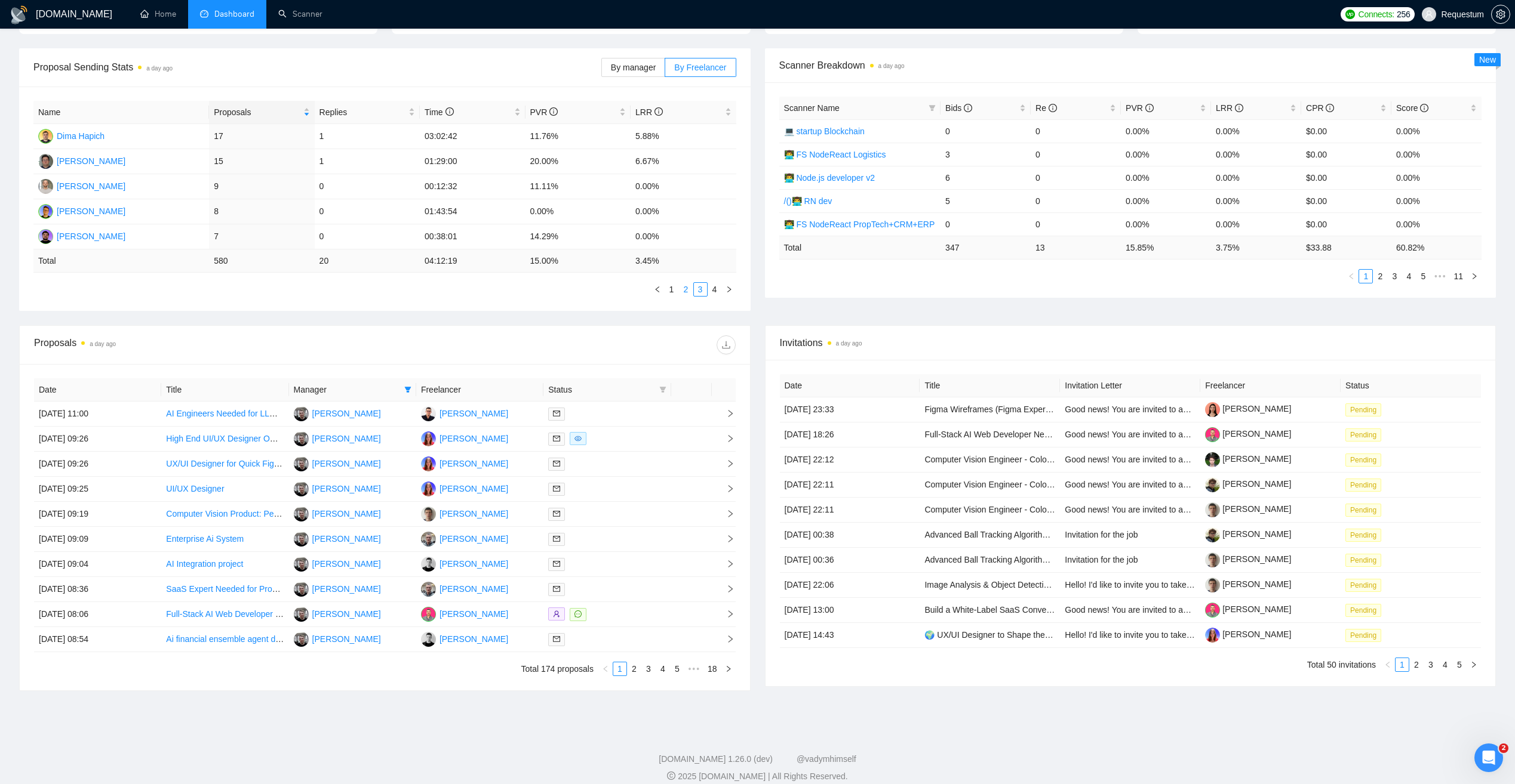
click at [686, 287] on link "2" at bounding box center [686, 289] width 13 height 13
click at [672, 292] on link "1" at bounding box center [672, 289] width 13 height 13
click at [692, 292] on link "2" at bounding box center [686, 289] width 13 height 13
click at [668, 294] on link "1" at bounding box center [672, 289] width 13 height 13
click at [689, 291] on link "2" at bounding box center [686, 289] width 13 height 13
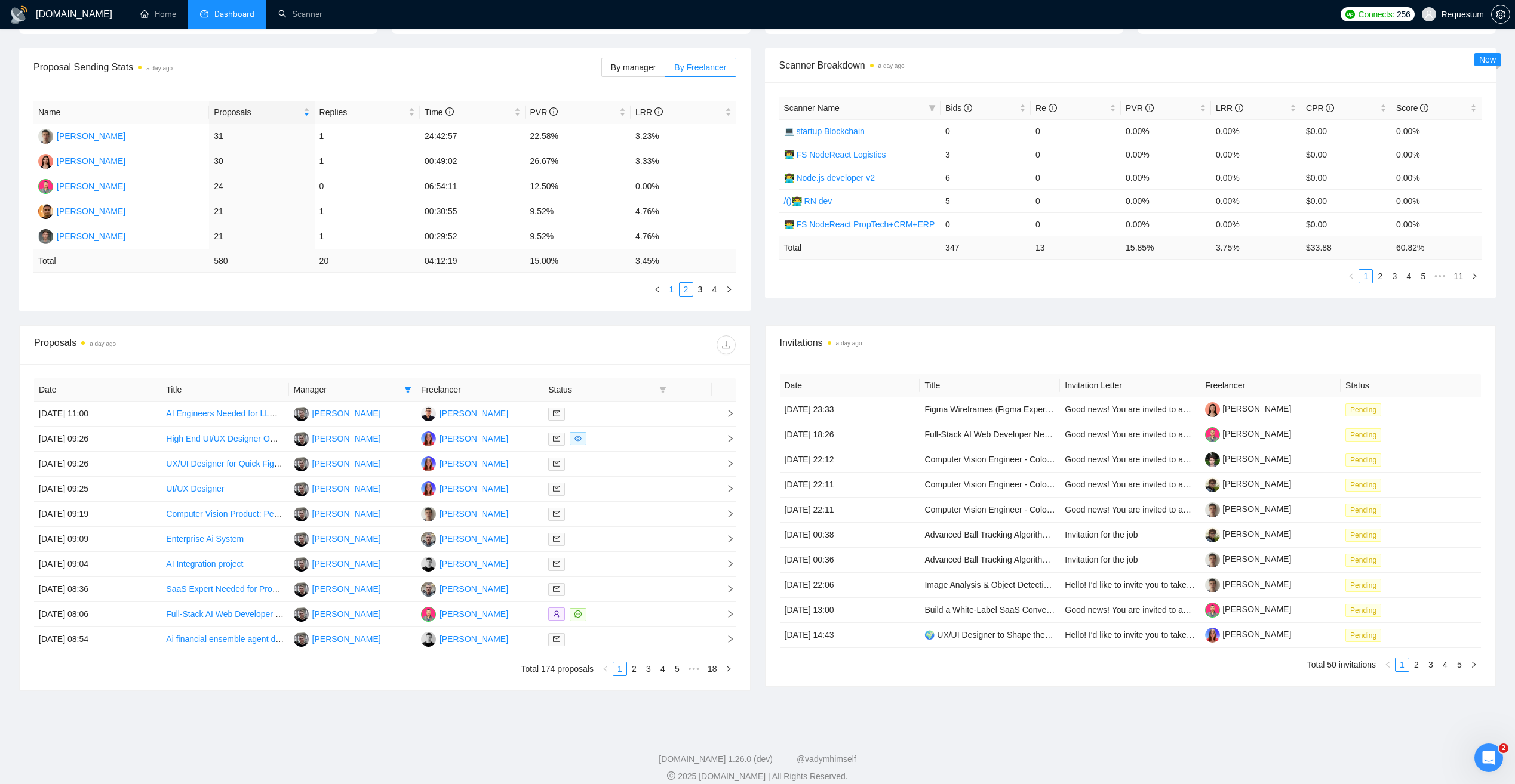
click at [673, 289] on link "1" at bounding box center [672, 289] width 13 height 13
click at [682, 290] on link "2" at bounding box center [686, 289] width 13 height 13
click at [670, 289] on link "1" at bounding box center [672, 289] width 13 height 13
drag, startPoint x: 318, startPoint y: 215, endPoint x: 330, endPoint y: 215, distance: 12.0
click at [330, 215] on td "6" at bounding box center [367, 212] width 105 height 25
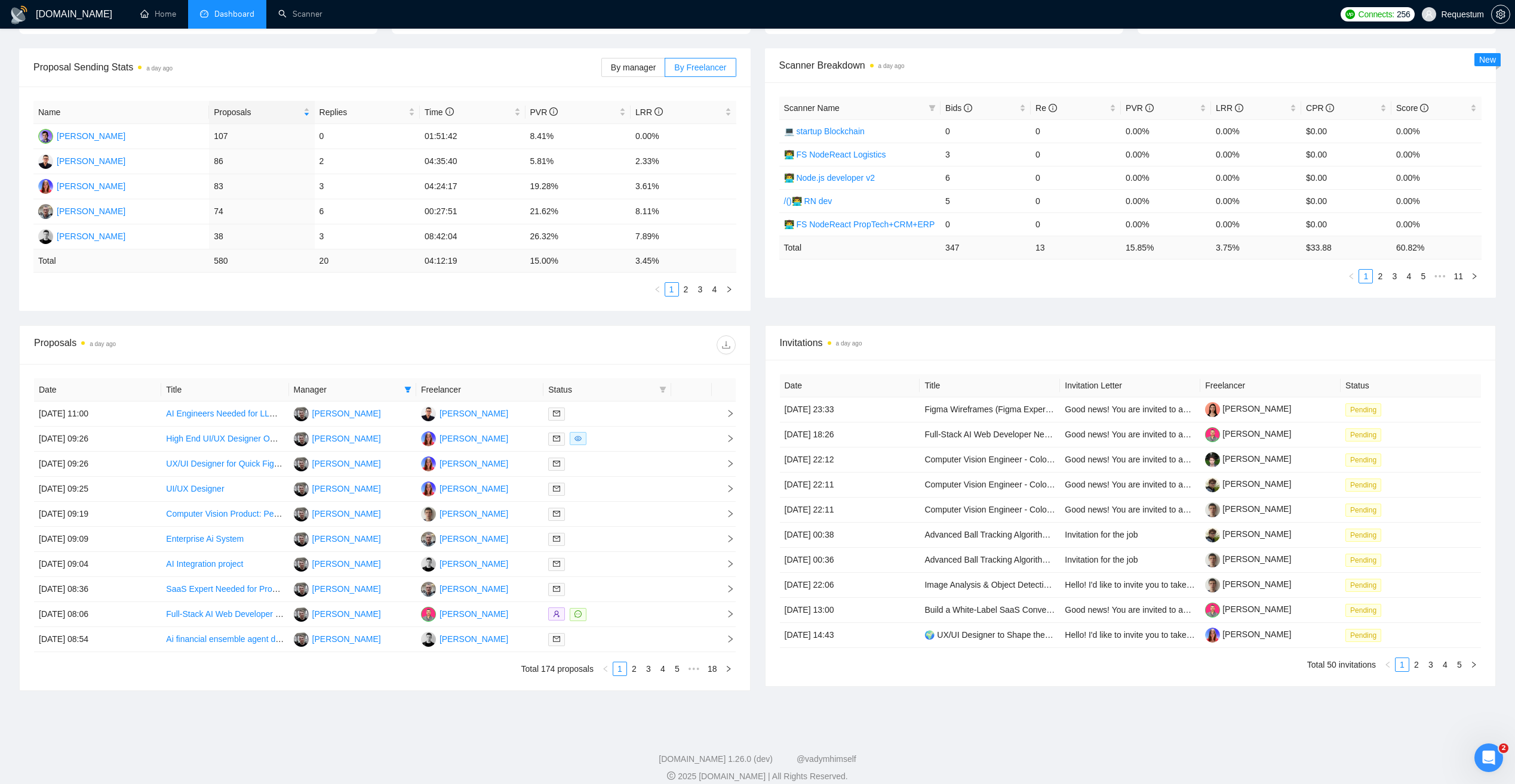
click at [233, 284] on ul "1 2 3 4" at bounding box center [385, 289] width 703 height 14
click at [682, 295] on link "2" at bounding box center [686, 289] width 13 height 13
click at [673, 292] on link "1" at bounding box center [672, 289] width 13 height 13
click at [625, 559] on div at bounding box center [606, 564] width 117 height 14
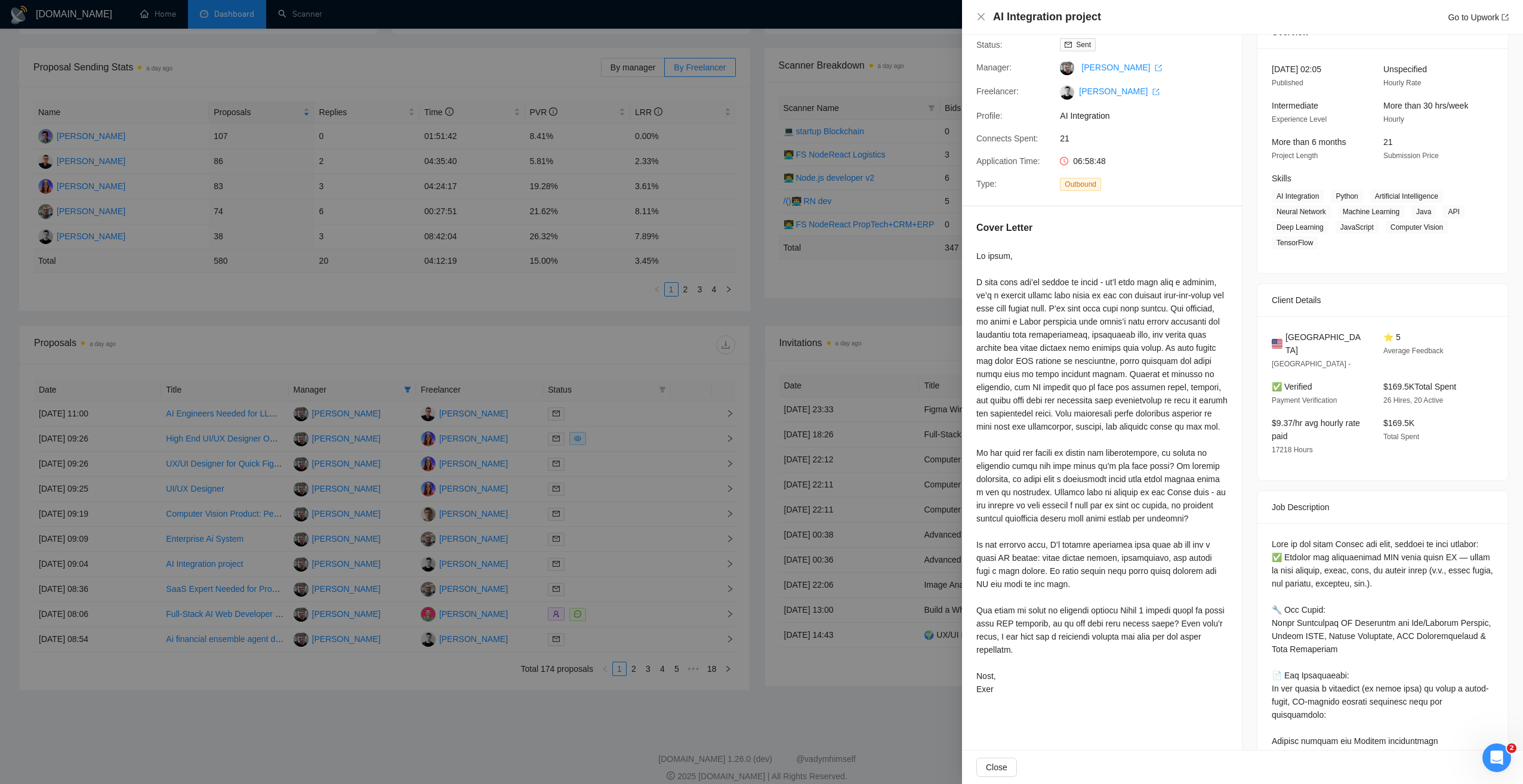
click at [647, 706] on div at bounding box center [762, 392] width 1523 height 784
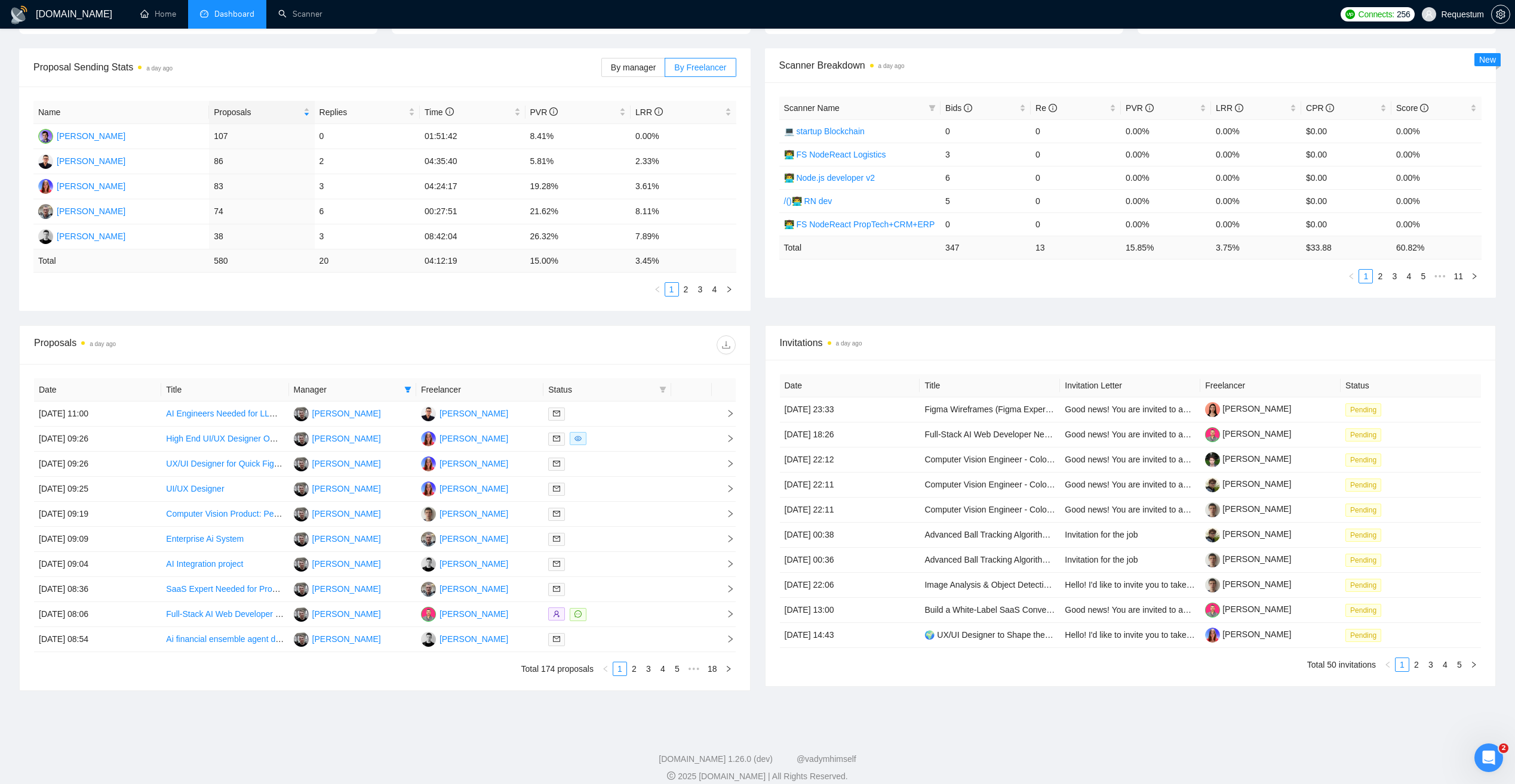
click at [634, 669] on link "2" at bounding box center [634, 669] width 13 height 13
click at [630, 591] on div at bounding box center [606, 590] width 117 height 14
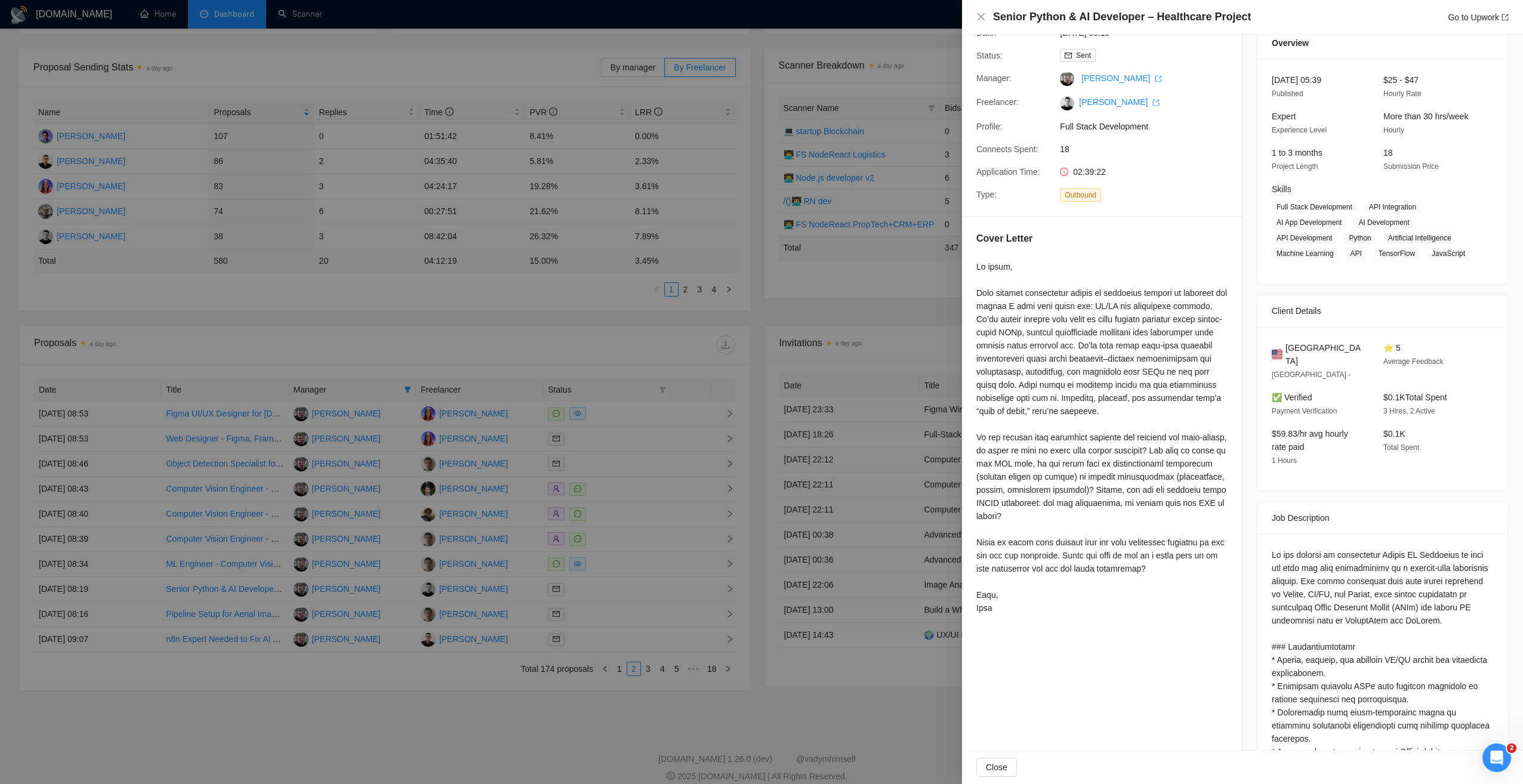
scroll to position [0, 0]
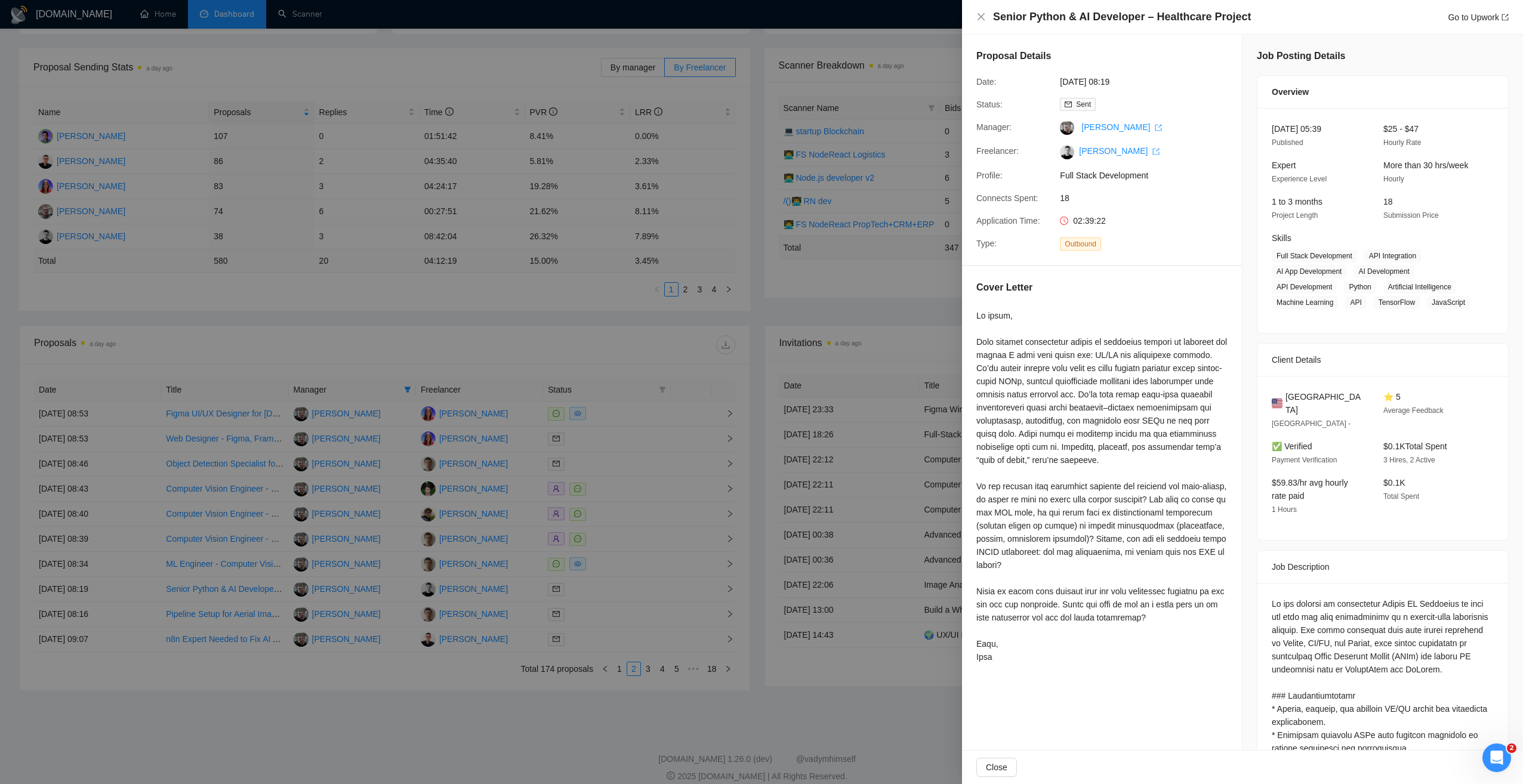
click at [703, 300] on div at bounding box center [762, 392] width 1523 height 784
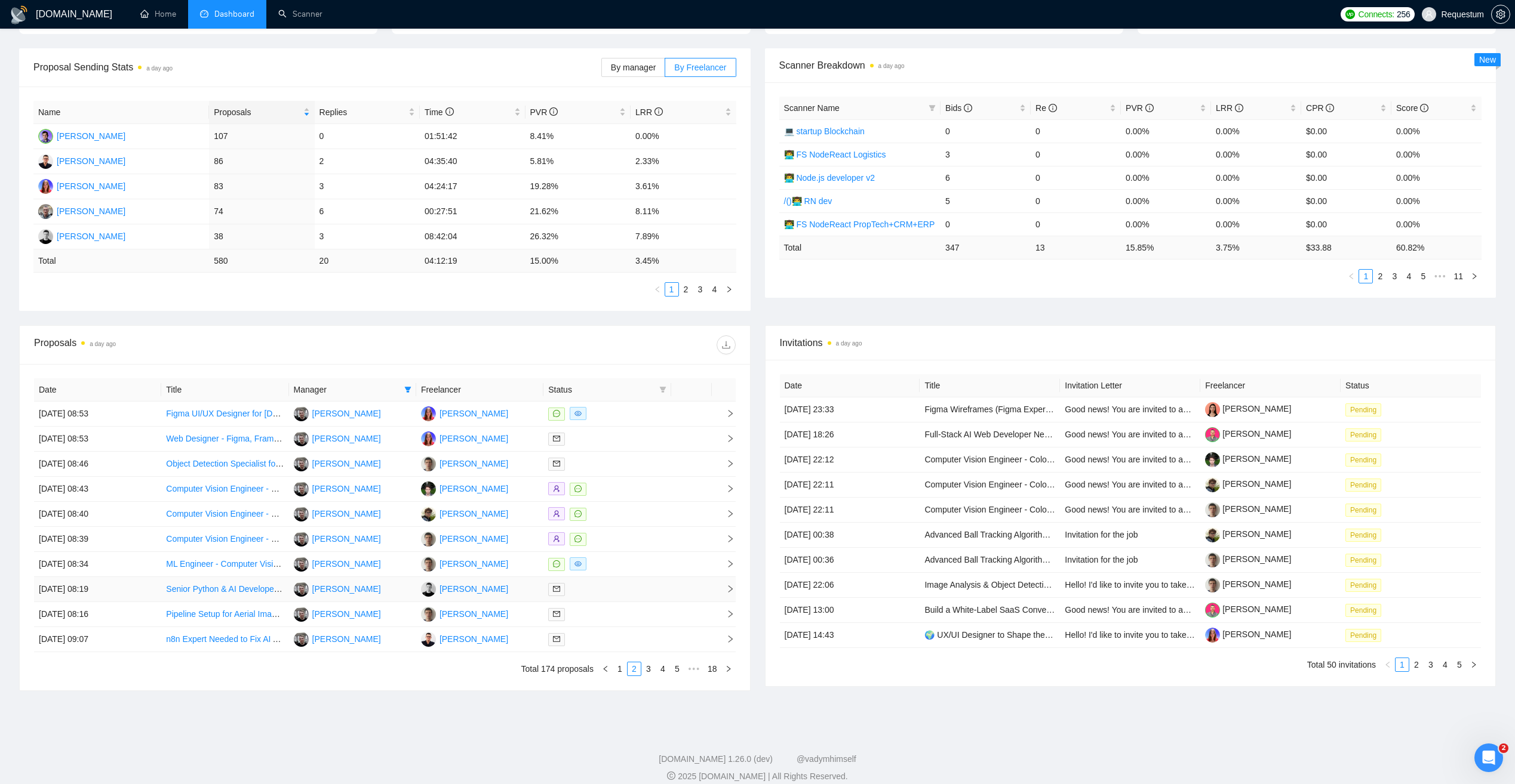
click at [632, 586] on div at bounding box center [606, 590] width 117 height 14
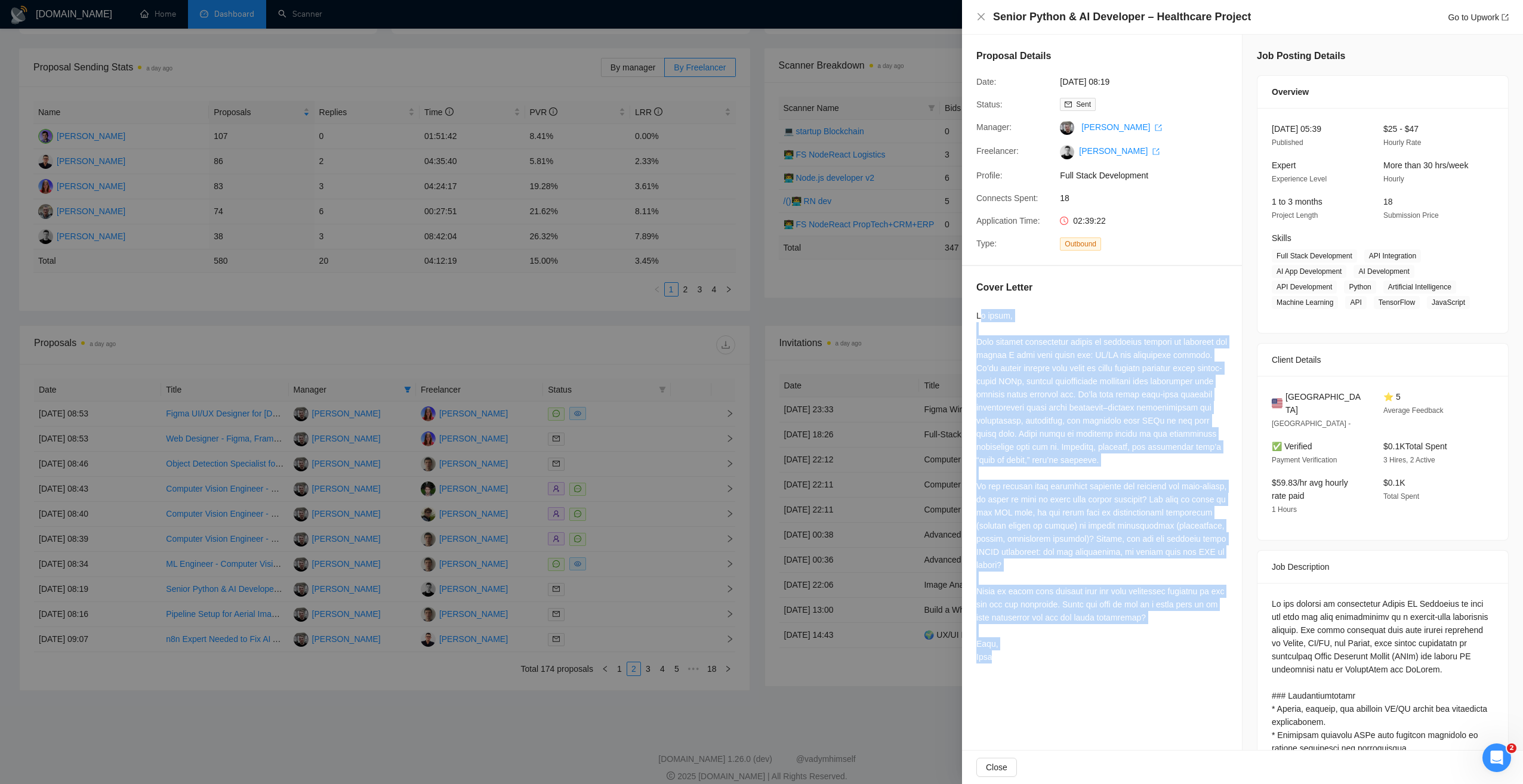
drag, startPoint x: 981, startPoint y: 312, endPoint x: 1037, endPoint y: 660, distance: 352.5
click at [1037, 660] on div at bounding box center [1102, 486] width 251 height 354
drag, startPoint x: 1037, startPoint y: 660, endPoint x: 1040, endPoint y: 369, distance: 291.0
click at [1044, 371] on div at bounding box center [1102, 486] width 251 height 354
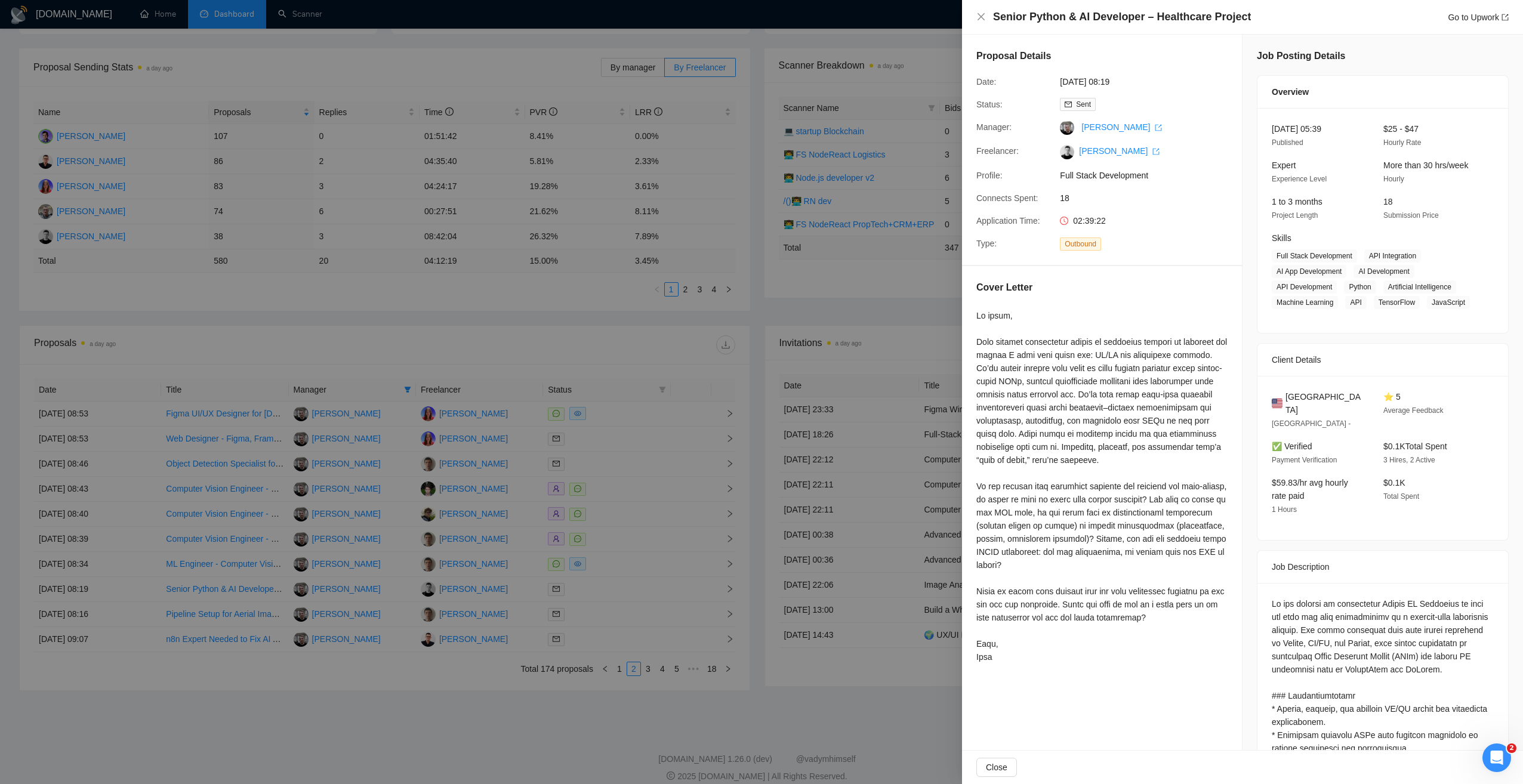
click at [975, 318] on div "Cover Letter" at bounding box center [1102, 475] width 280 height 416
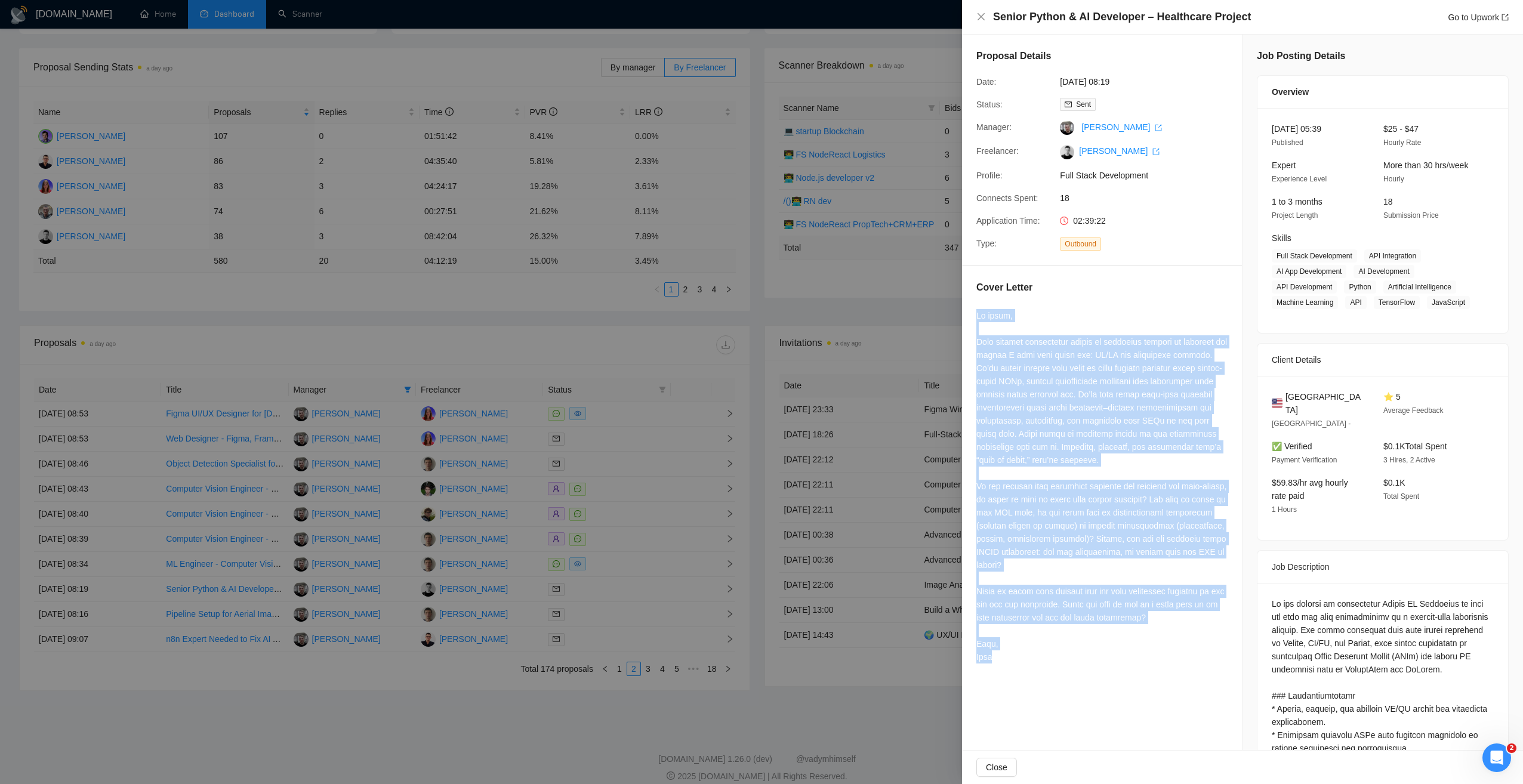
drag, startPoint x: 975, startPoint y: 308, endPoint x: 1049, endPoint y: 663, distance: 362.6
click at [1049, 663] on div "Cover Letter" at bounding box center [1102, 475] width 280 height 416
drag, startPoint x: 1049, startPoint y: 663, endPoint x: 1135, endPoint y: 695, distance: 91.8
click at [1135, 695] on div "Proposal Details Date: 29 Aug, 2025 08:19 Status: Sent Manager: Vasiliy Litviak…" at bounding box center [1102, 583] width 281 height 1096
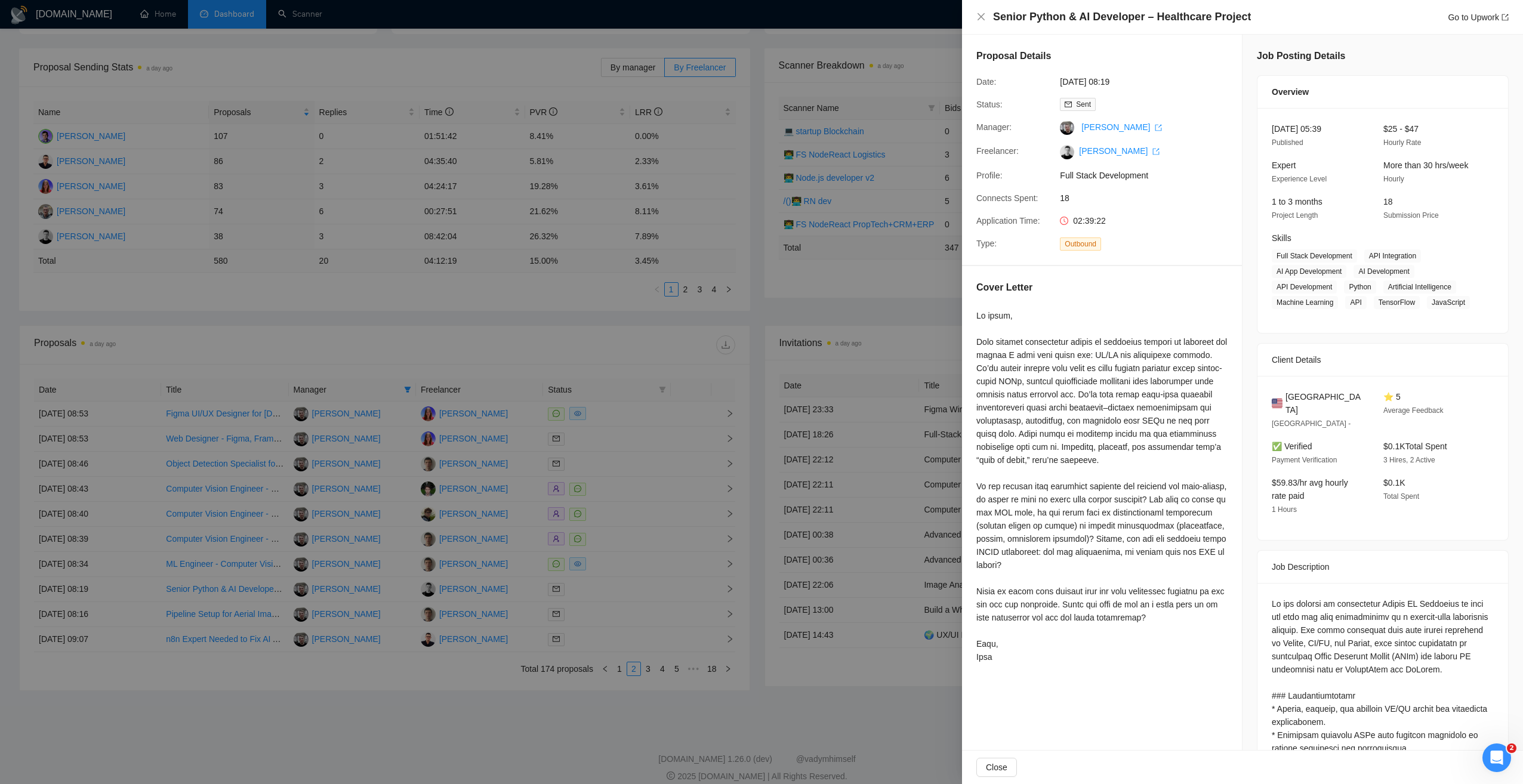
click at [438, 317] on div at bounding box center [762, 392] width 1523 height 784
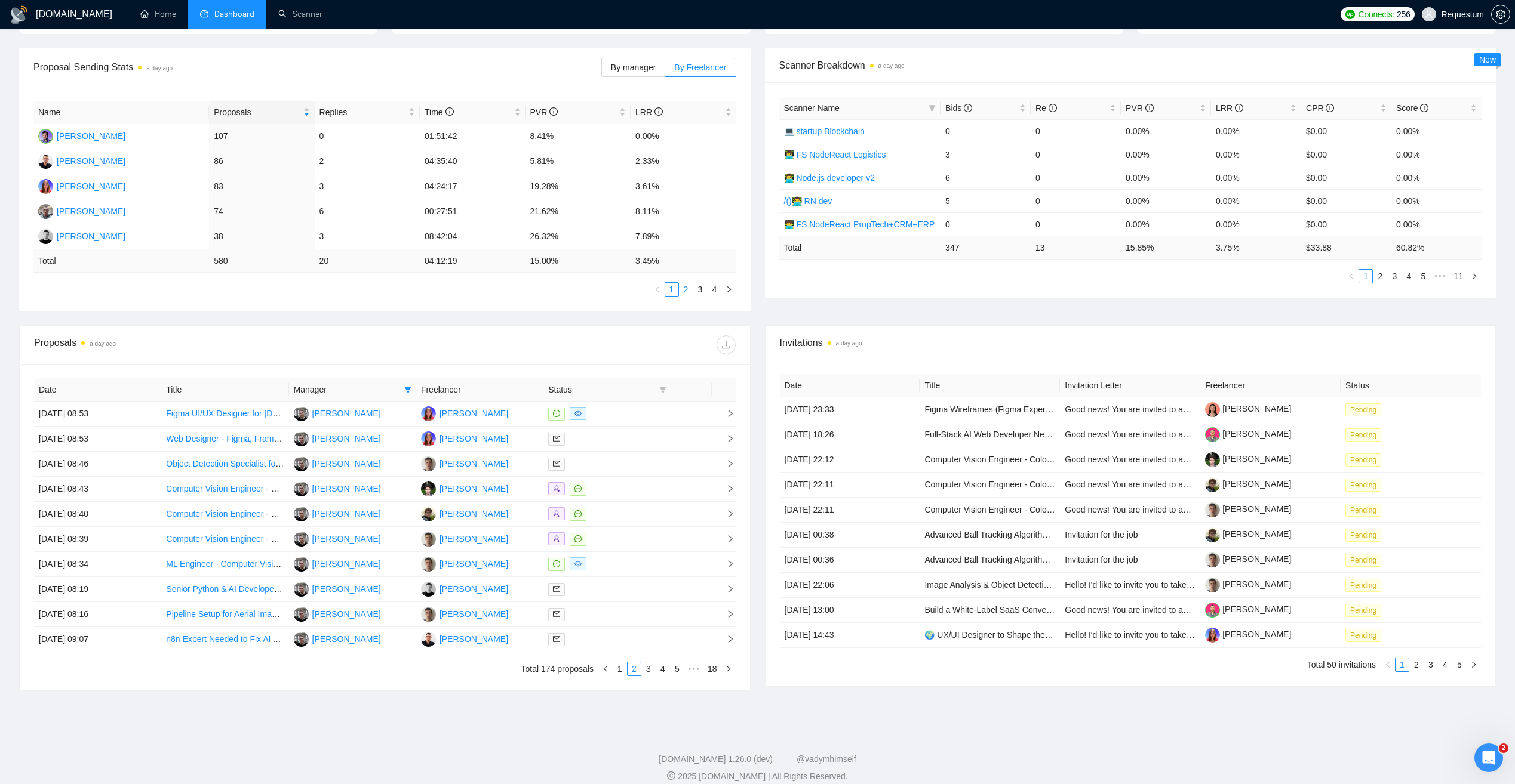
click at [687, 292] on link "2" at bounding box center [686, 289] width 13 height 13
click at [698, 292] on link "3" at bounding box center [700, 289] width 13 height 13
drag, startPoint x: 672, startPoint y: 290, endPoint x: 468, endPoint y: 149, distance: 248.0
click at [672, 291] on link "1" at bounding box center [672, 289] width 13 height 13
